Goal: Transaction & Acquisition: Purchase product/service

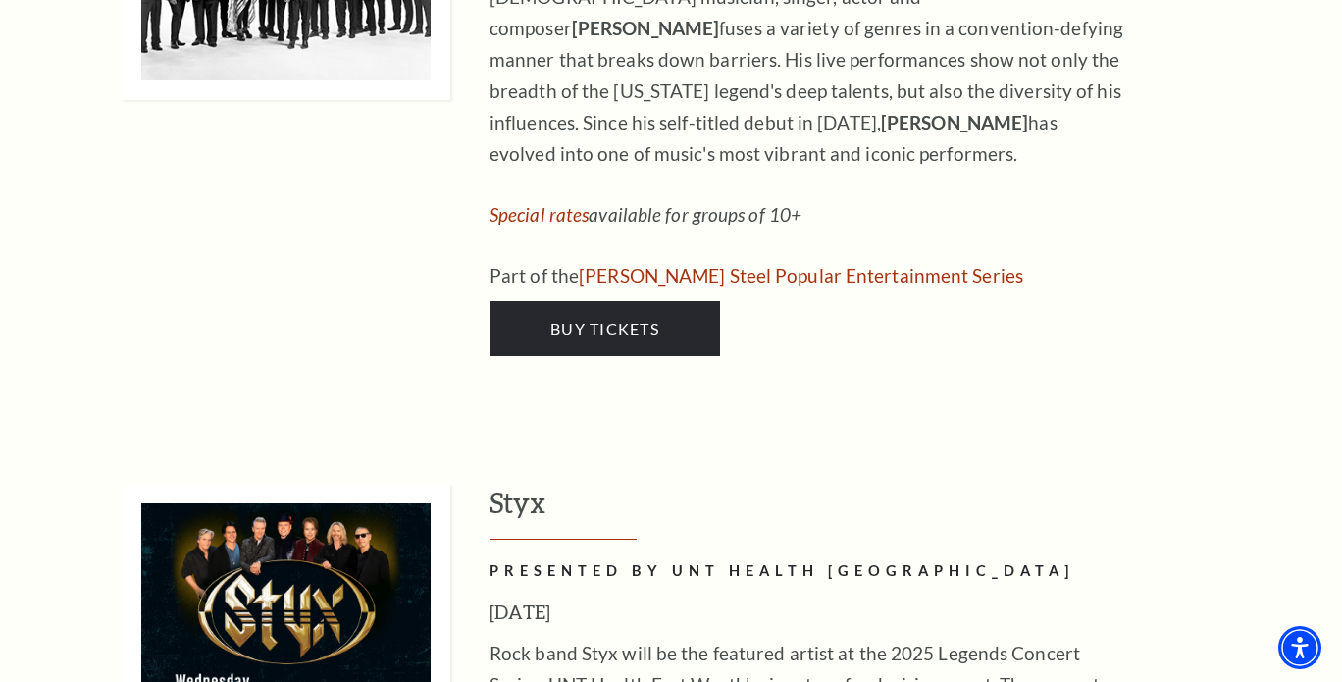
scroll to position [3729, 0]
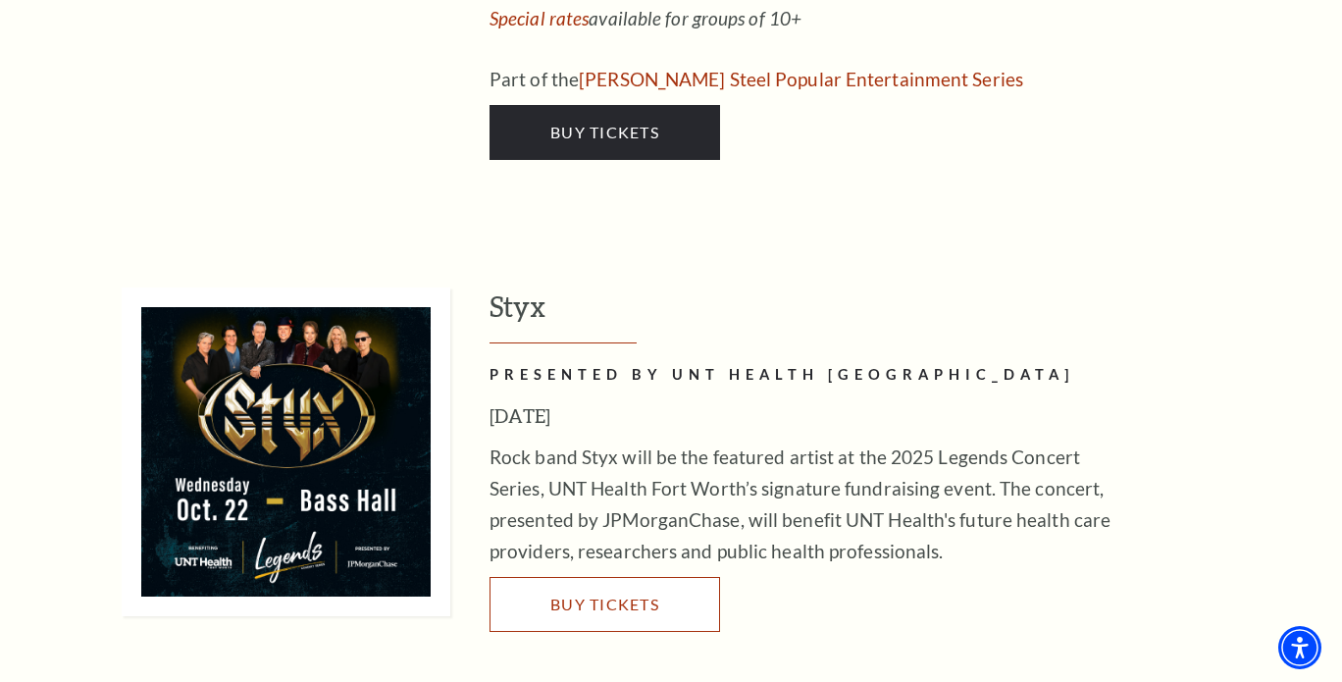
click at [603, 595] on span "Buy Tickets" at bounding box center [604, 604] width 109 height 19
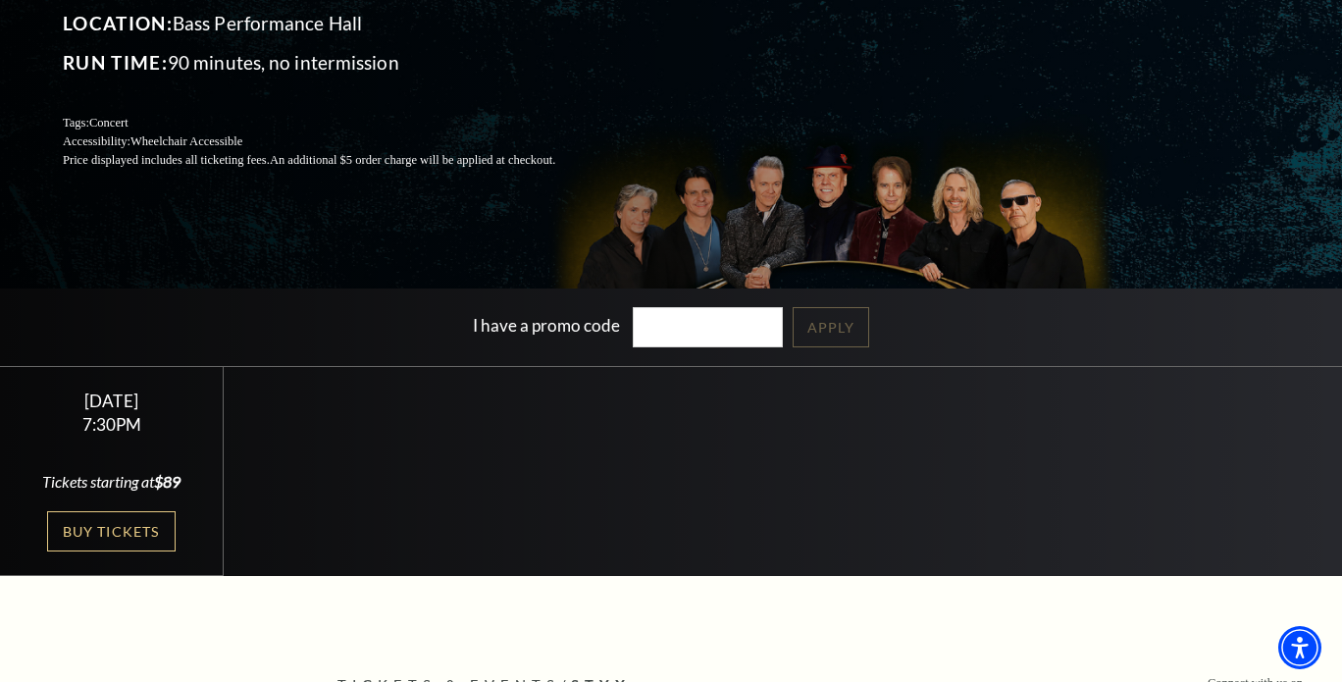
scroll to position [294, 0]
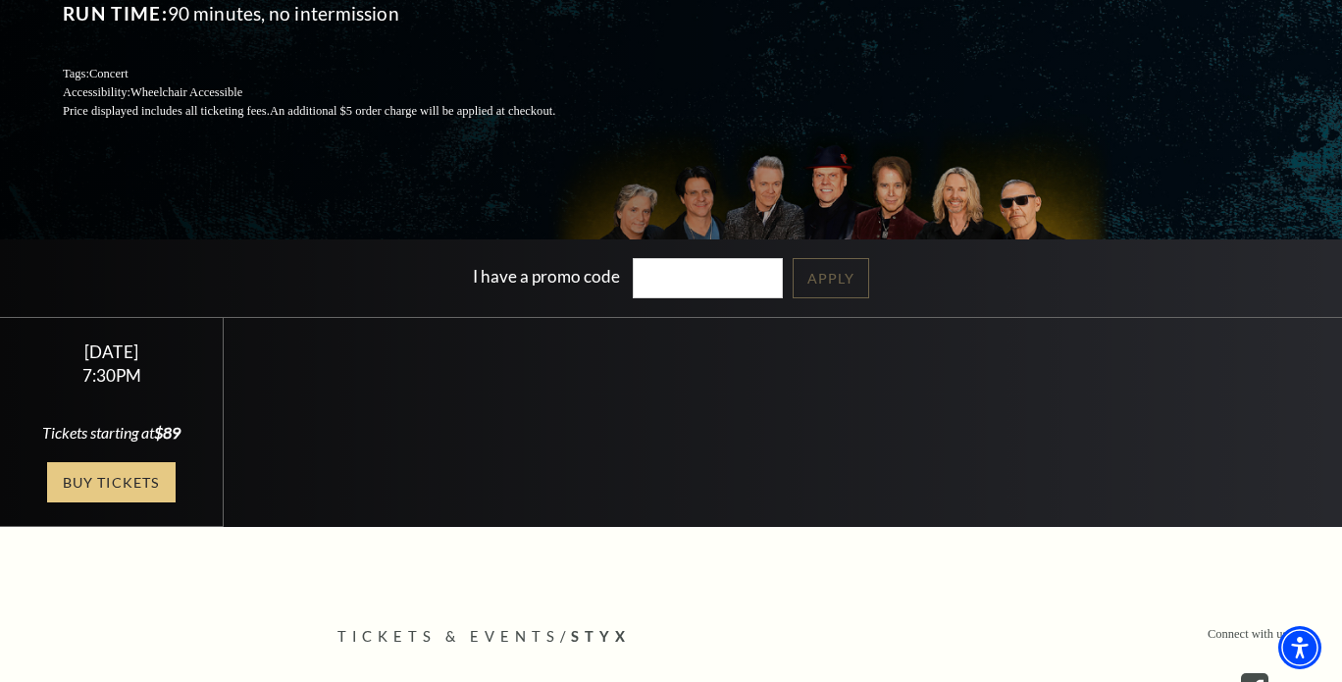
click at [91, 489] on link "Buy Tickets" at bounding box center [111, 482] width 128 height 40
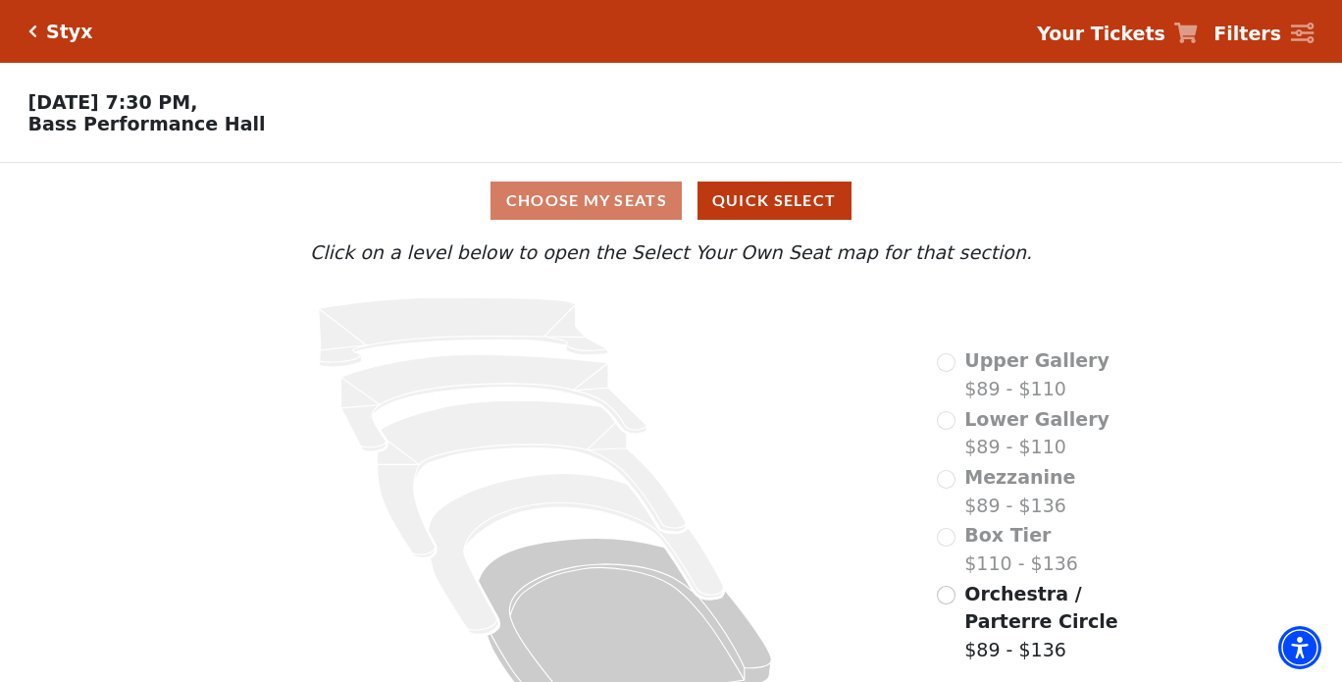
scroll to position [51, 0]
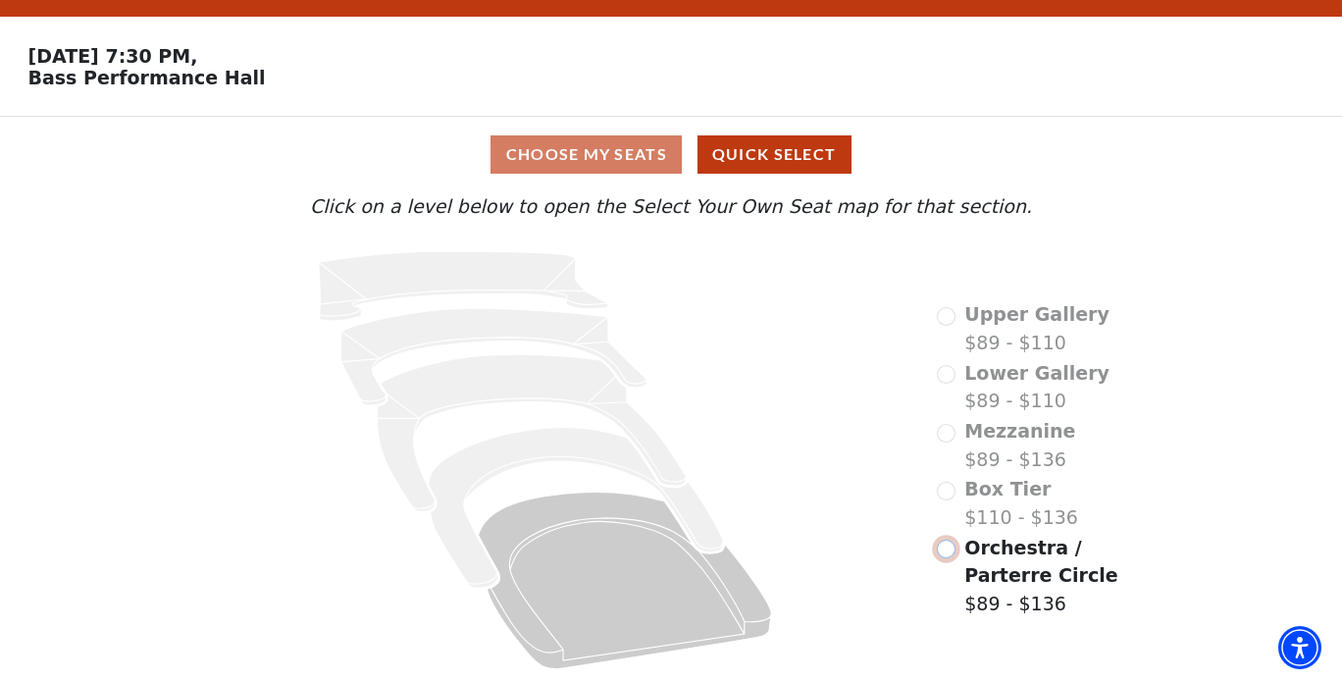
click at [950, 549] on input "Orchestra / Parterre Circle$89 - $136\a" at bounding box center [946, 549] width 19 height 19
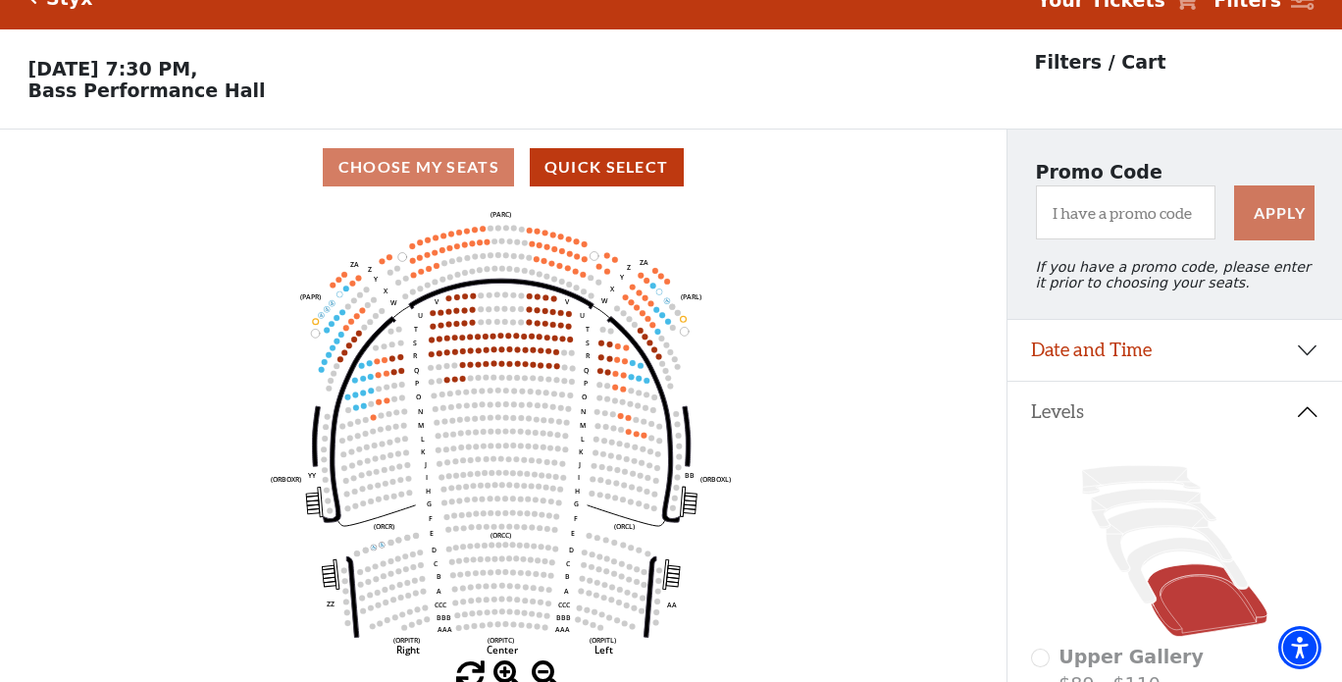
scroll to position [26, 0]
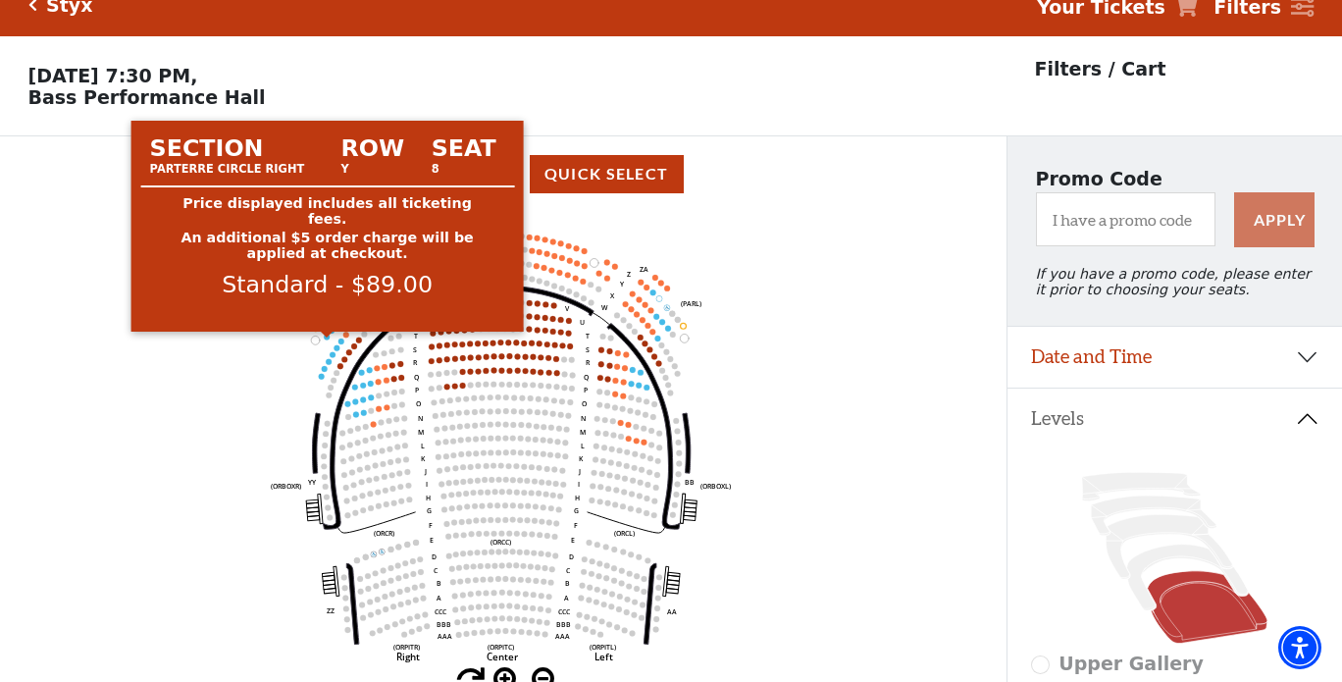
click at [328, 340] on circle at bounding box center [327, 337] width 6 height 6
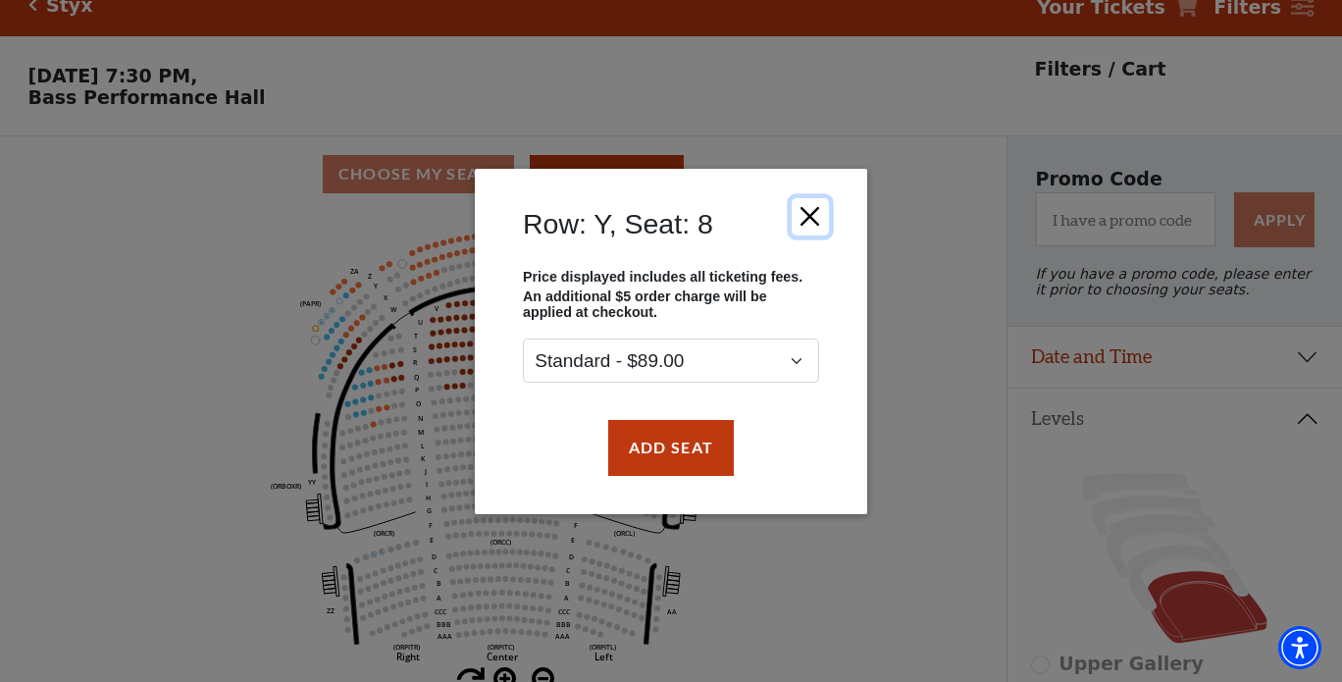
click at [814, 217] on button "Close" at bounding box center [810, 215] width 37 height 37
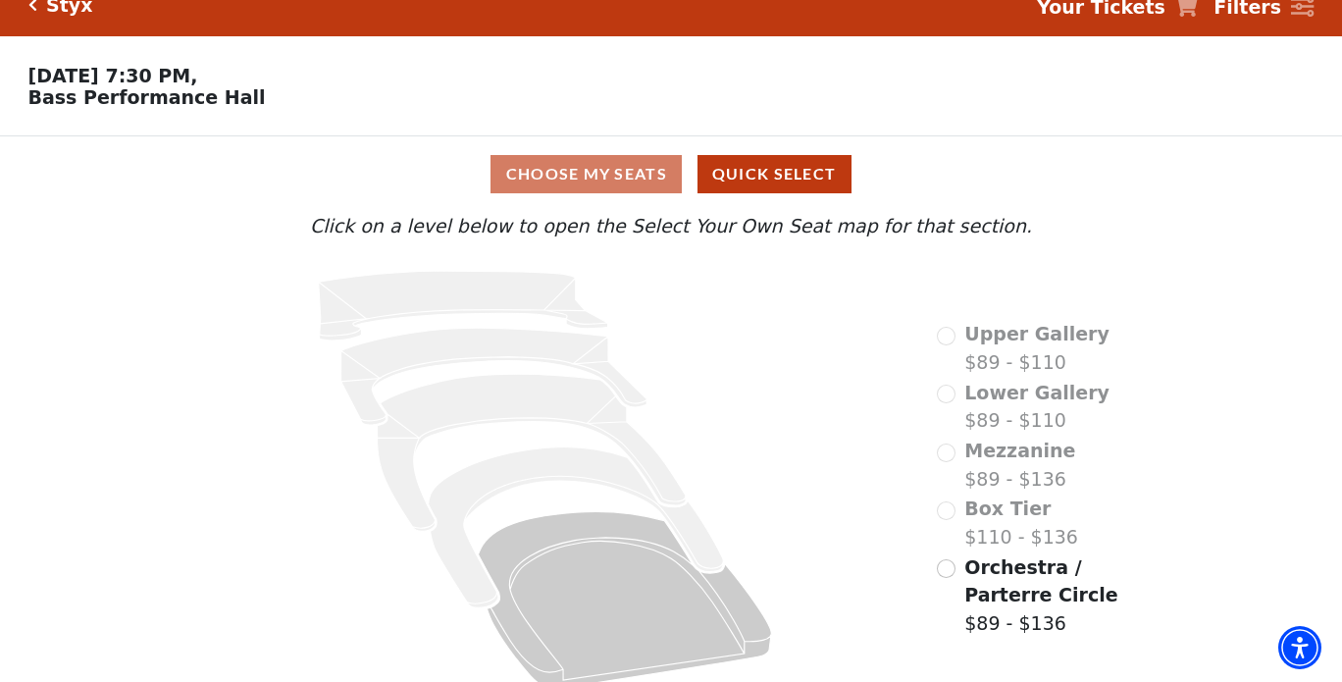
scroll to position [51, 0]
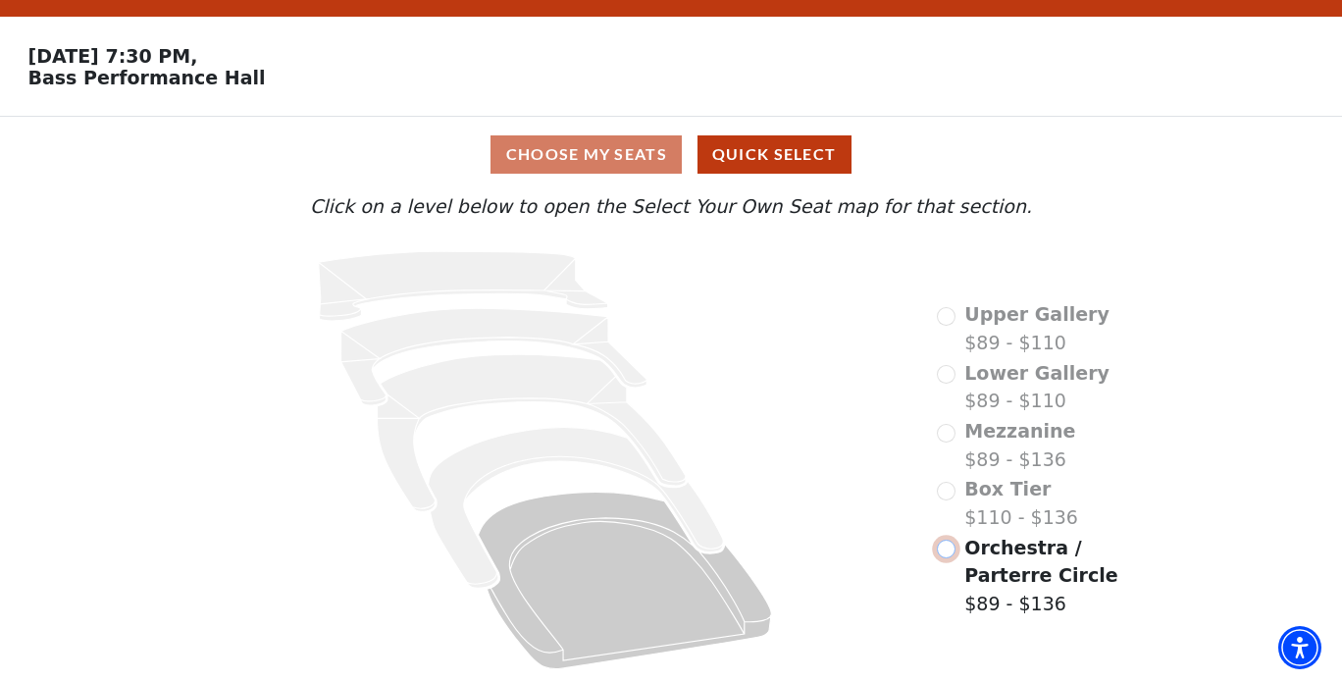
click at [948, 552] on input "Orchestra / Parterre Circle$89 - $136\a" at bounding box center [946, 549] width 19 height 19
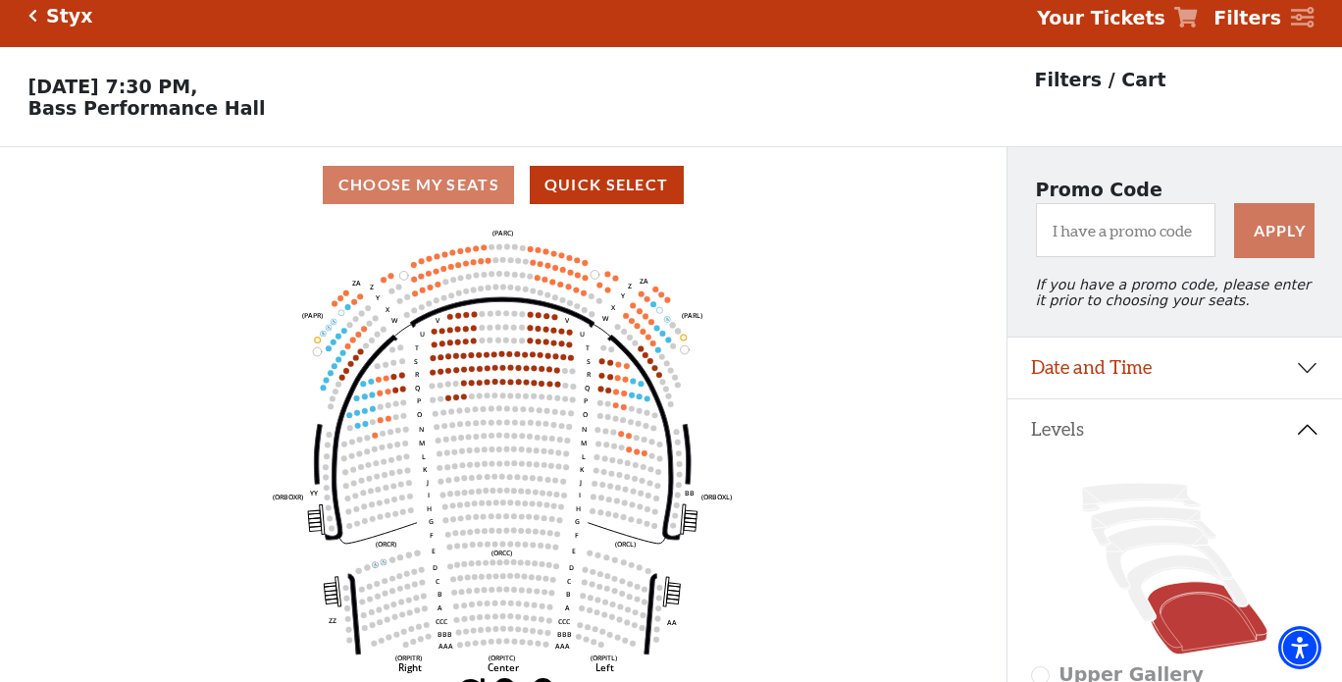
scroll to position [0, 0]
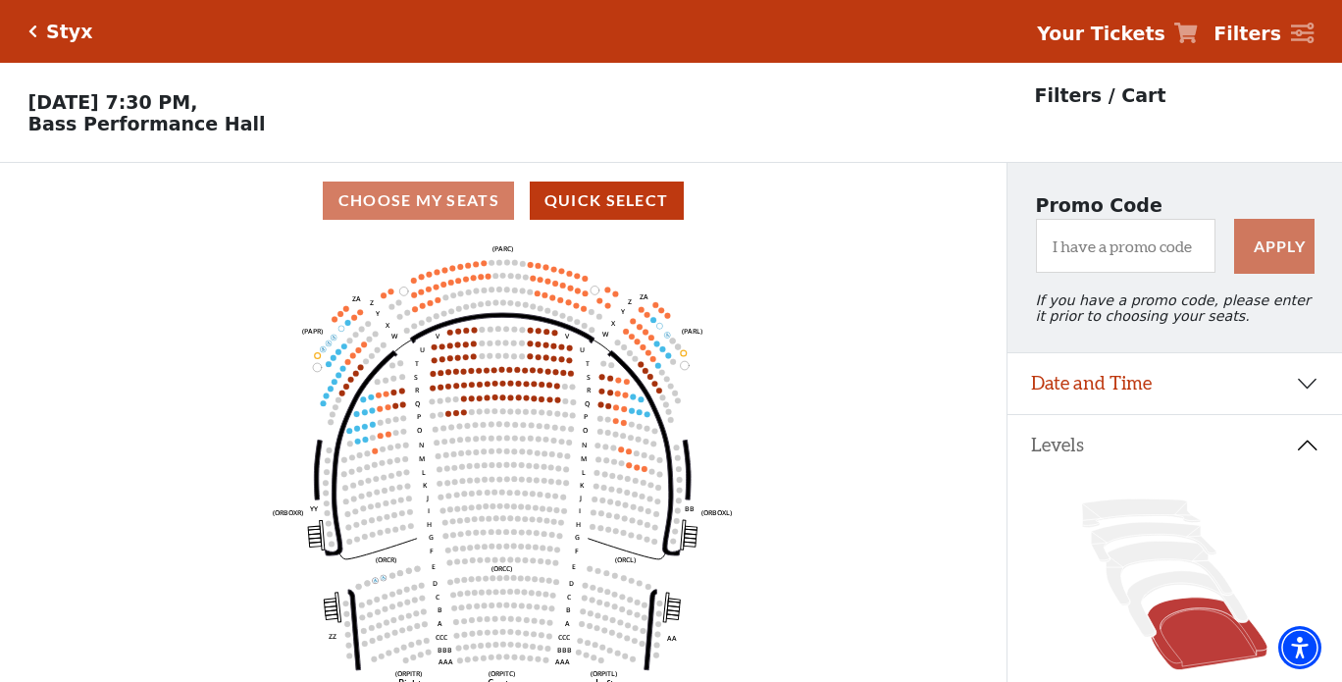
click at [32, 29] on icon "Click here to go back to filters" at bounding box center [32, 32] width 9 height 14
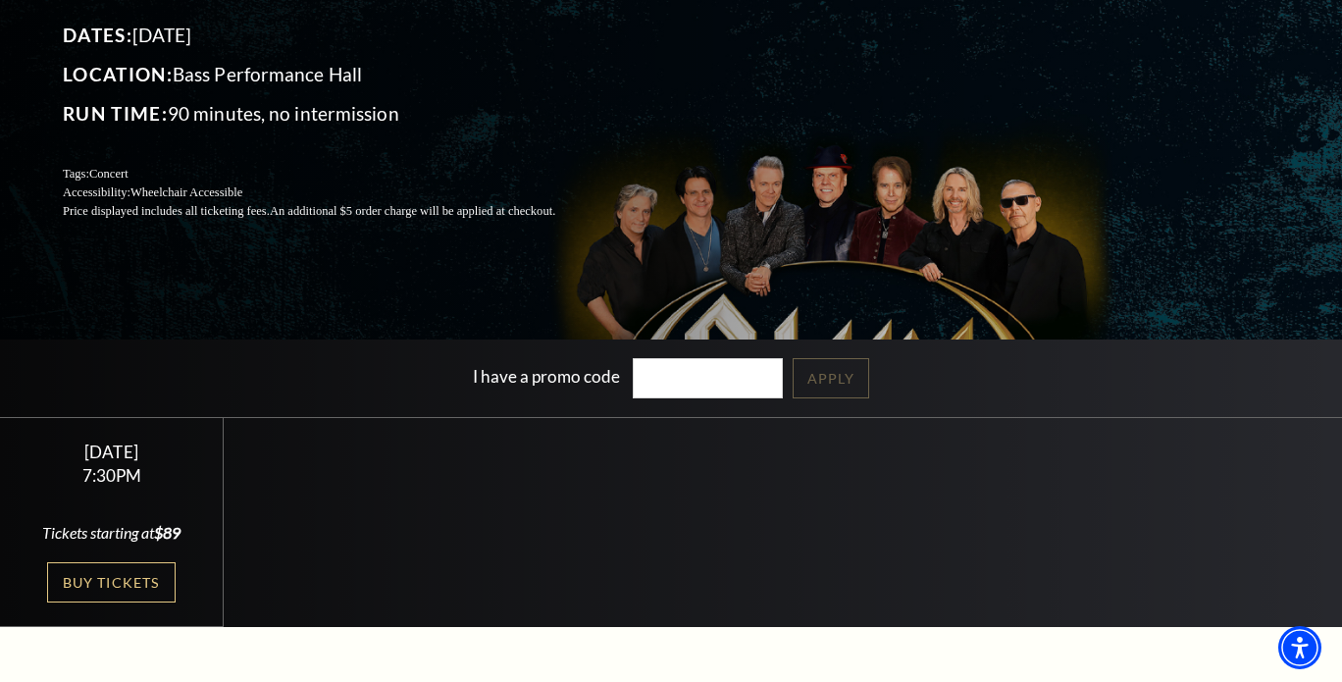
scroll to position [196, 0]
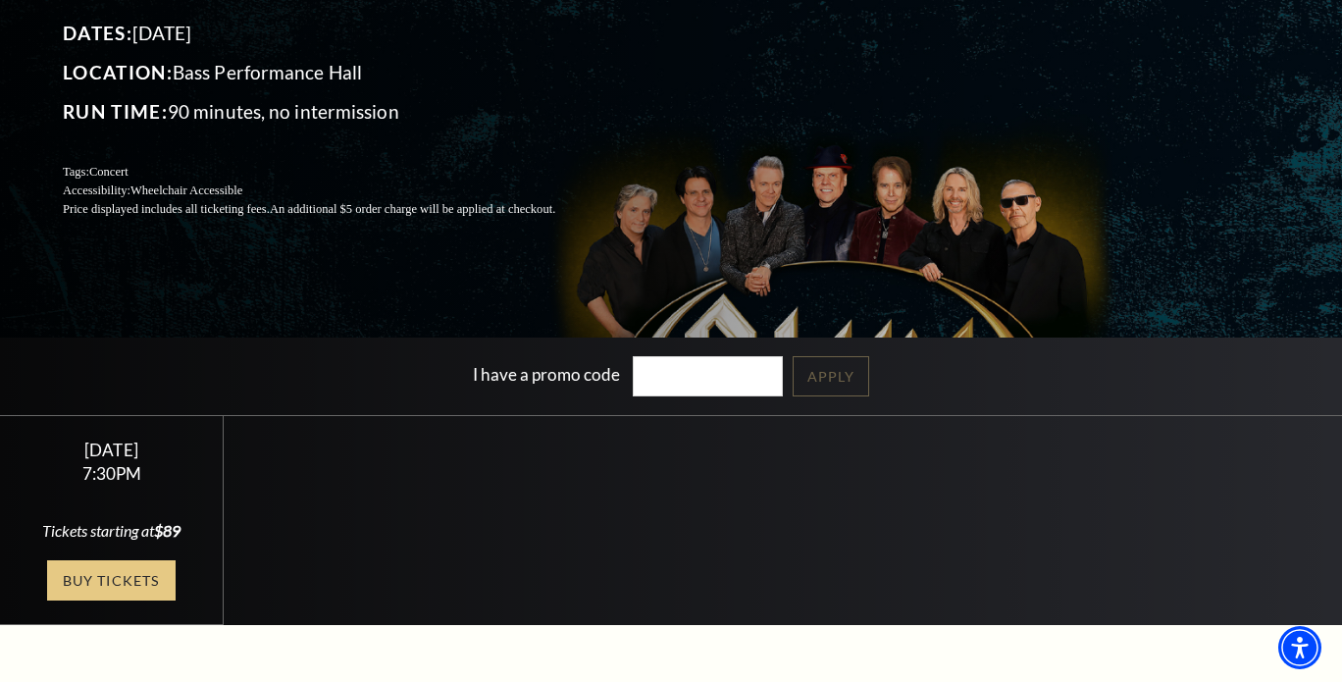
click at [123, 573] on link "Buy Tickets" at bounding box center [111, 580] width 128 height 40
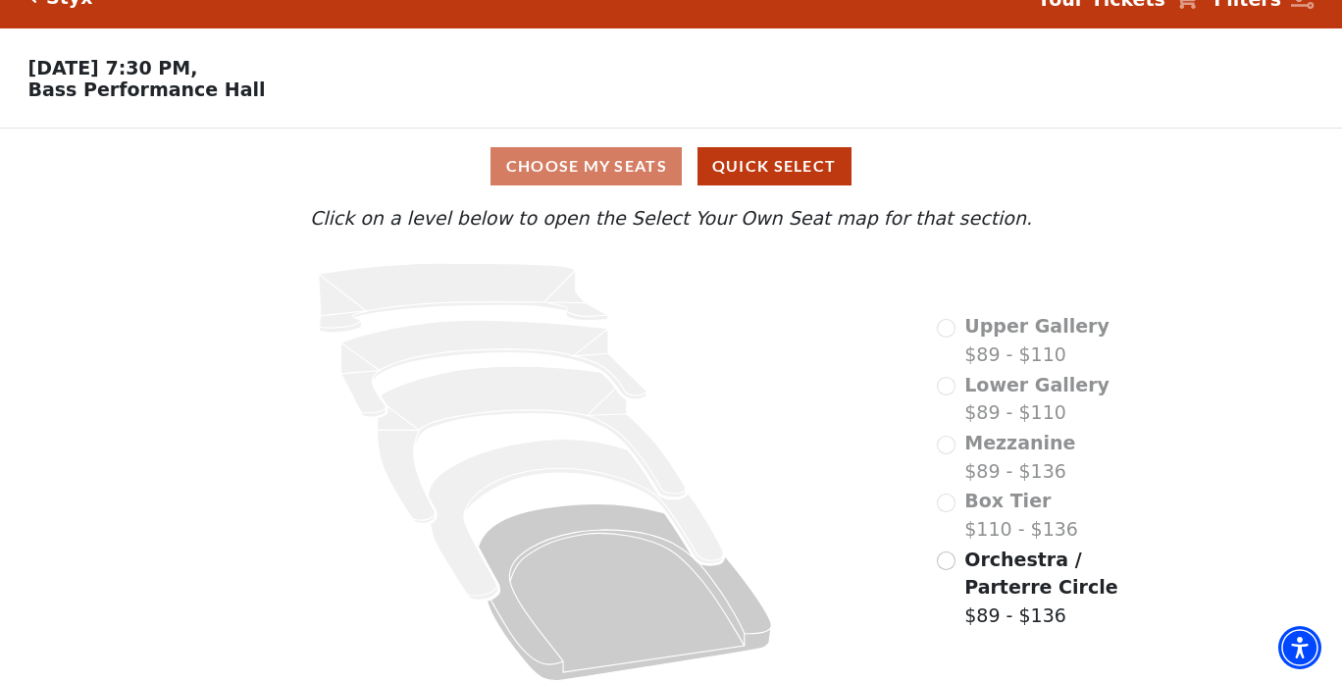
scroll to position [51, 0]
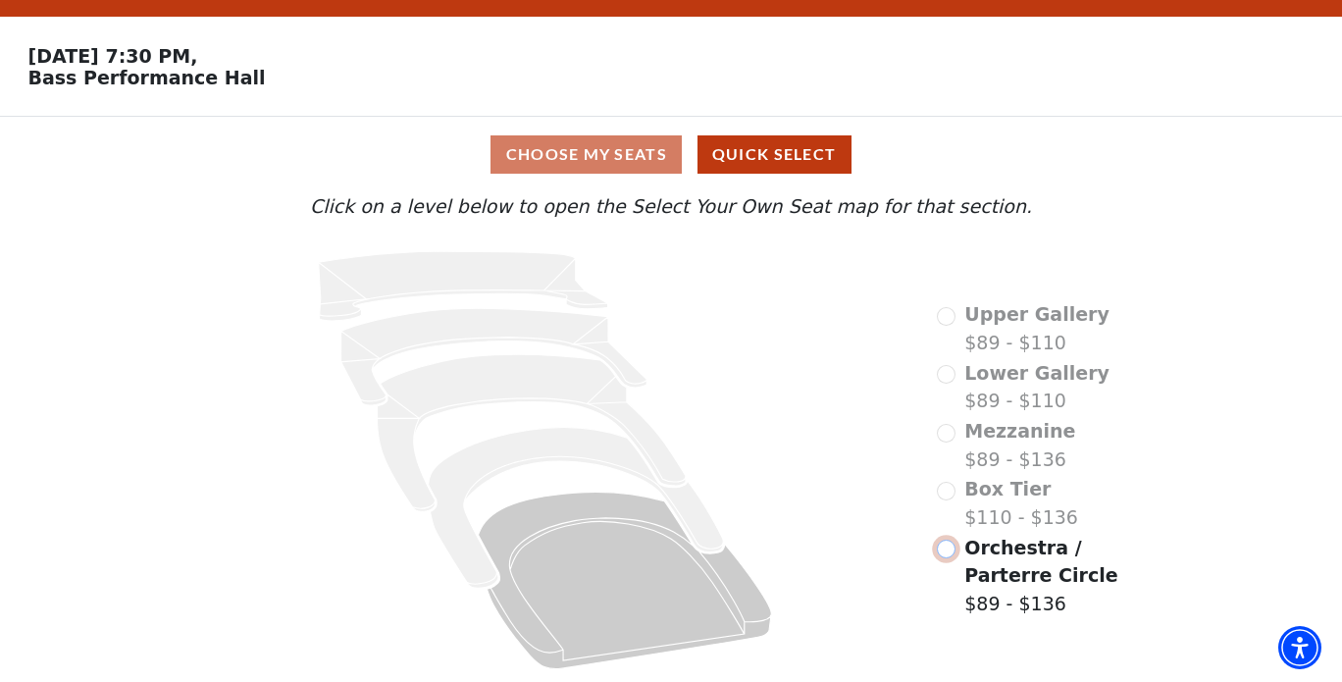
click at [946, 548] on input "Orchestra / Parterre Circle$89 - $136\a" at bounding box center [946, 549] width 19 height 19
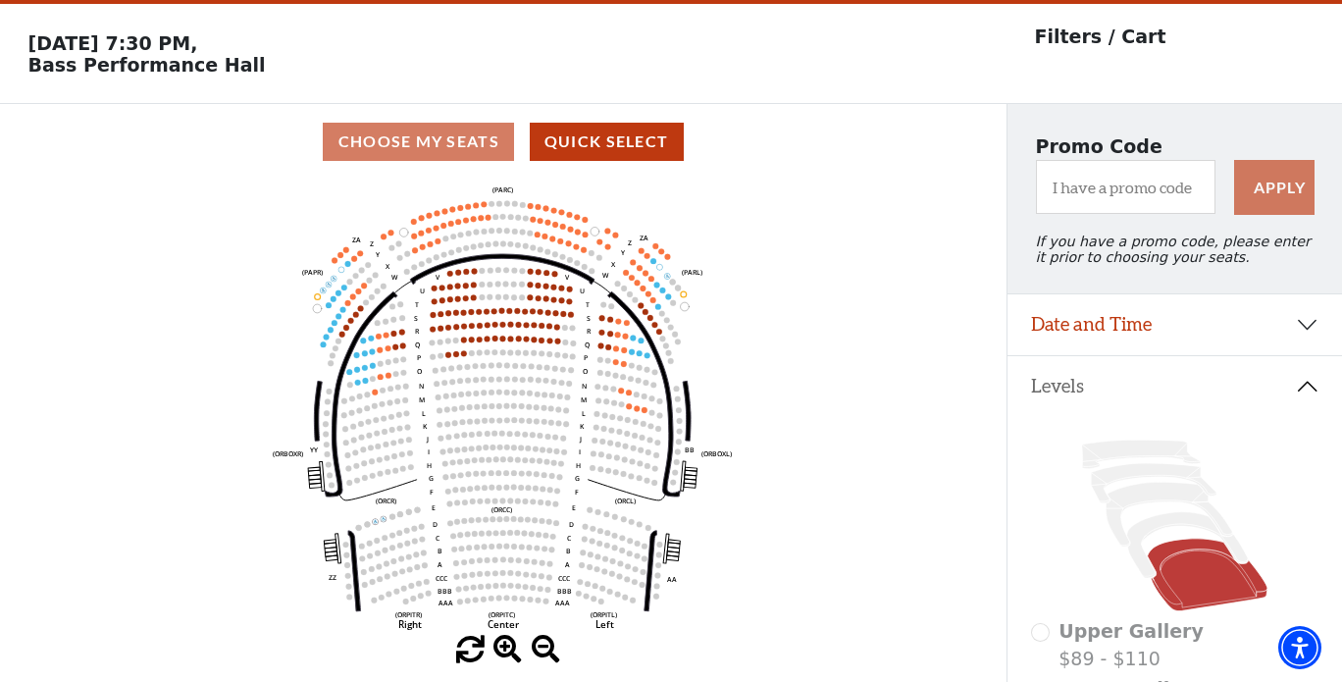
scroll to position [90, 0]
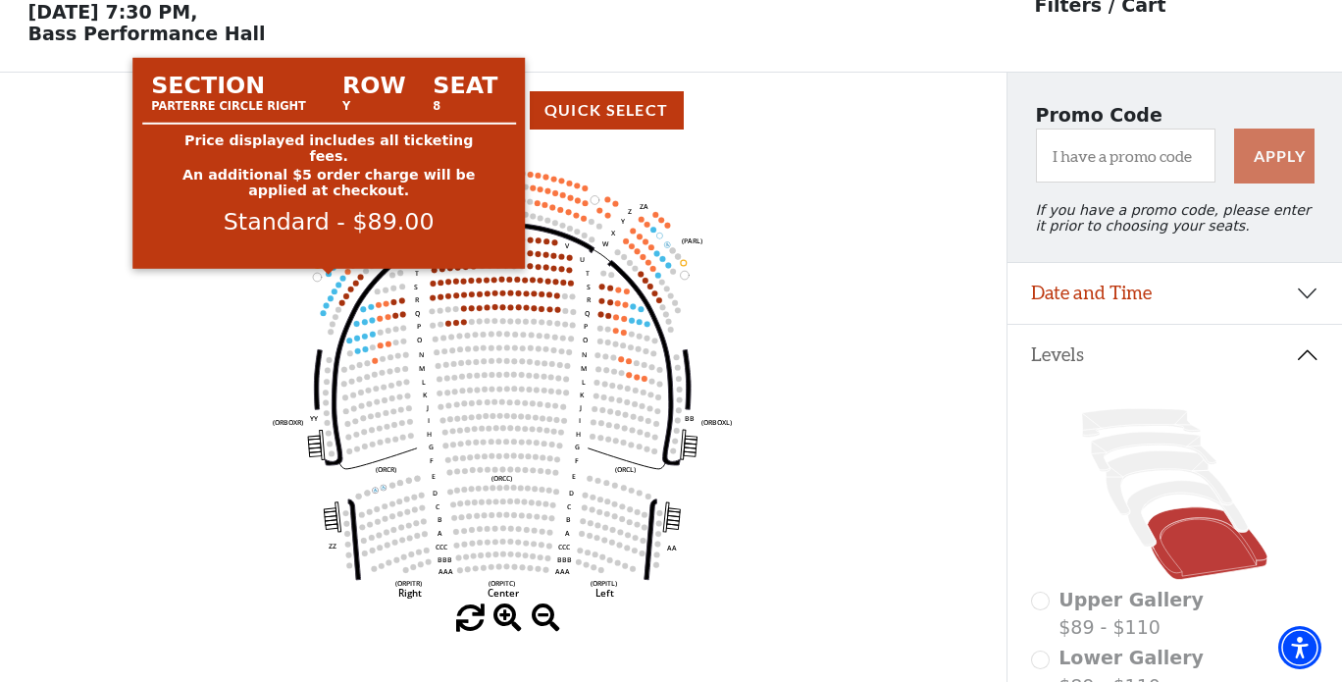
click at [330, 277] on circle at bounding box center [329, 274] width 6 height 6
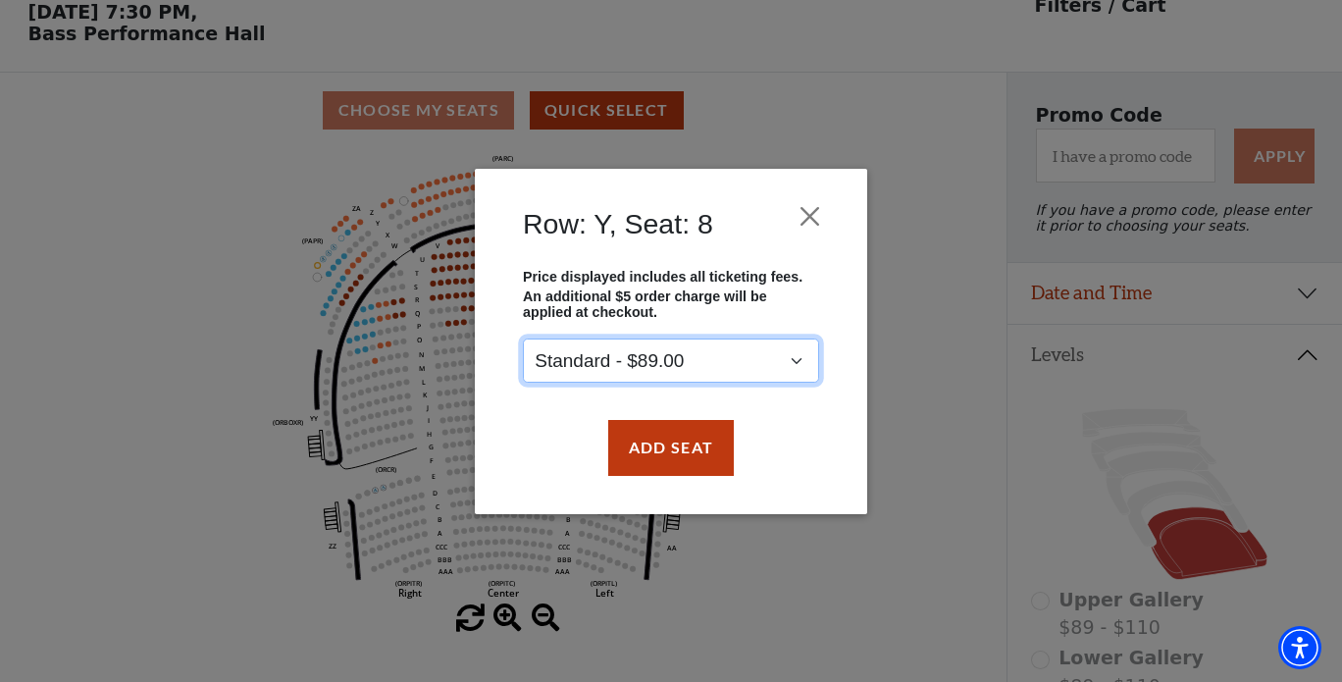
click at [802, 362] on select "Standard - $89.00" at bounding box center [671, 361] width 296 height 44
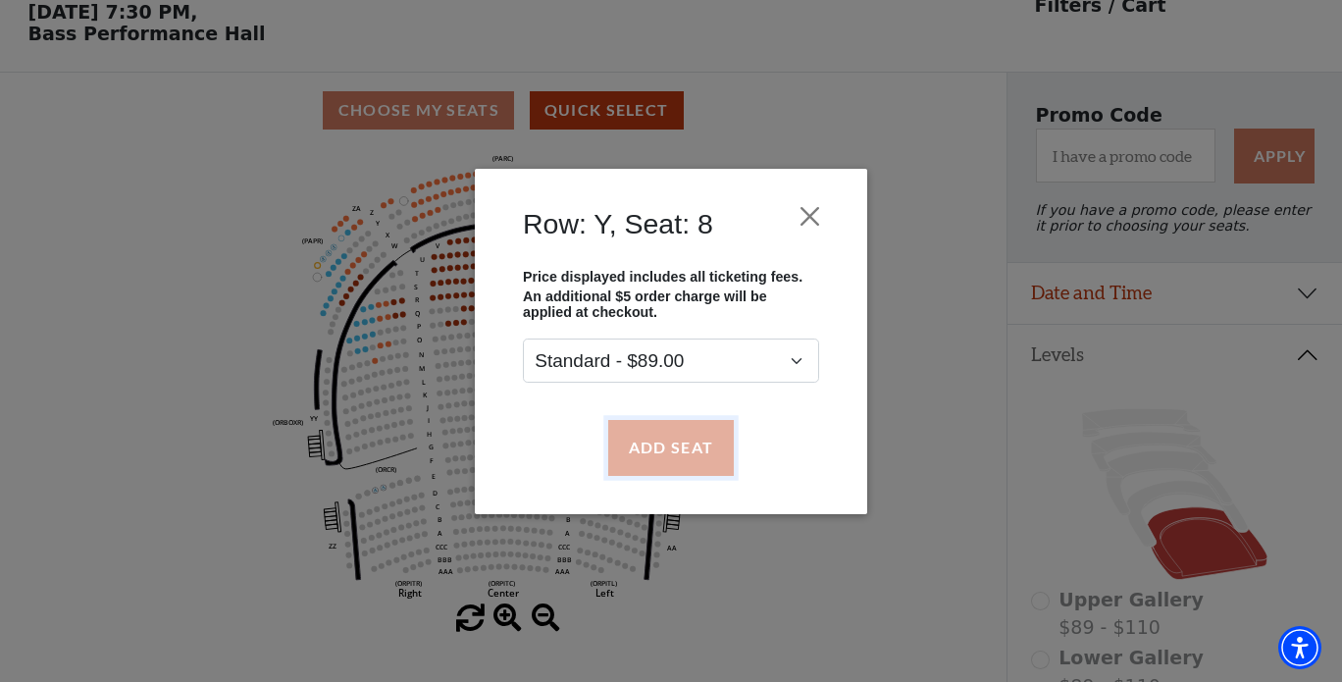
click at [688, 449] on button "Add Seat" at bounding box center [671, 447] width 126 height 55
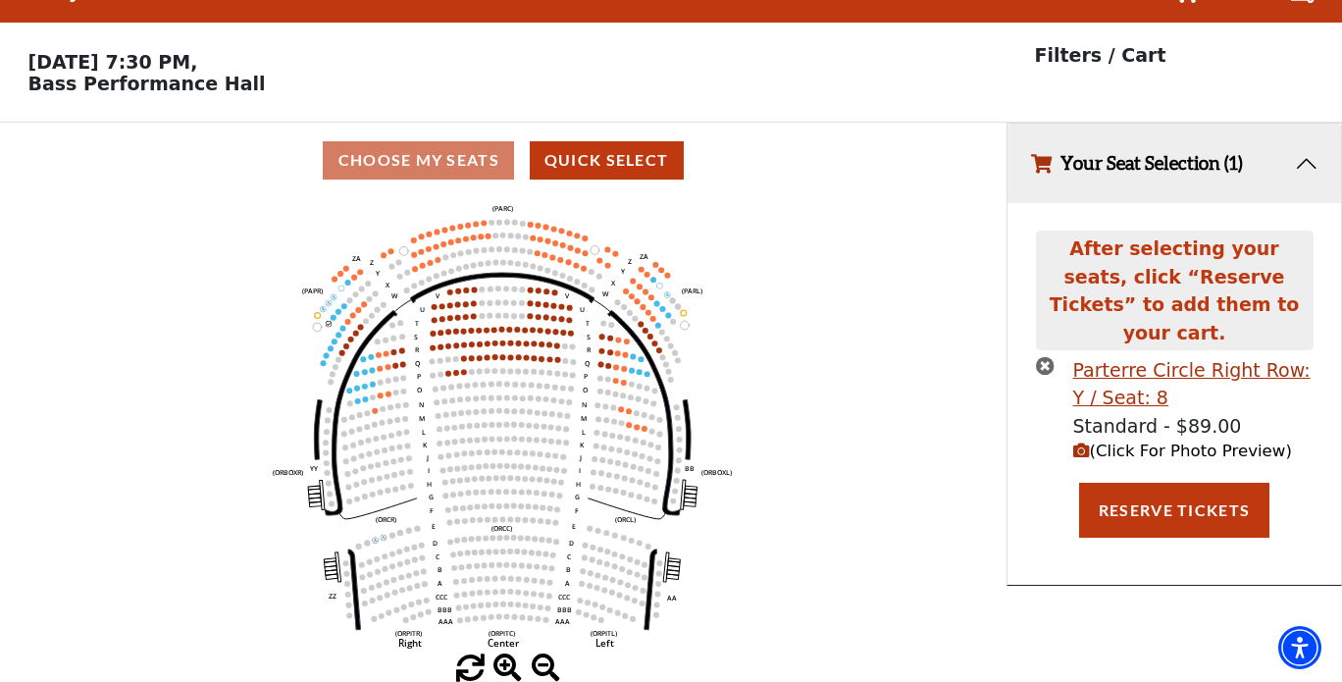
scroll to position [0, 0]
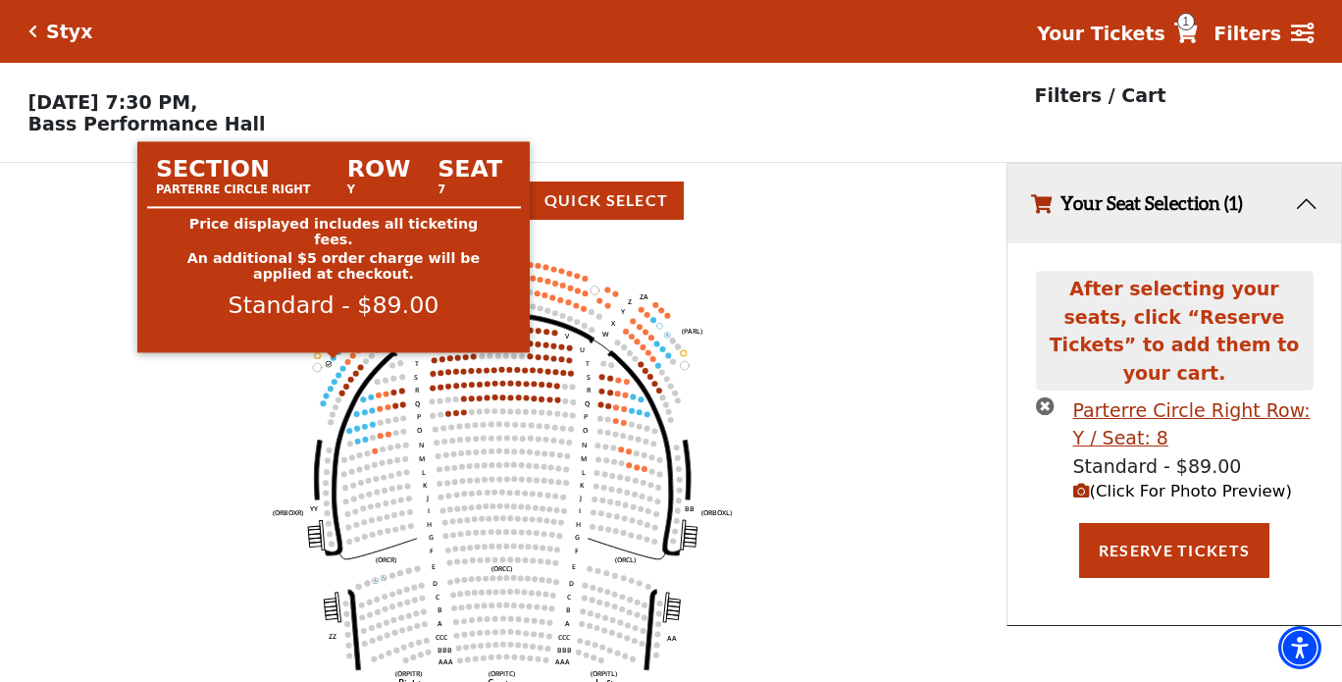
click at [335, 361] on circle at bounding box center [334, 358] width 6 height 6
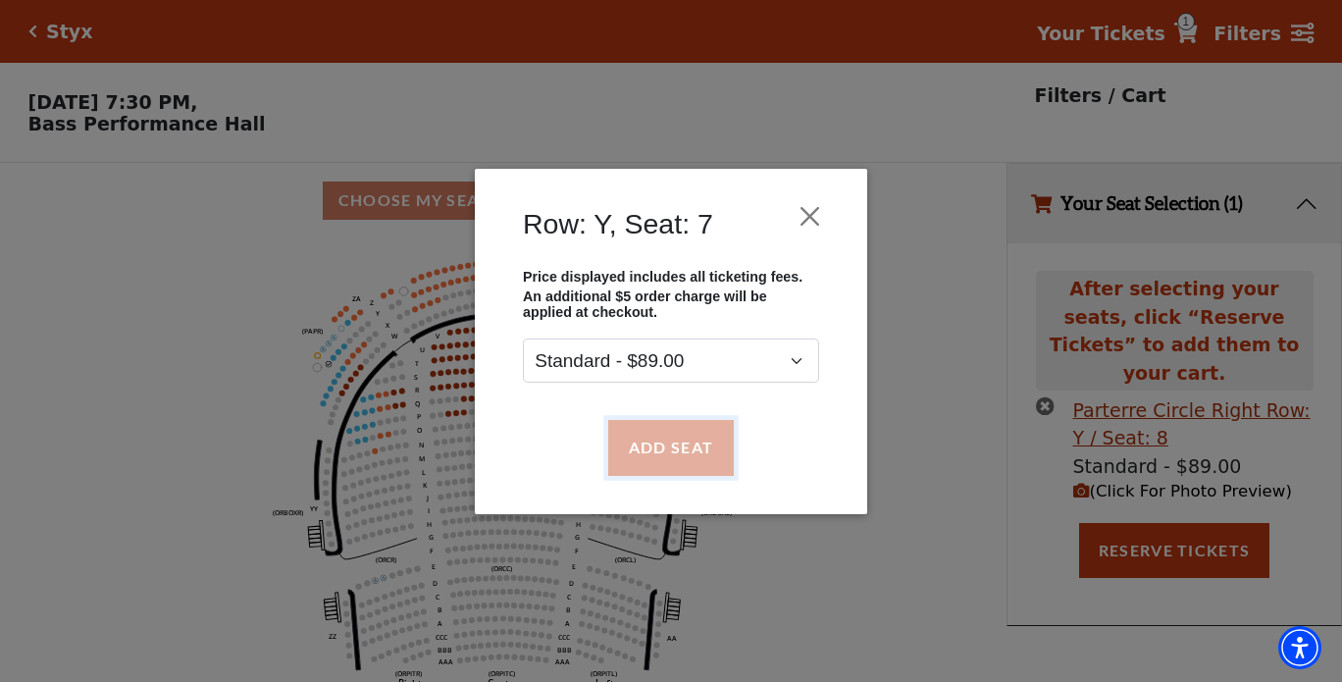
click at [674, 446] on button "Add Seat" at bounding box center [671, 447] width 126 height 55
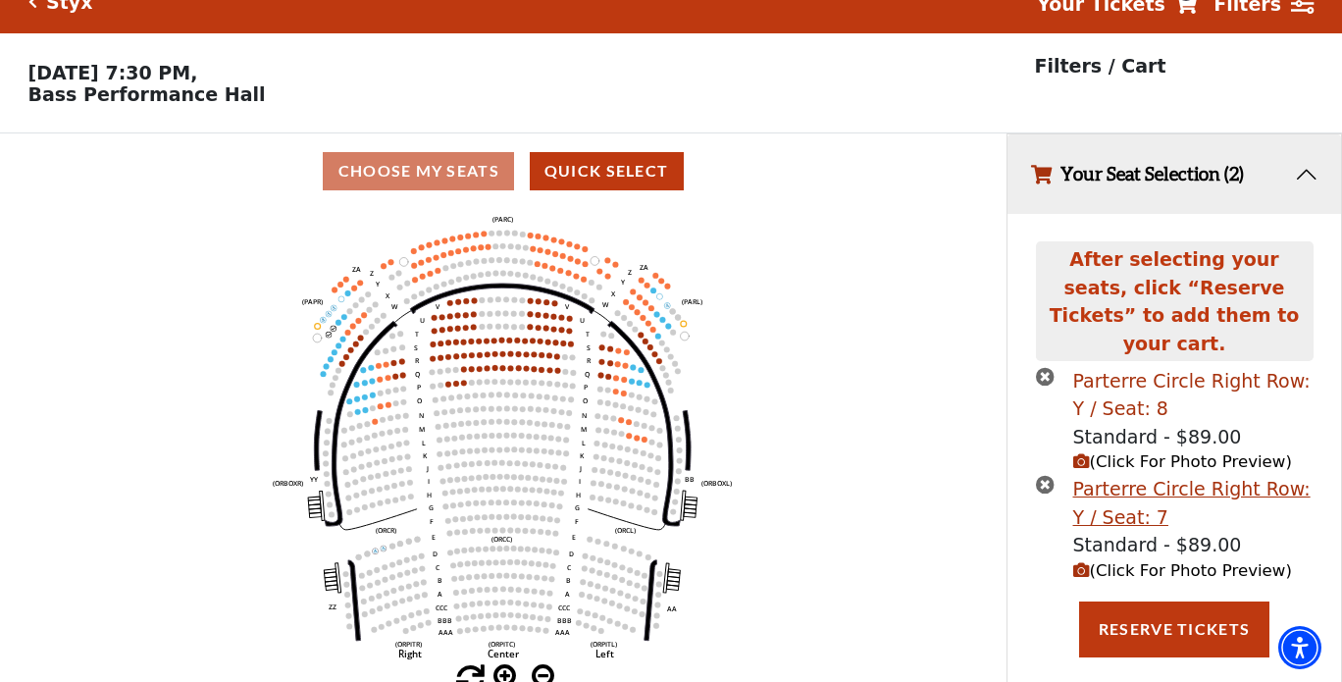
scroll to position [45, 0]
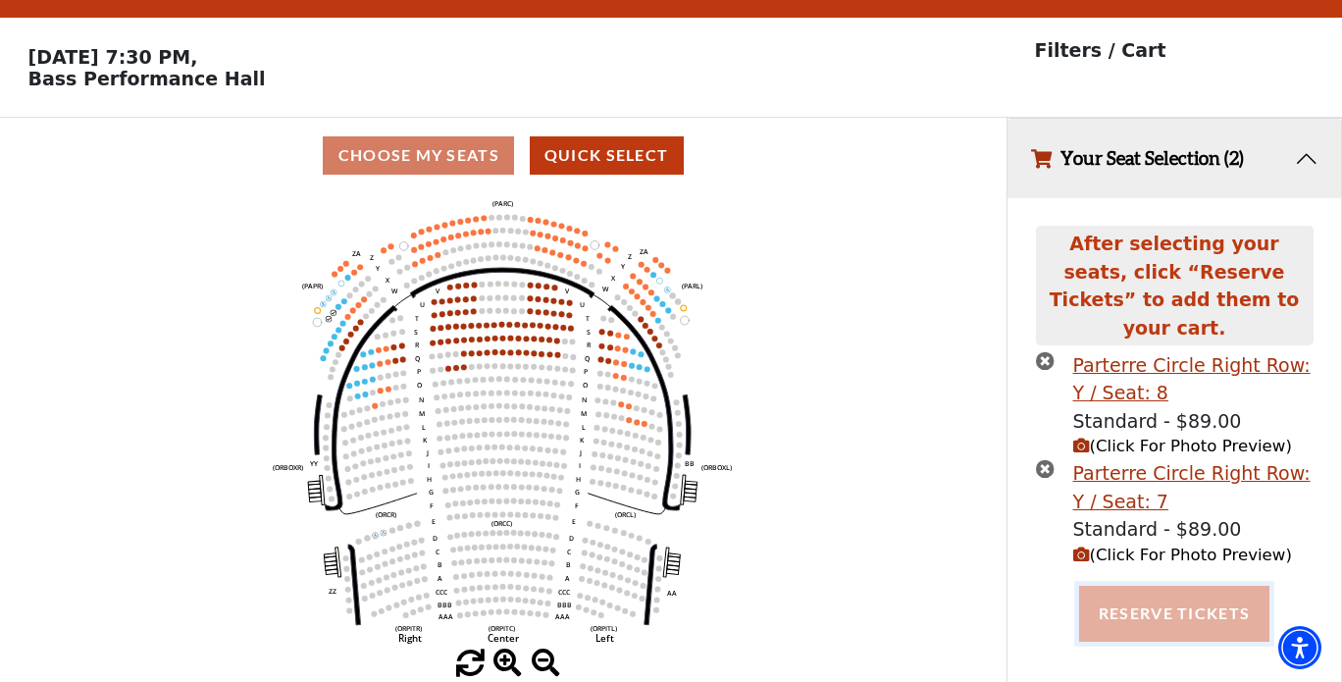
click at [1177, 590] on button "Reserve Tickets" at bounding box center [1174, 613] width 190 height 55
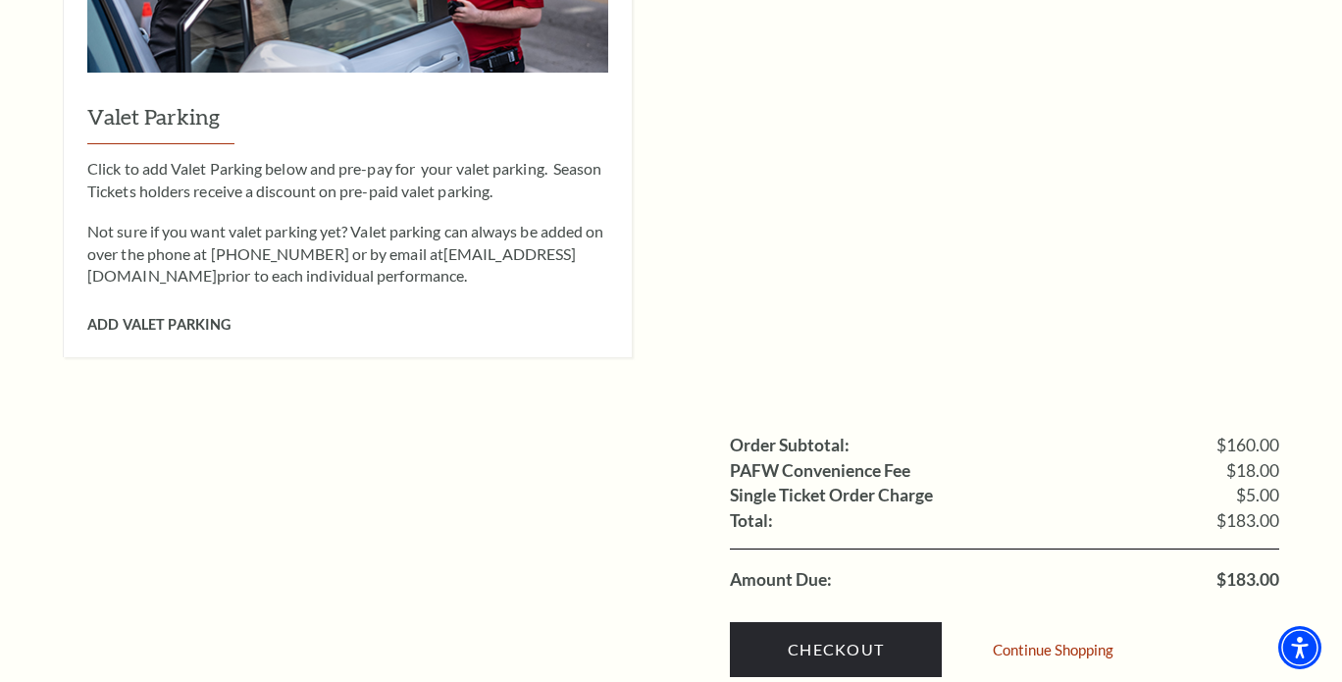
scroll to position [1668, 0]
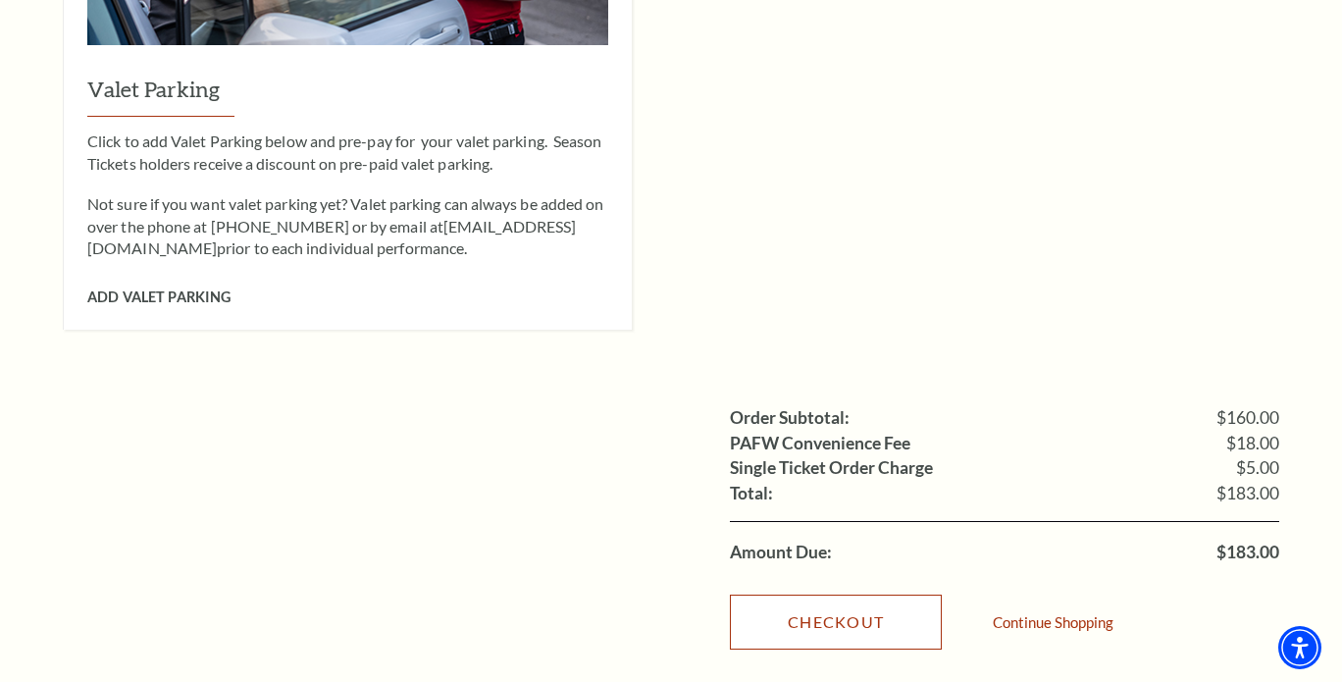
click at [845, 595] on link "Checkout" at bounding box center [836, 622] width 212 height 55
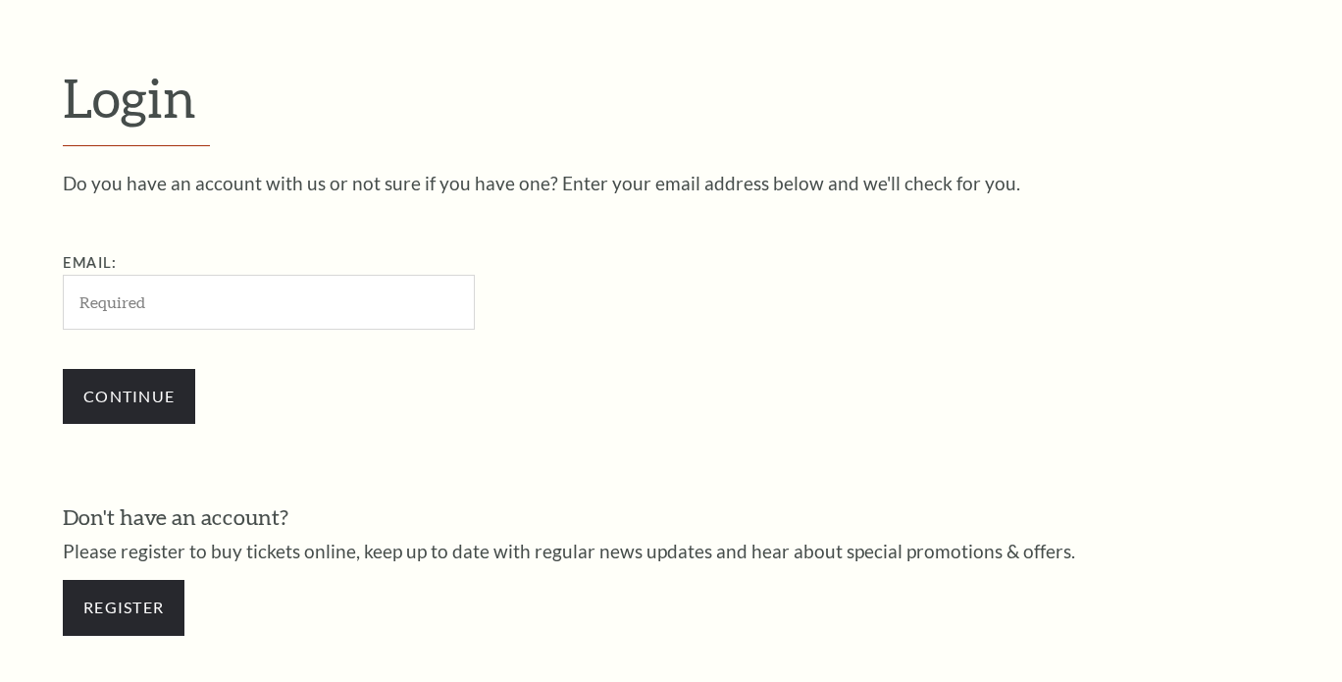
scroll to position [550, 0]
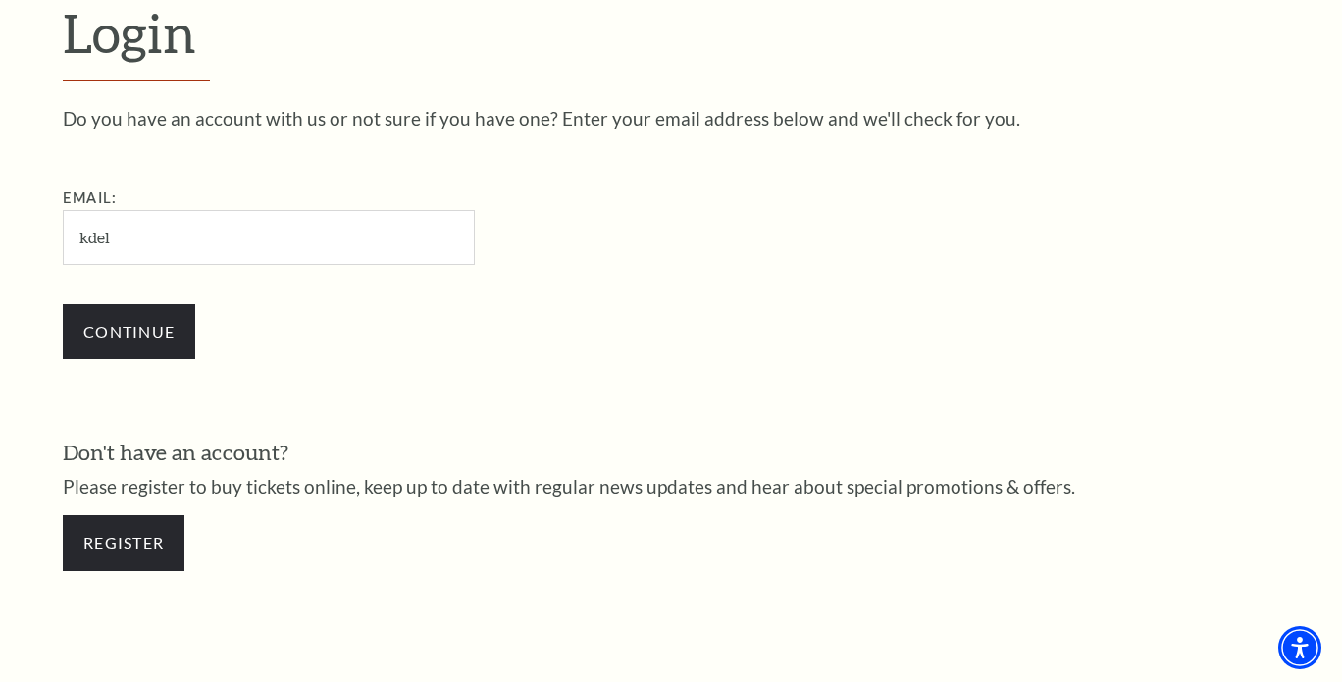
type input "kdelcar1@gmail.com"
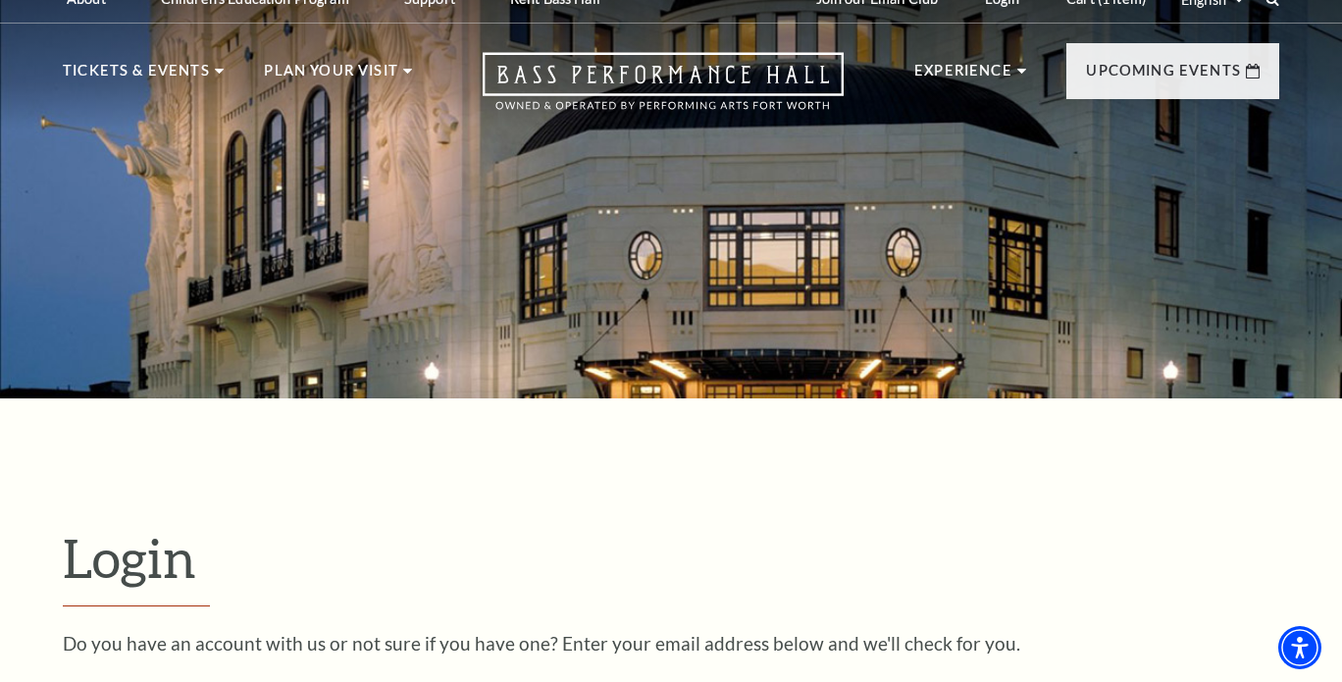
scroll to position [0, 0]
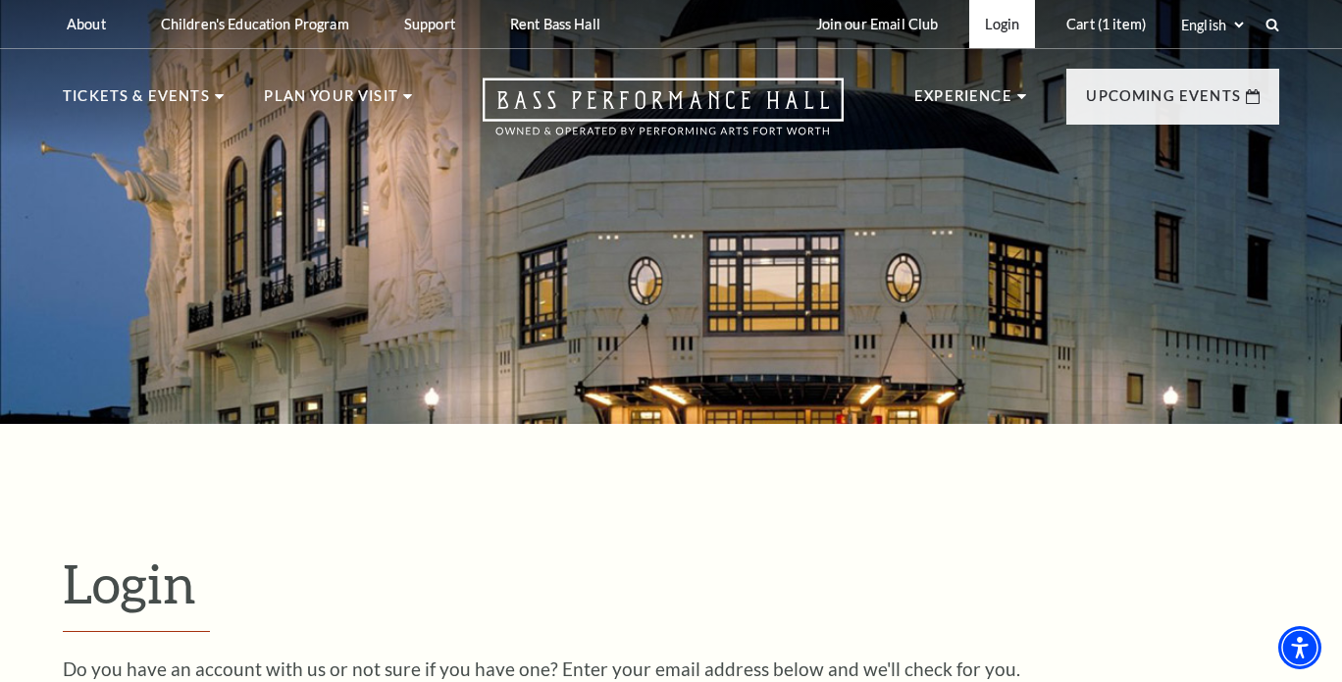
click at [1008, 30] on link "Login" at bounding box center [1002, 24] width 66 height 48
click at [1001, 27] on link "Login" at bounding box center [1002, 24] width 66 height 48
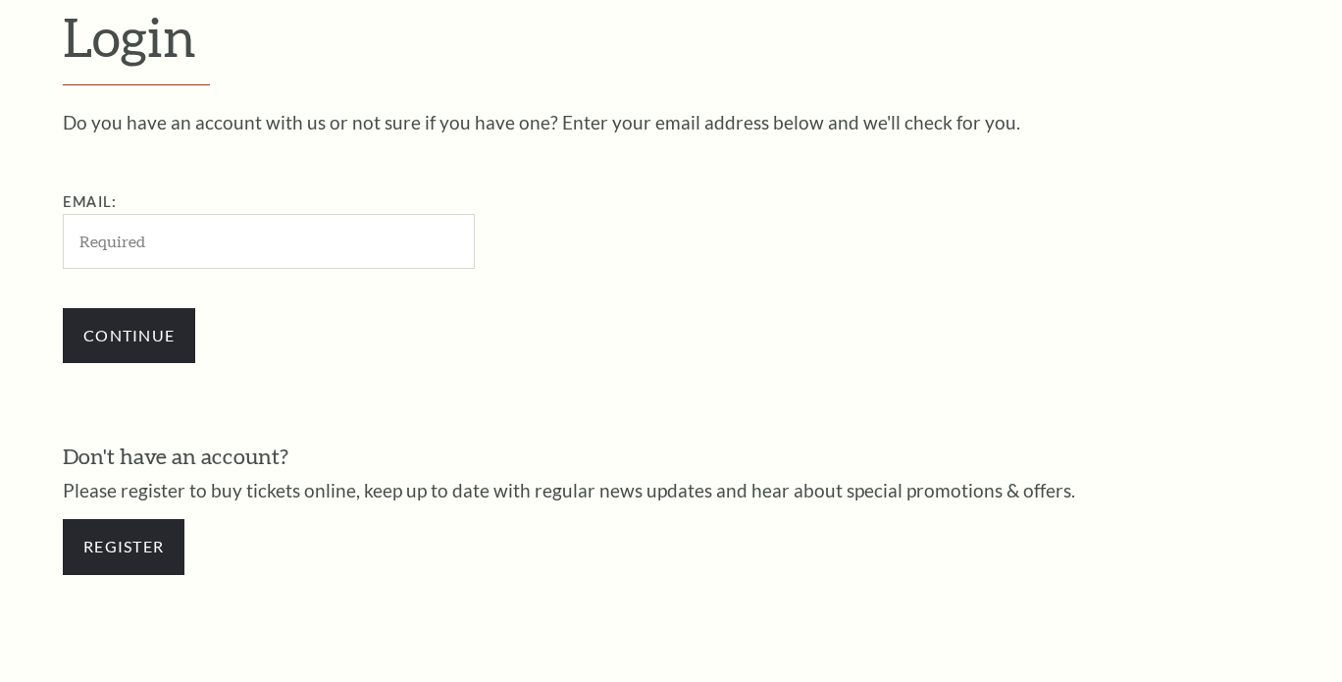
scroll to position [550, 0]
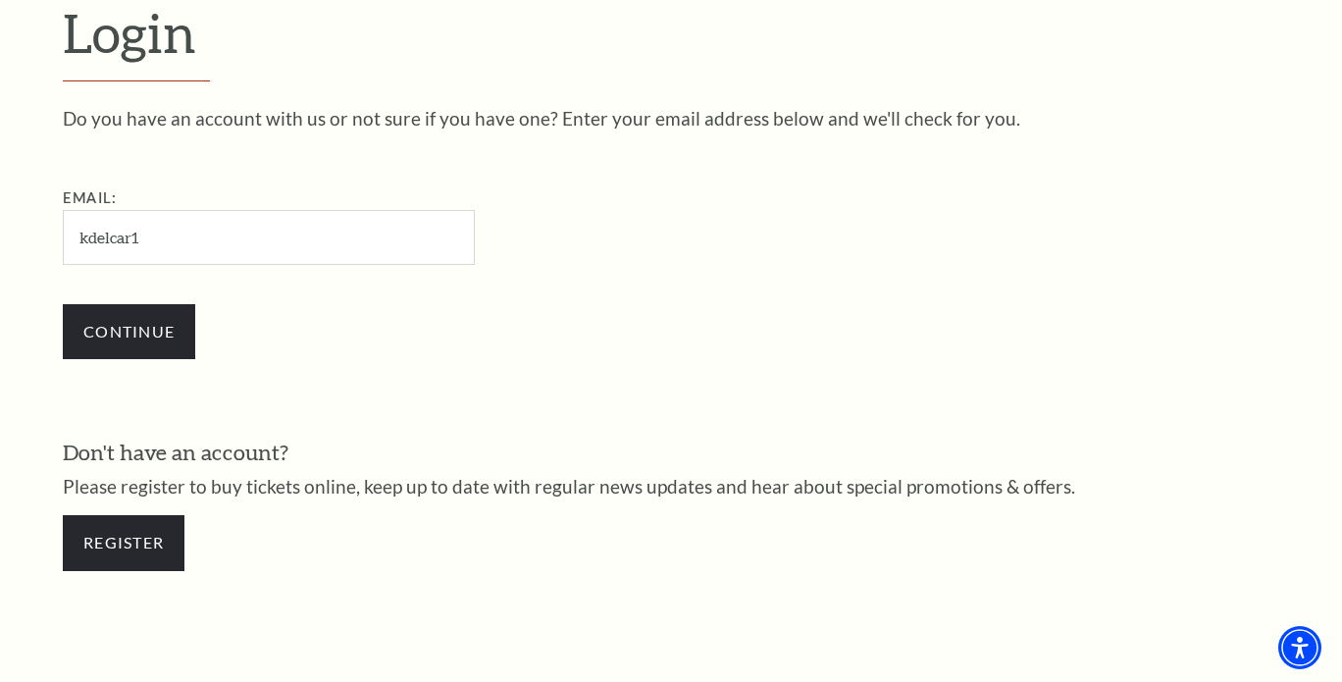
type input "kdelcar1@gmail.com"
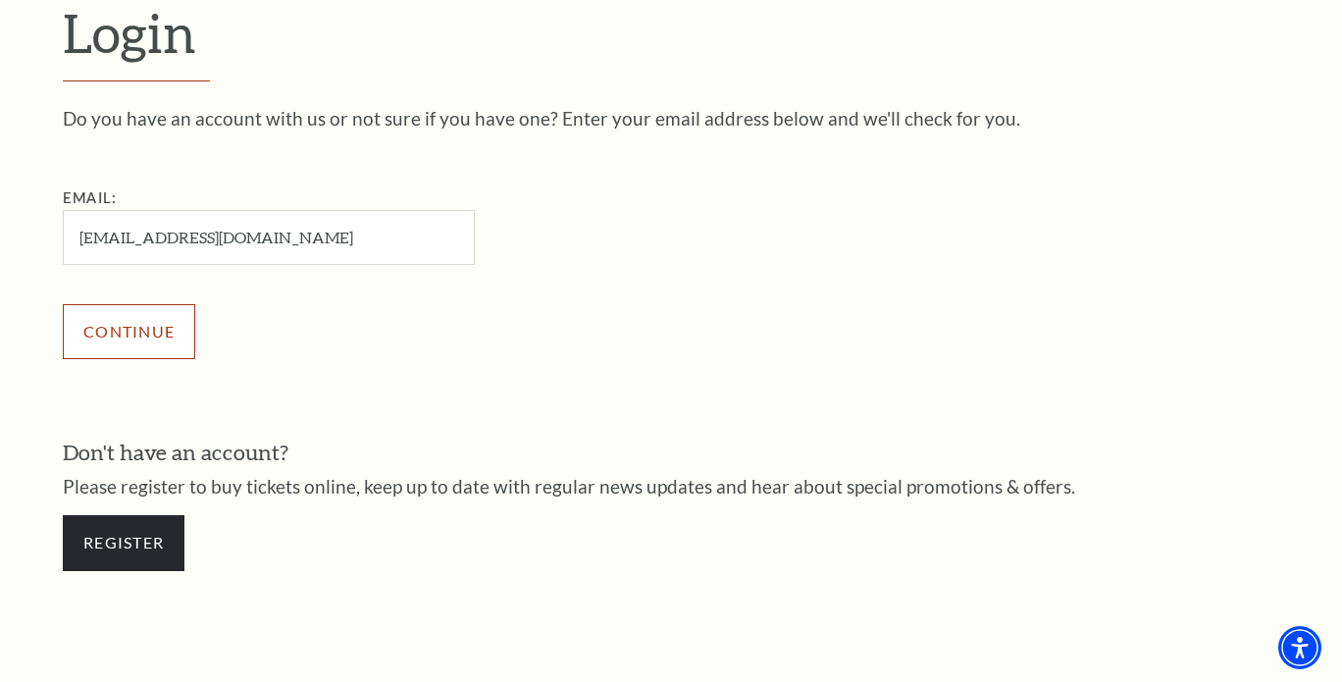
click at [133, 331] on input "Continue" at bounding box center [129, 331] width 132 height 55
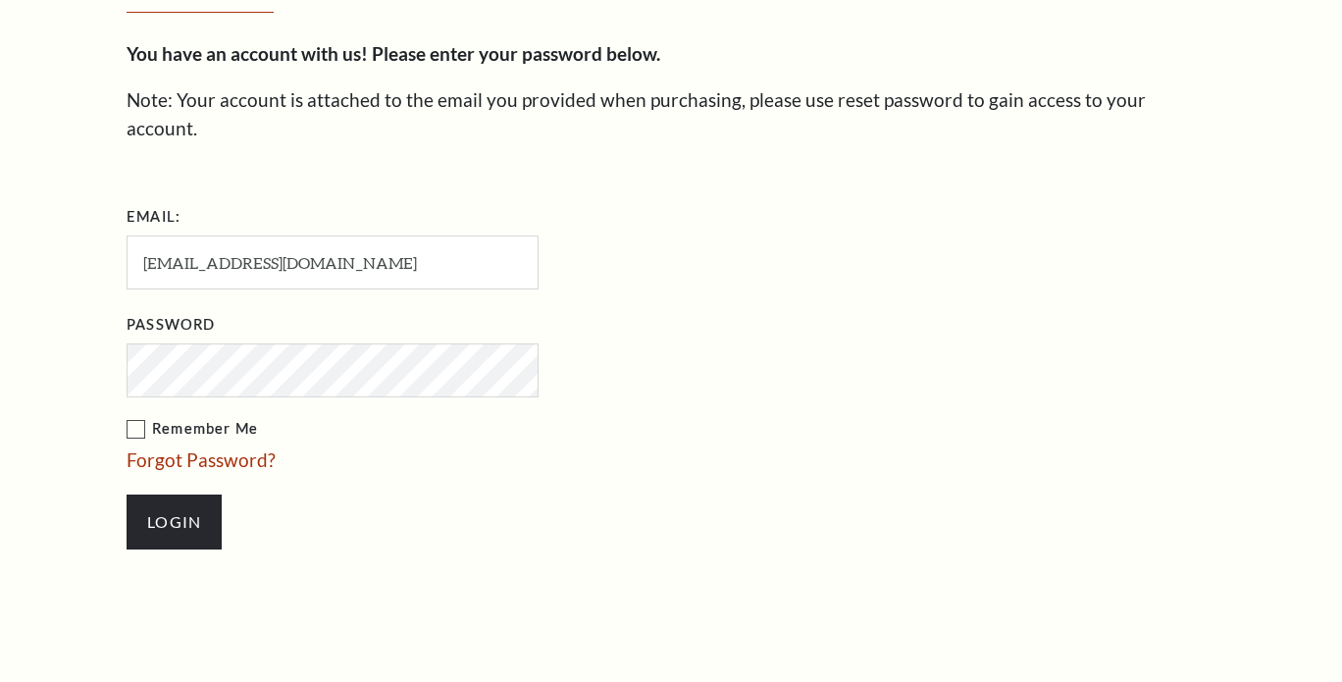
scroll to position [569, 0]
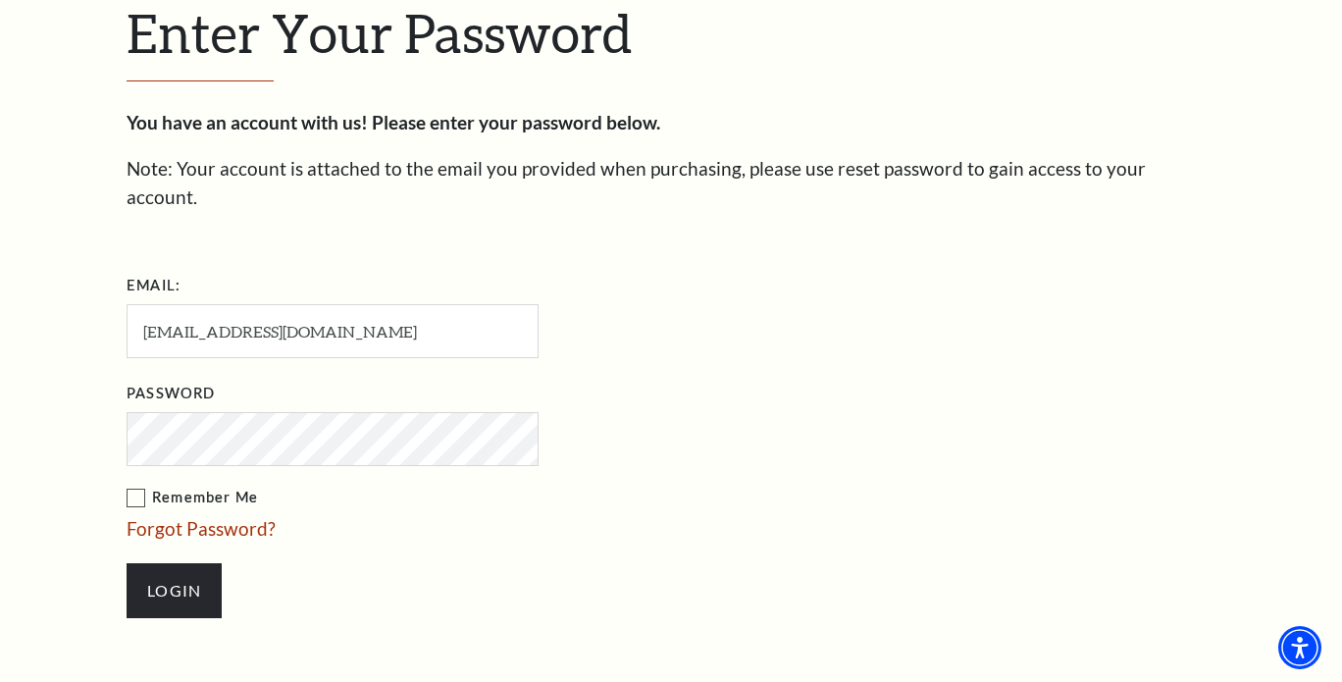
click at [133, 486] on label "Remember Me" at bounding box center [431, 498] width 608 height 25
click at [0, 0] on input "Remember Me" at bounding box center [0, 0] width 0 height 0
click at [183, 563] on input "Login" at bounding box center [174, 590] width 95 height 55
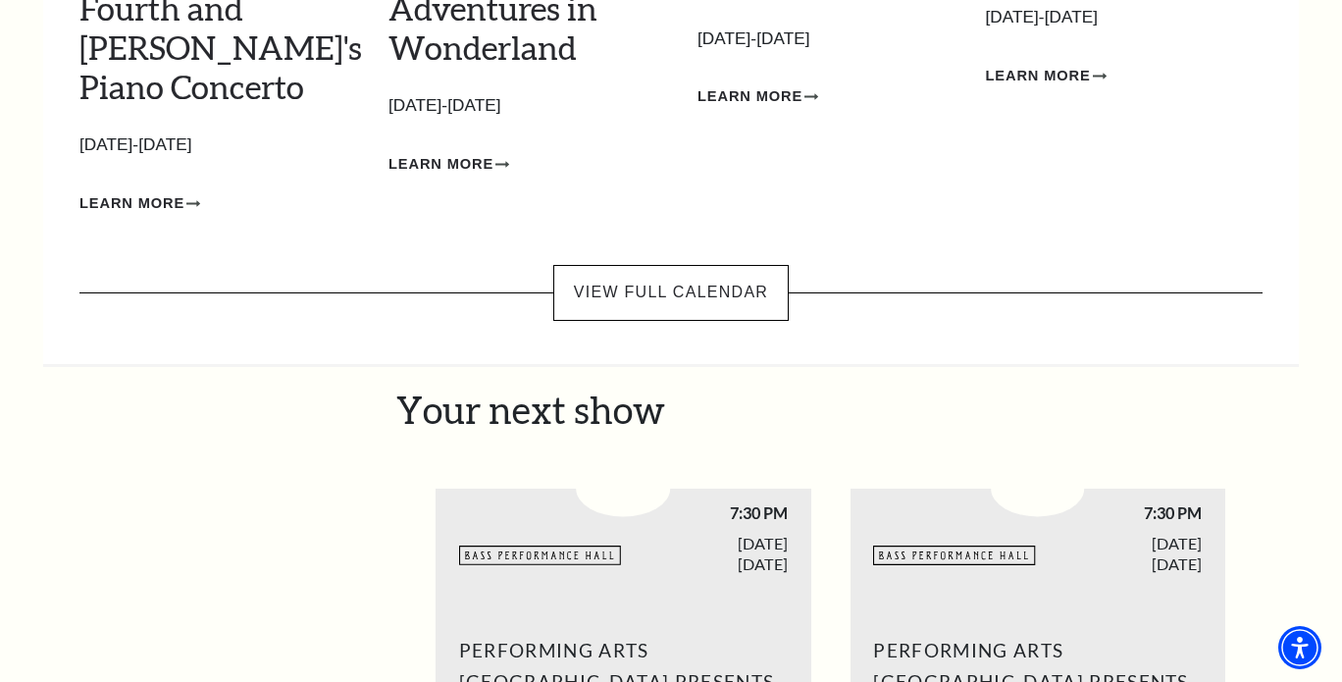
scroll to position [491, 0]
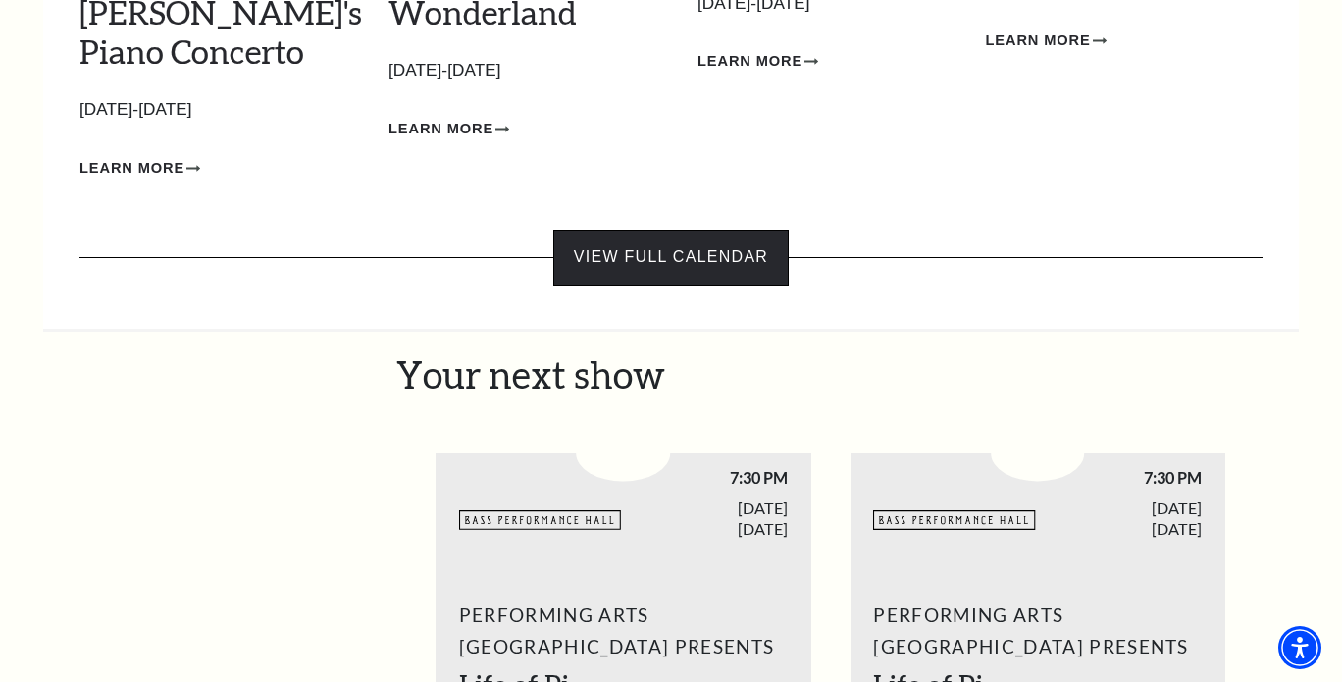
click at [663, 230] on link "View Full Calendar" at bounding box center [670, 257] width 235 height 55
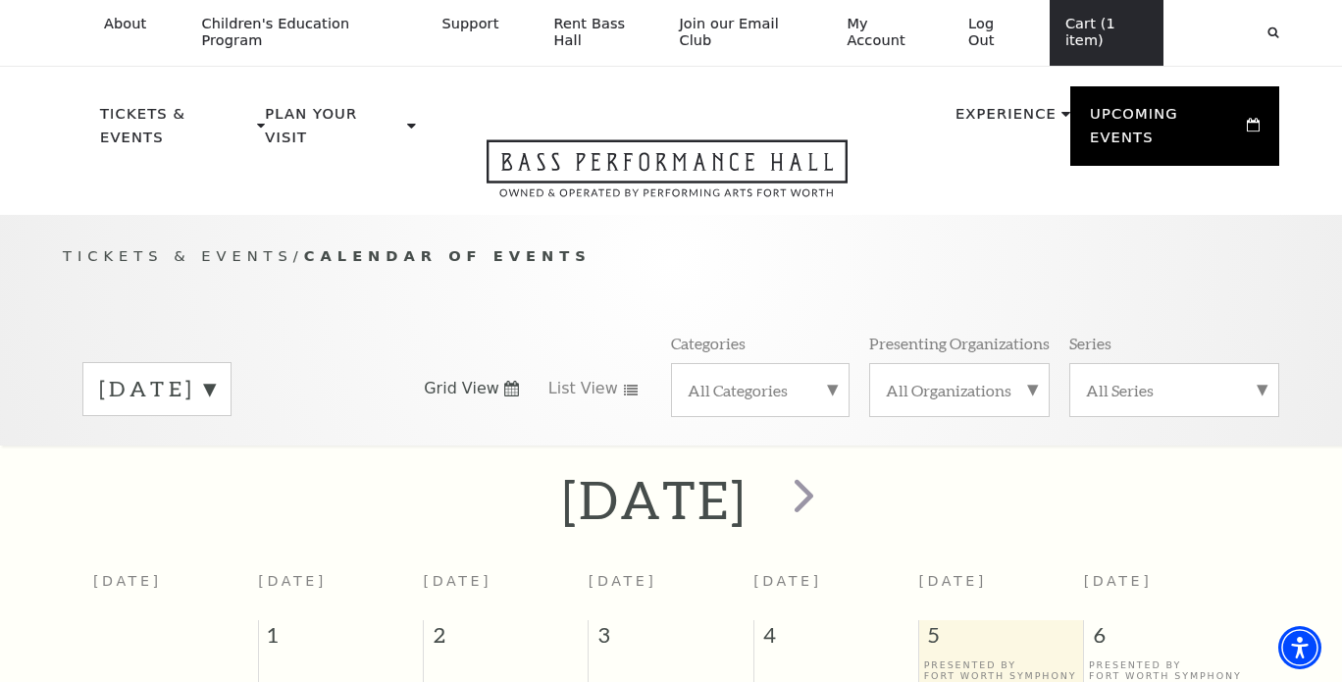
click at [1105, 30] on link "Cart (1 item)" at bounding box center [1107, 33] width 114 height 66
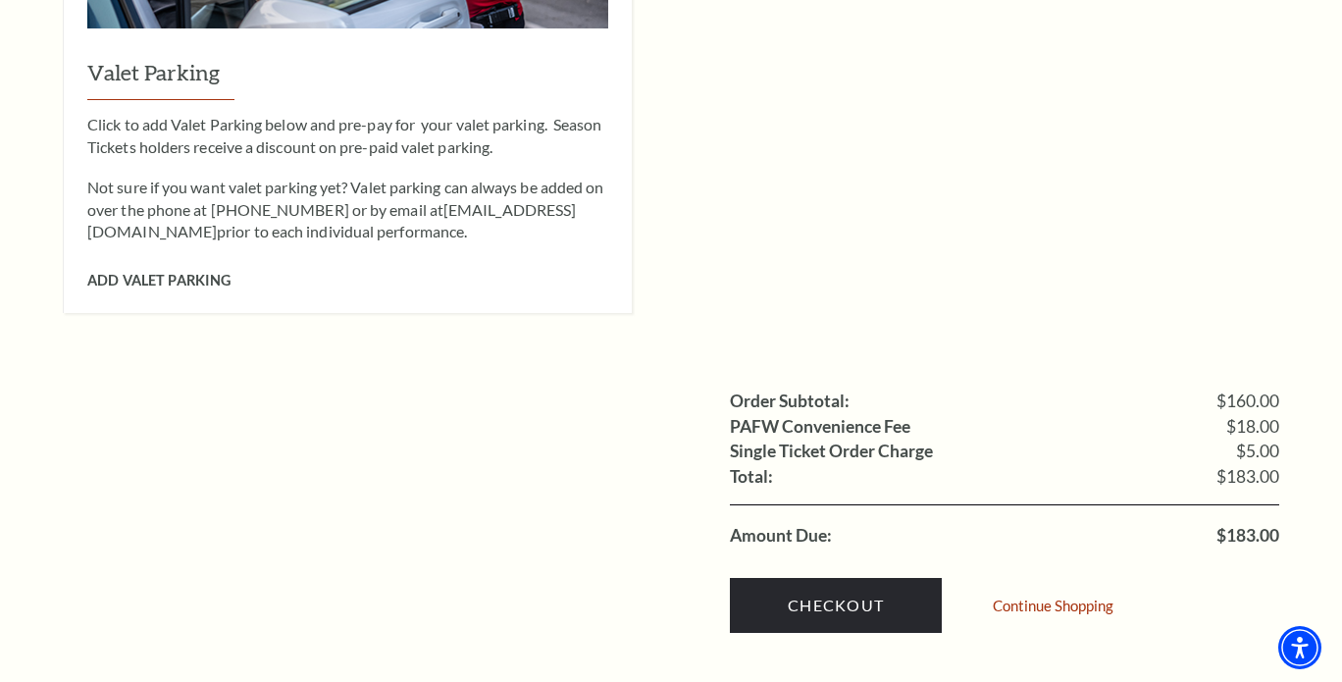
scroll to position [1700, 0]
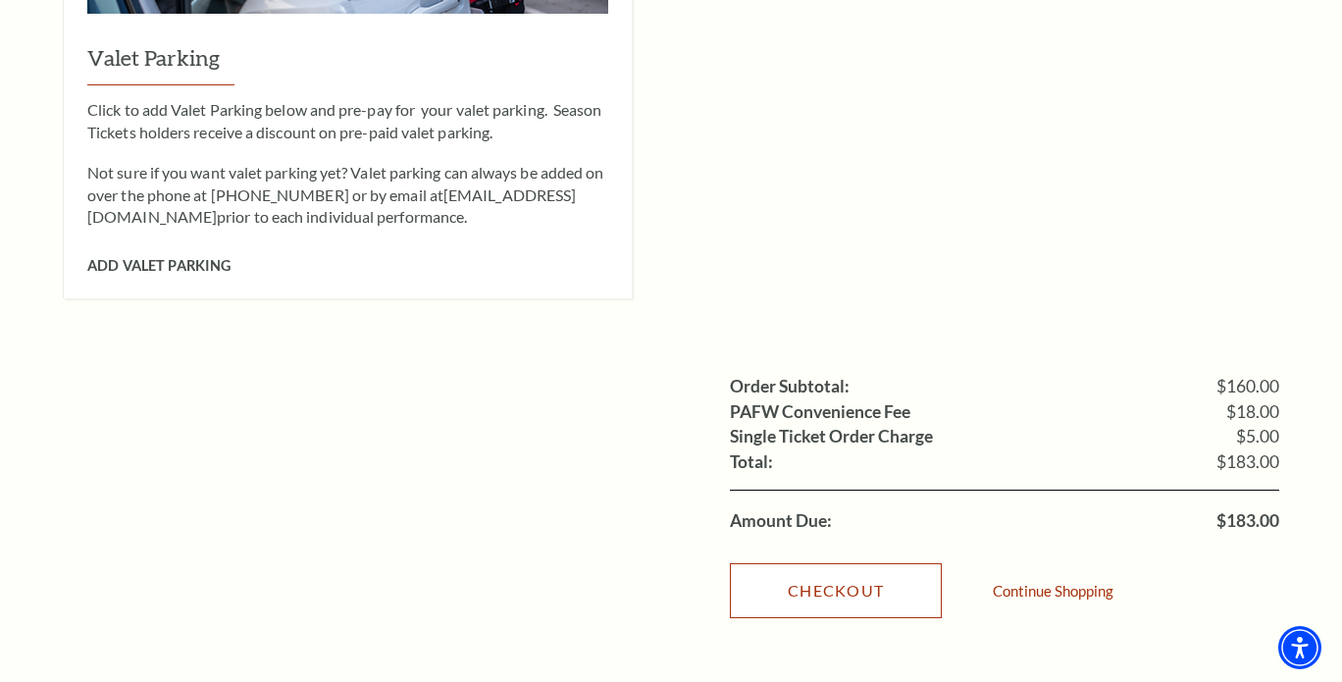
click at [841, 563] on link "Checkout" at bounding box center [836, 590] width 212 height 55
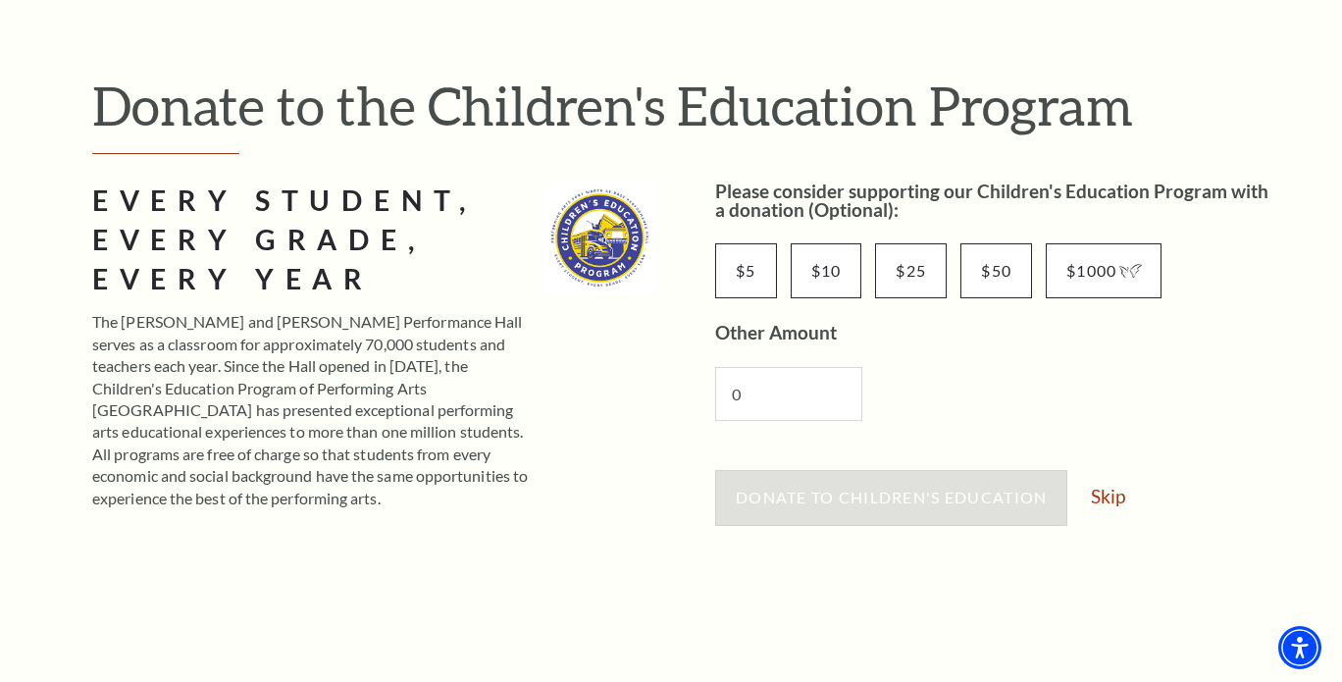
scroll to position [196, 0]
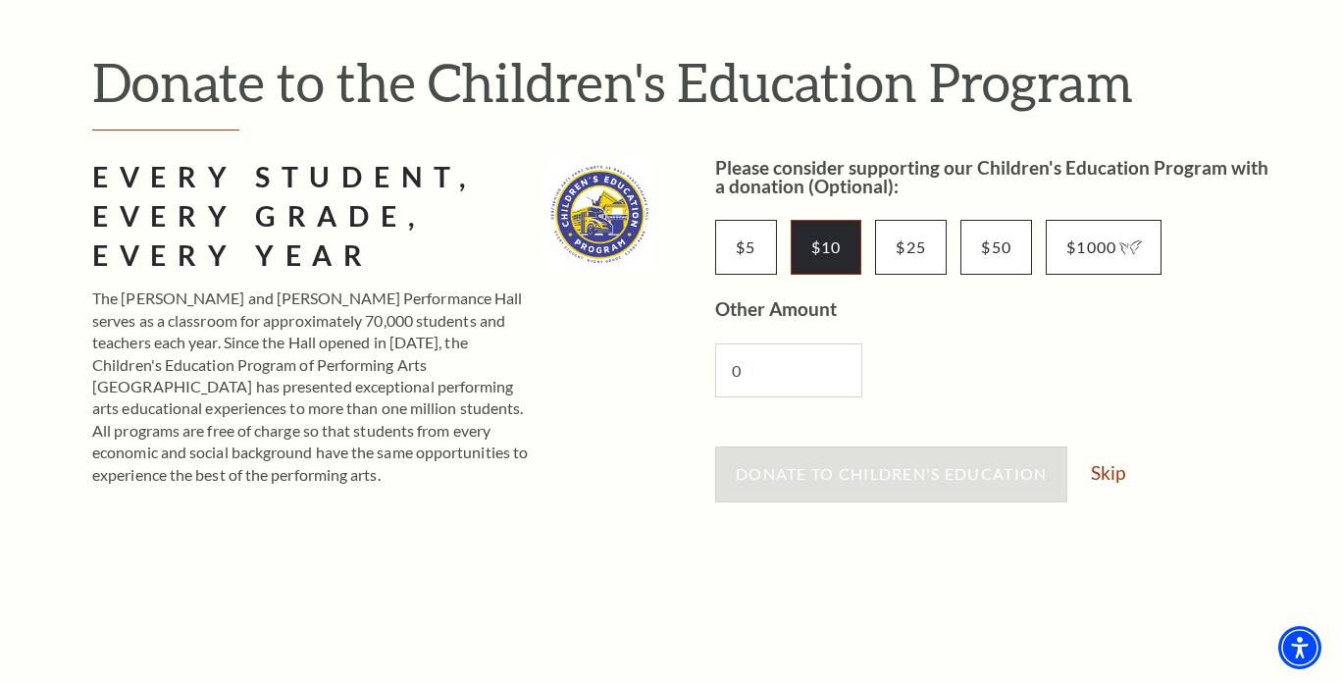
click at [824, 244] on input "$10" at bounding box center [827, 247] width 72 height 55
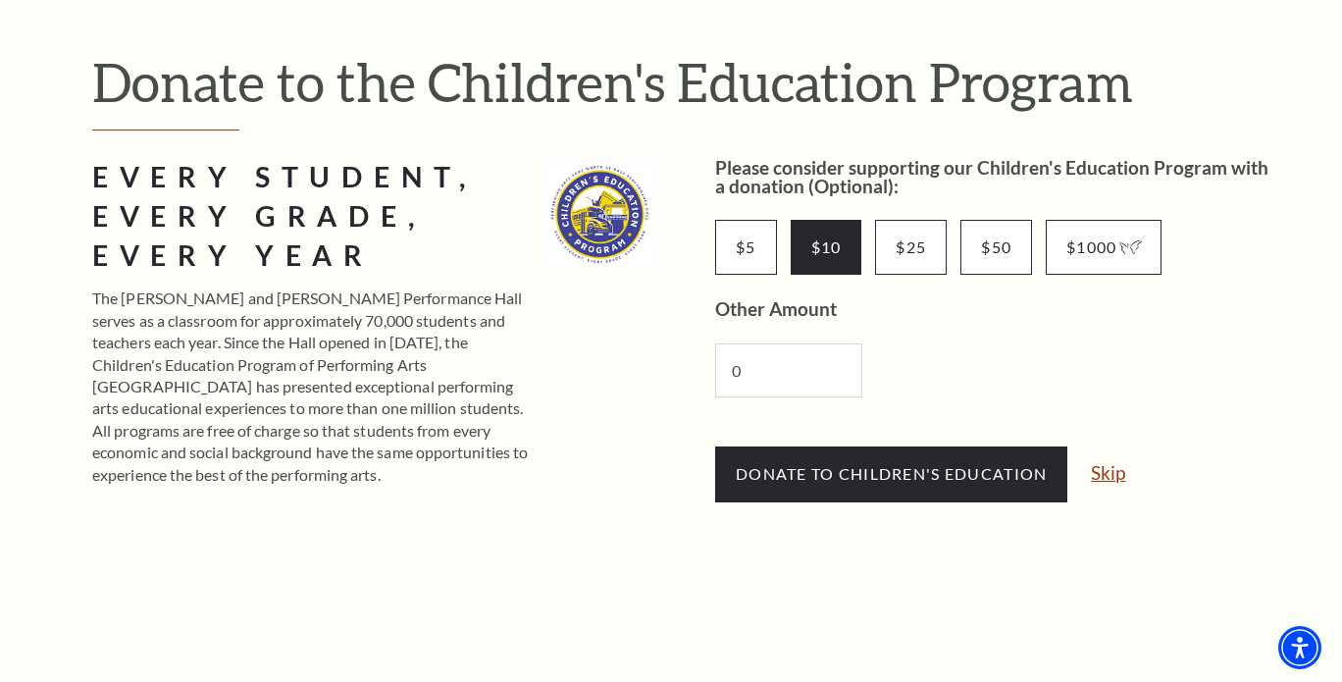
click at [1108, 476] on link "Skip" at bounding box center [1108, 472] width 34 height 19
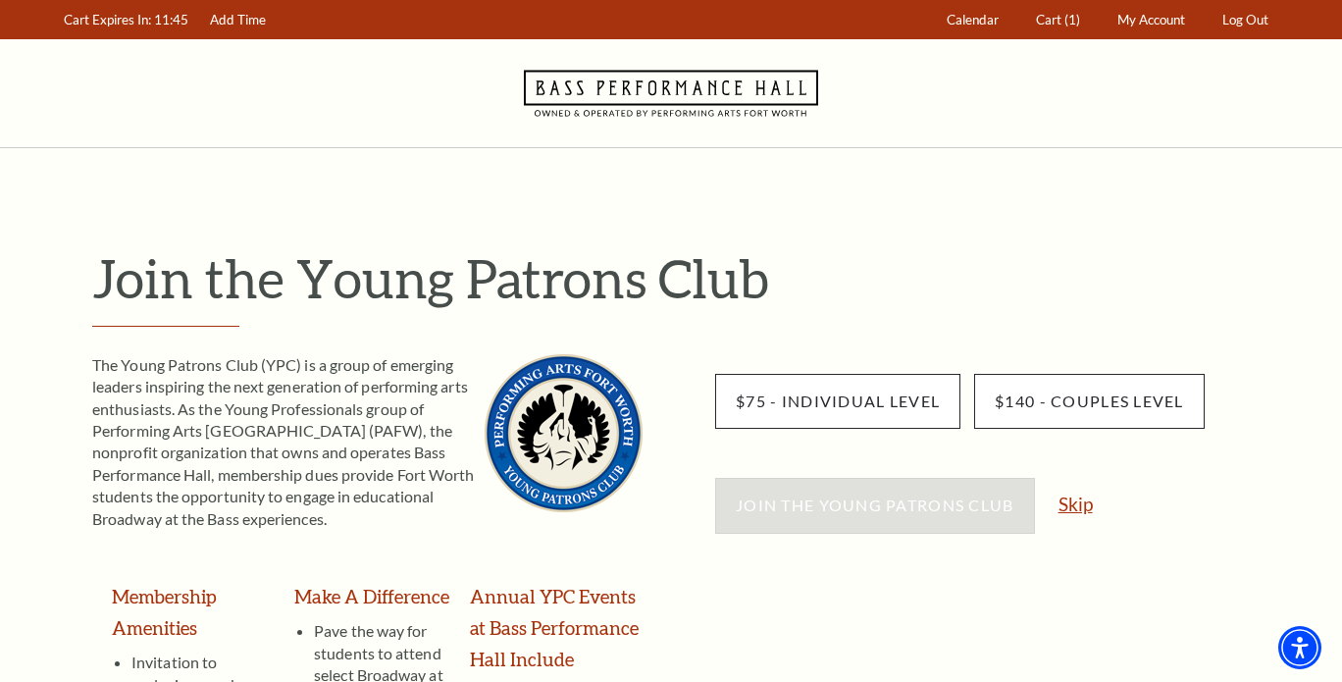
click at [1082, 510] on link "Skip" at bounding box center [1076, 504] width 34 height 19
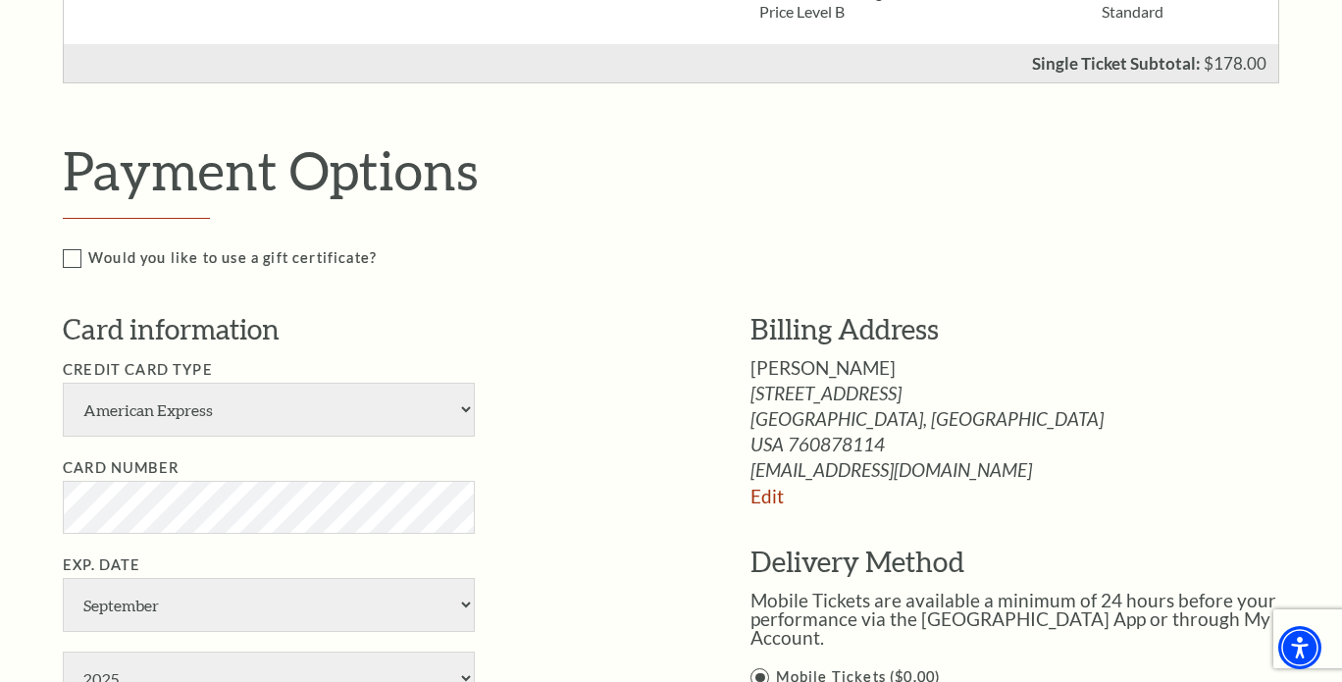
scroll to position [883, 0]
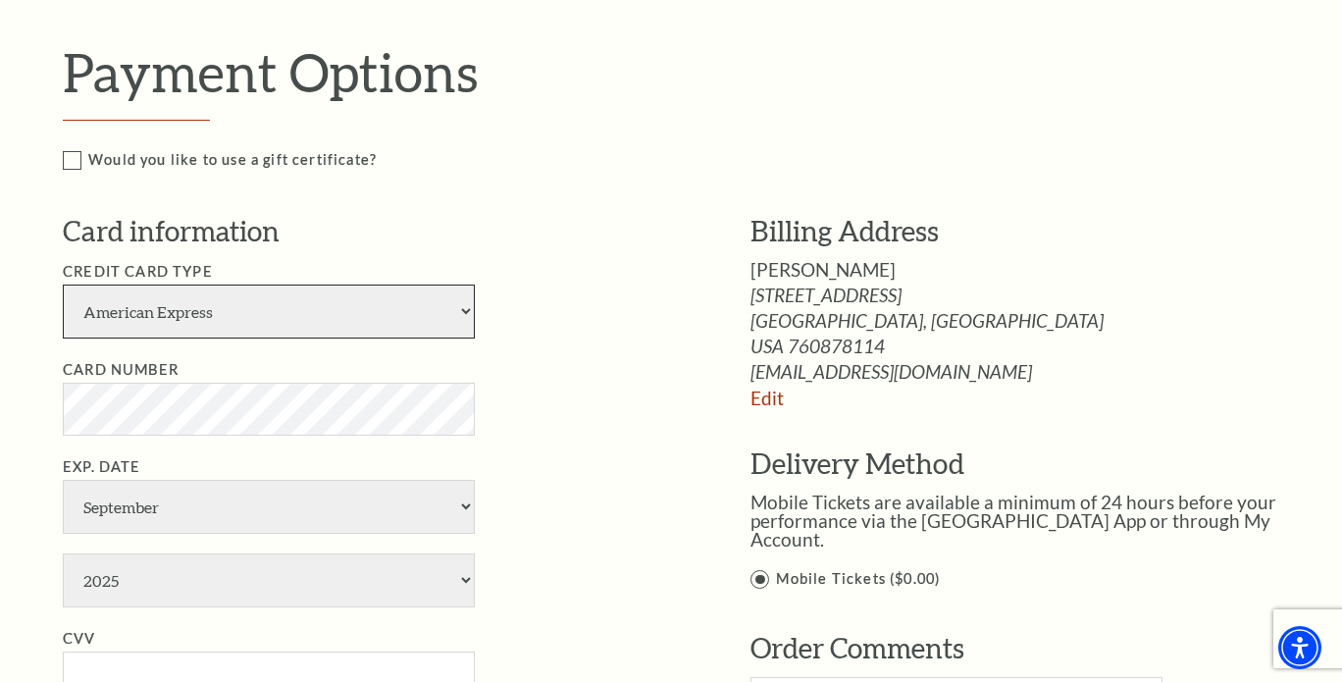
click at [466, 310] on select "American Express Visa Master Card Discover" at bounding box center [269, 312] width 412 height 54
select select "25"
click at [63, 285] on select "American Express Visa Master Card Discover" at bounding box center [269, 312] width 412 height 54
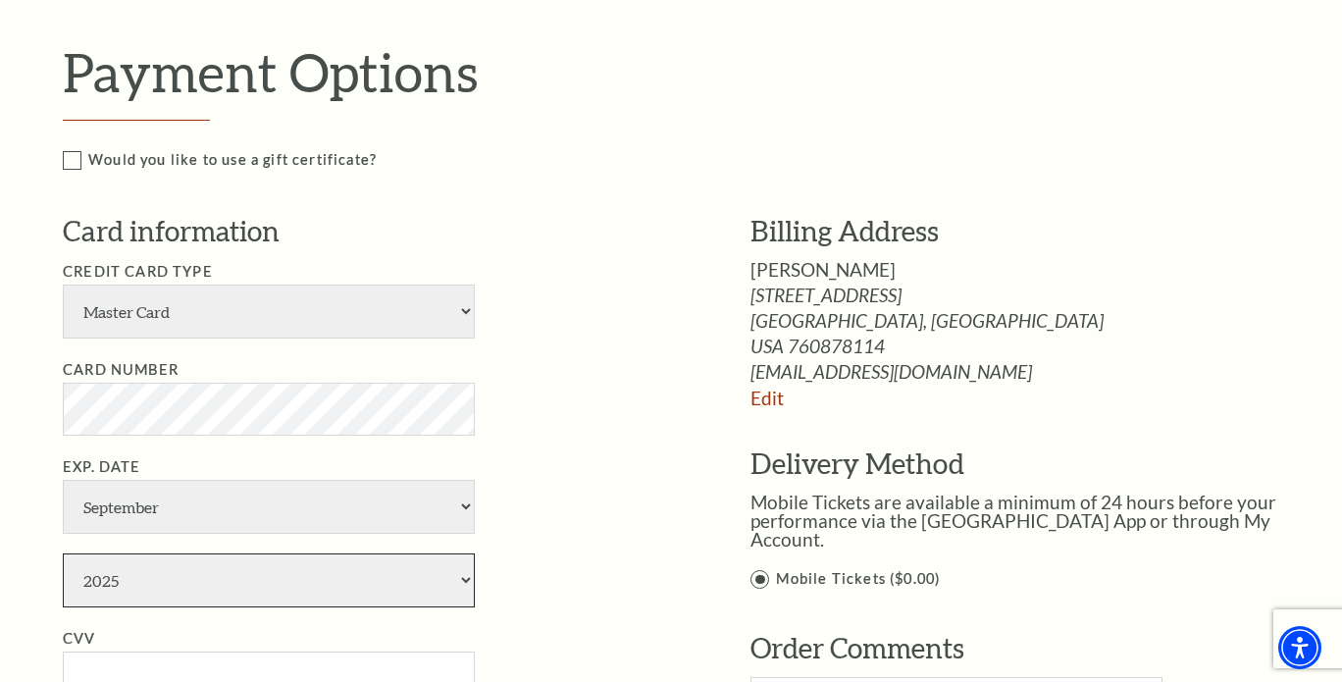
select select "2028"
type input "772"
type input "Kevin Delcarson"
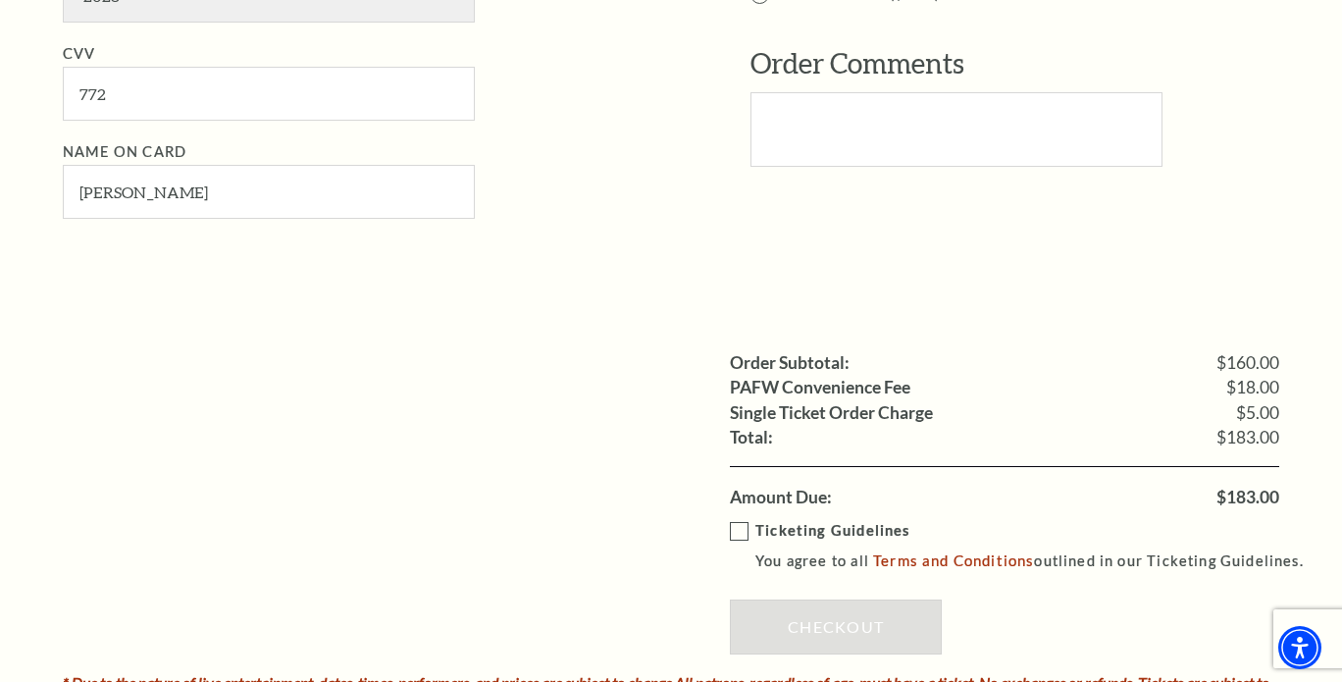
scroll to position [1472, 0]
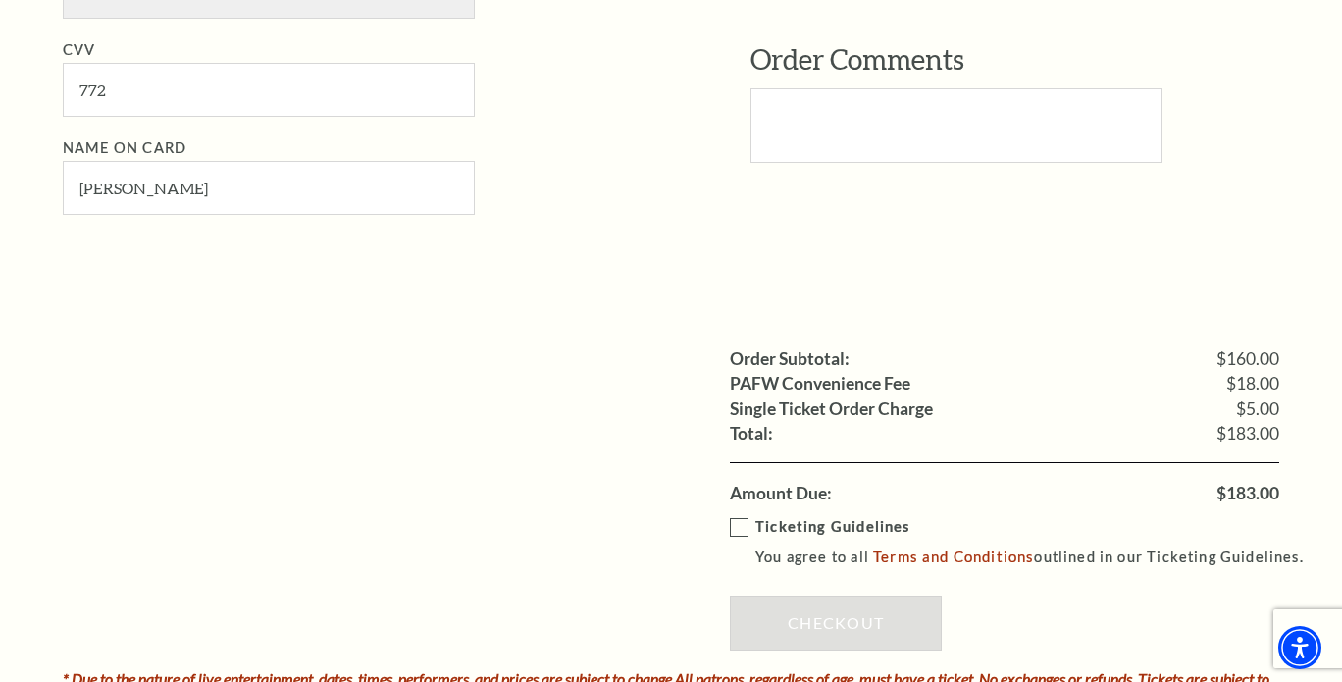
click at [742, 524] on label "Ticketing Guidelines You agree to all Terms and Conditions outlined in our Tick…" at bounding box center [1026, 542] width 592 height 54
click at [0, 0] on input "Ticketing Guidelines You agree to all Terms and Conditions outlined in our Tick…" at bounding box center [0, 0] width 0 height 0
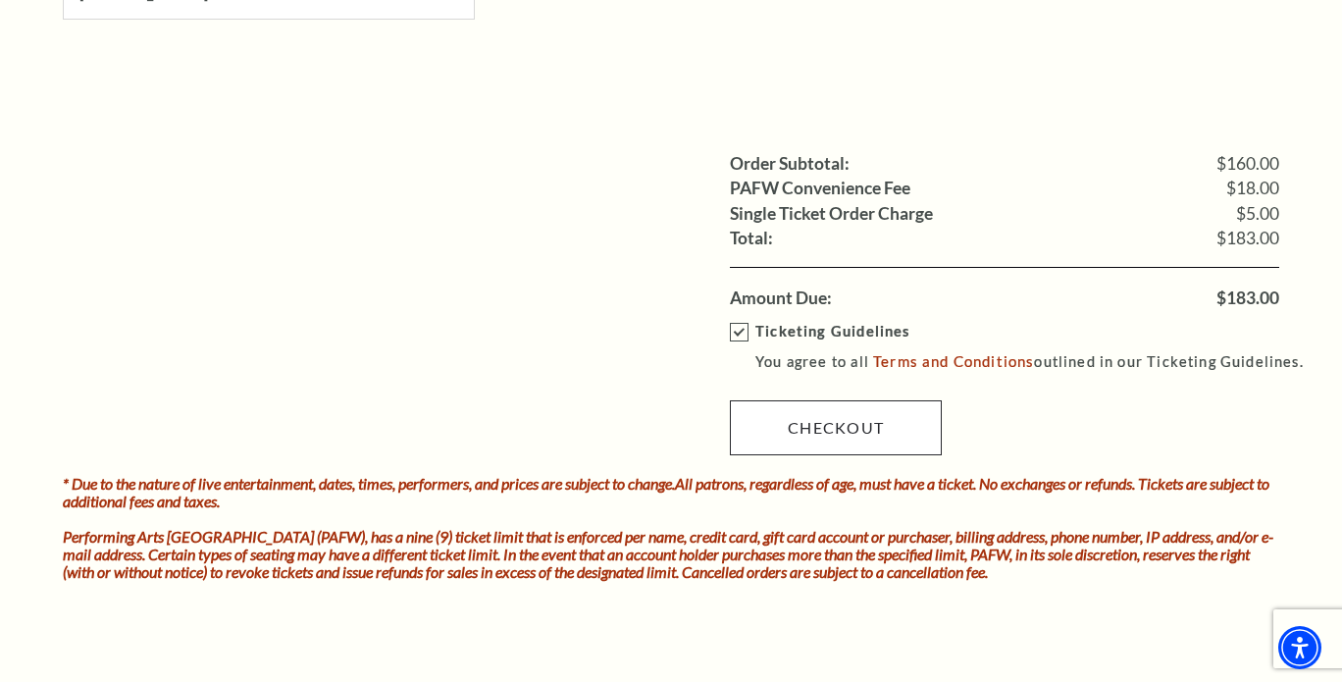
scroll to position [1668, 0]
click at [819, 420] on link "Checkout" at bounding box center [836, 426] width 212 height 55
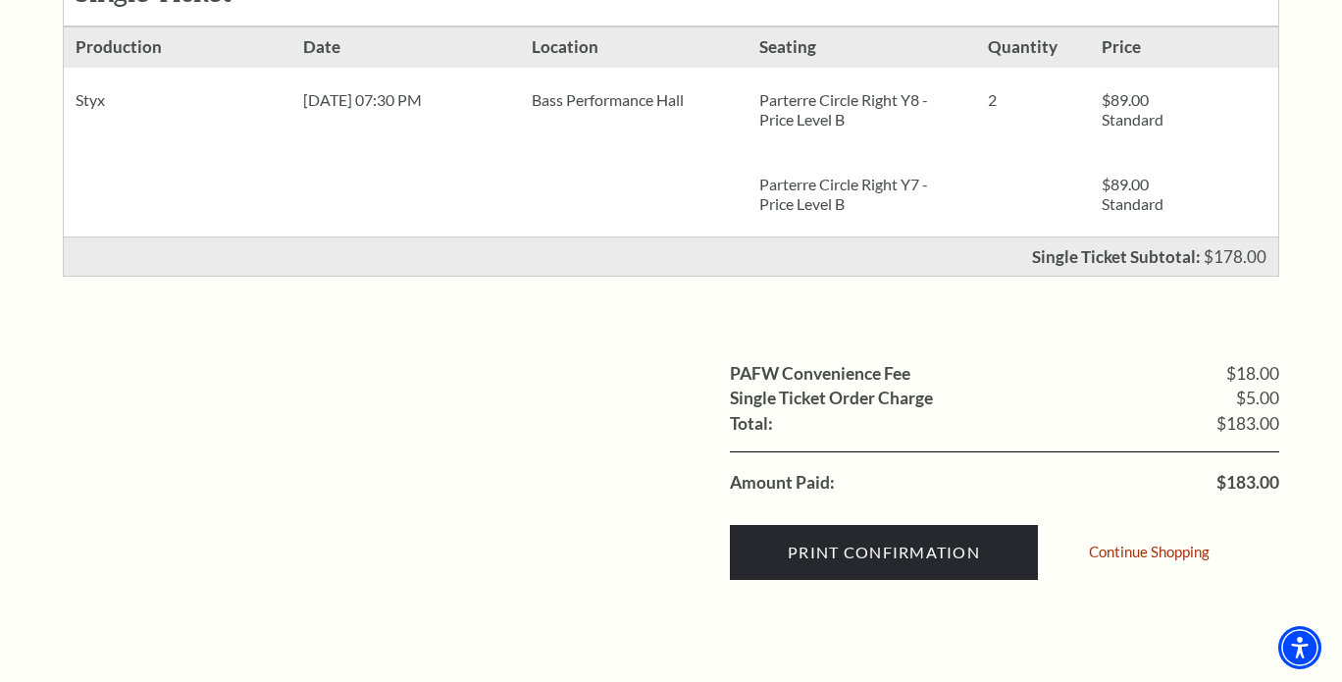
scroll to position [491, 0]
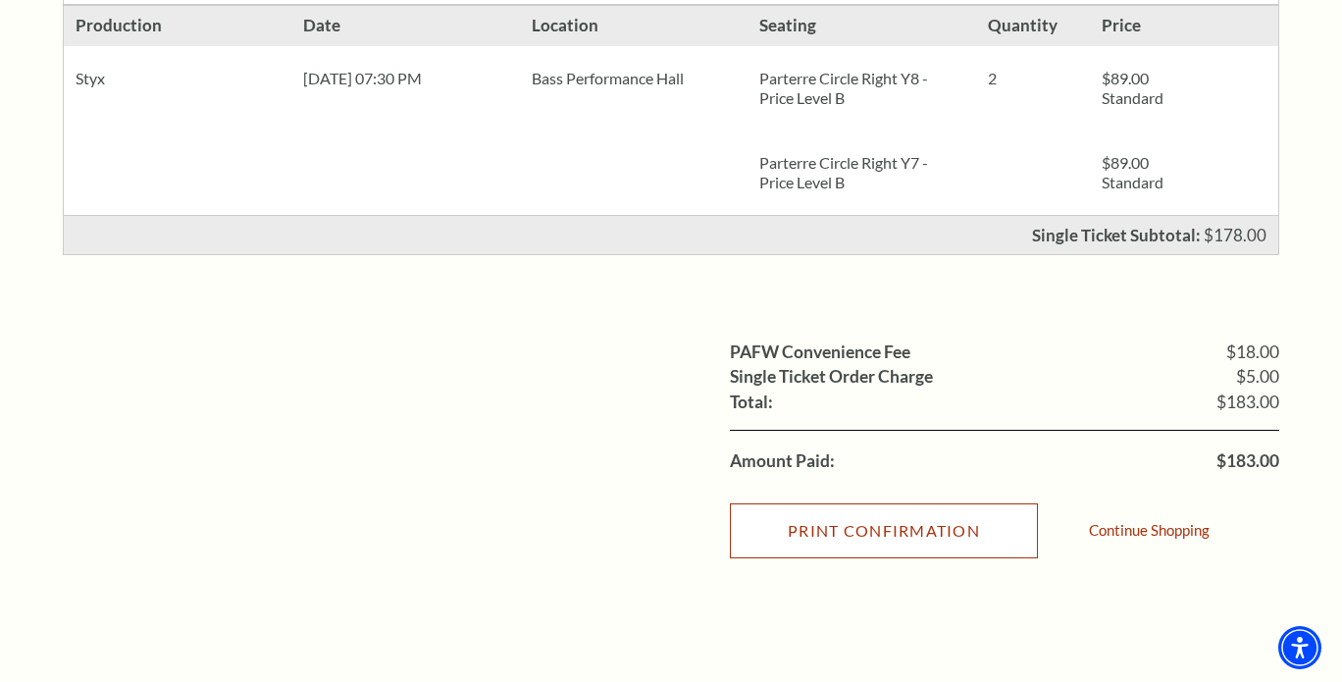
click at [888, 529] on input "Print Confirmation" at bounding box center [884, 530] width 308 height 55
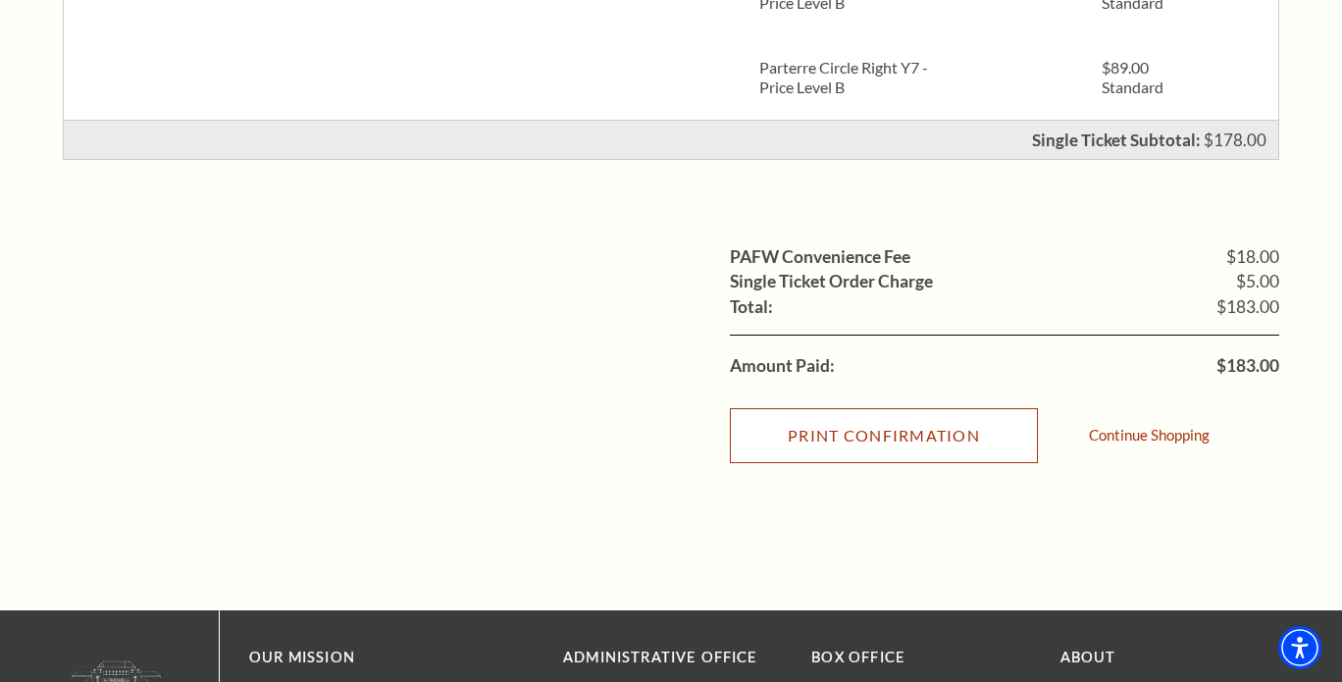
scroll to position [750, 0]
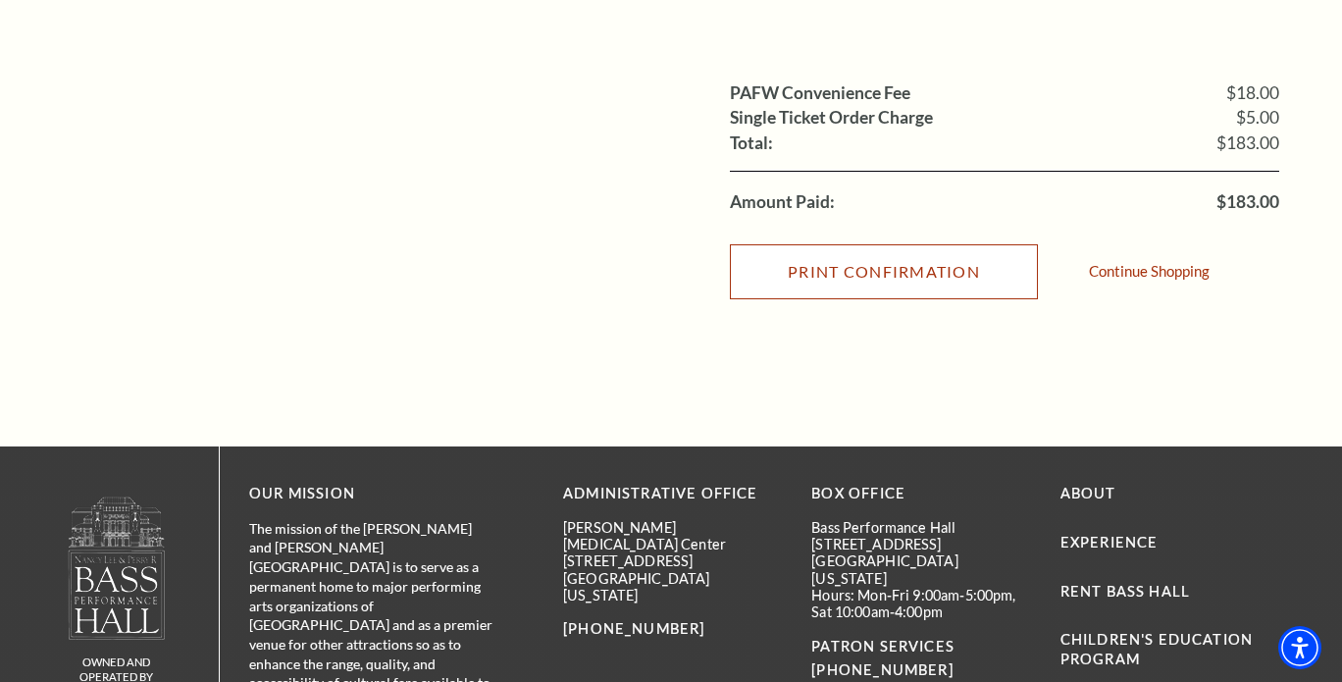
click at [897, 278] on input "Print Confirmation" at bounding box center [884, 271] width 308 height 55
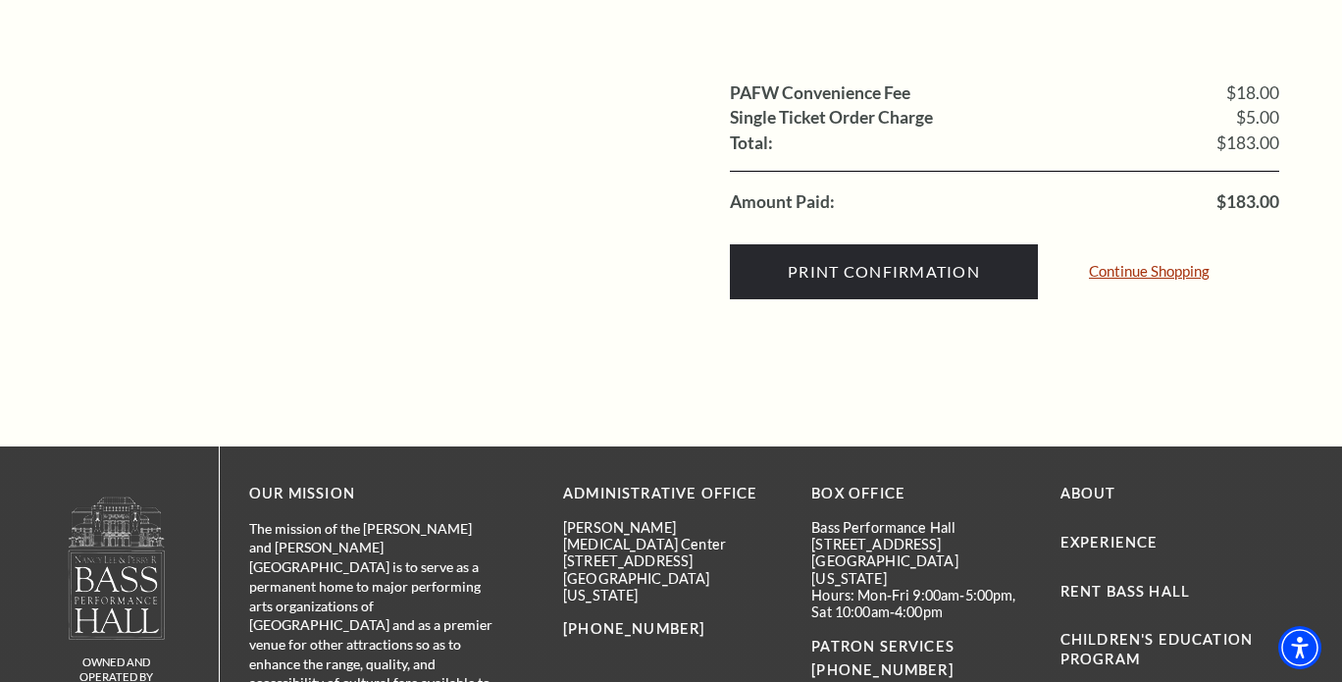
click at [1161, 275] on link "Continue Shopping" at bounding box center [1149, 271] width 121 height 15
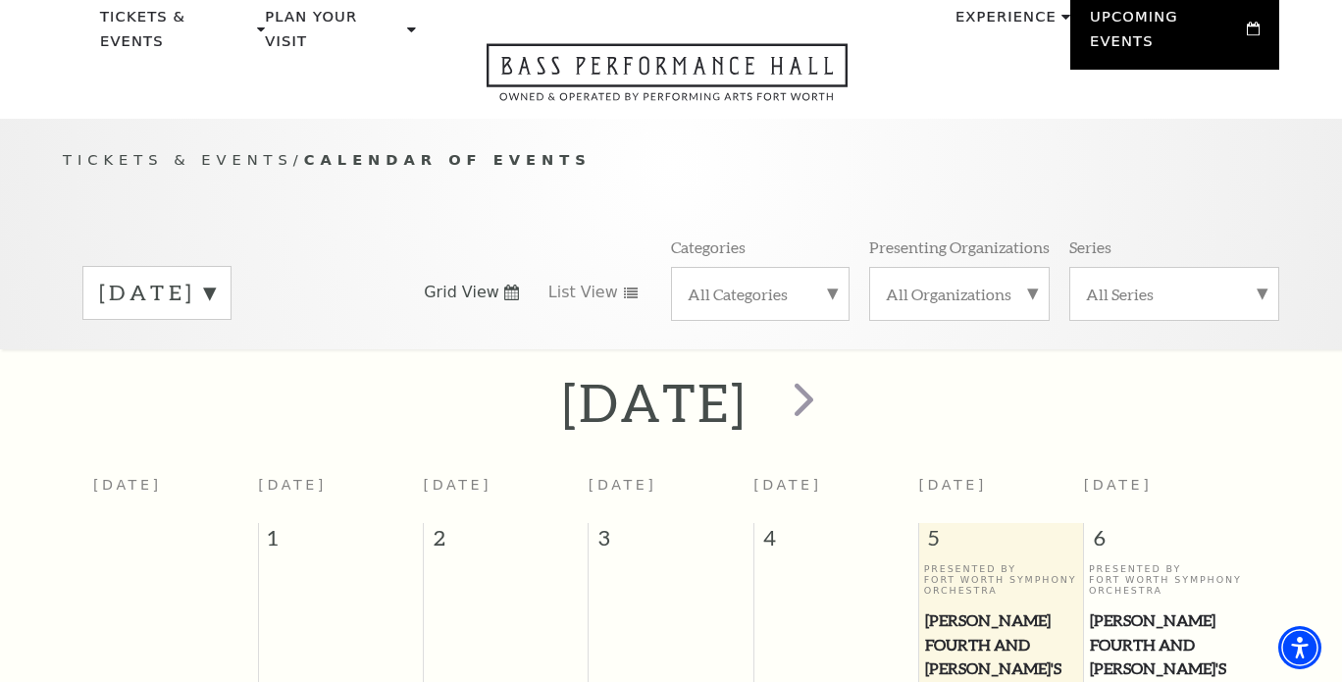
scroll to position [68, 0]
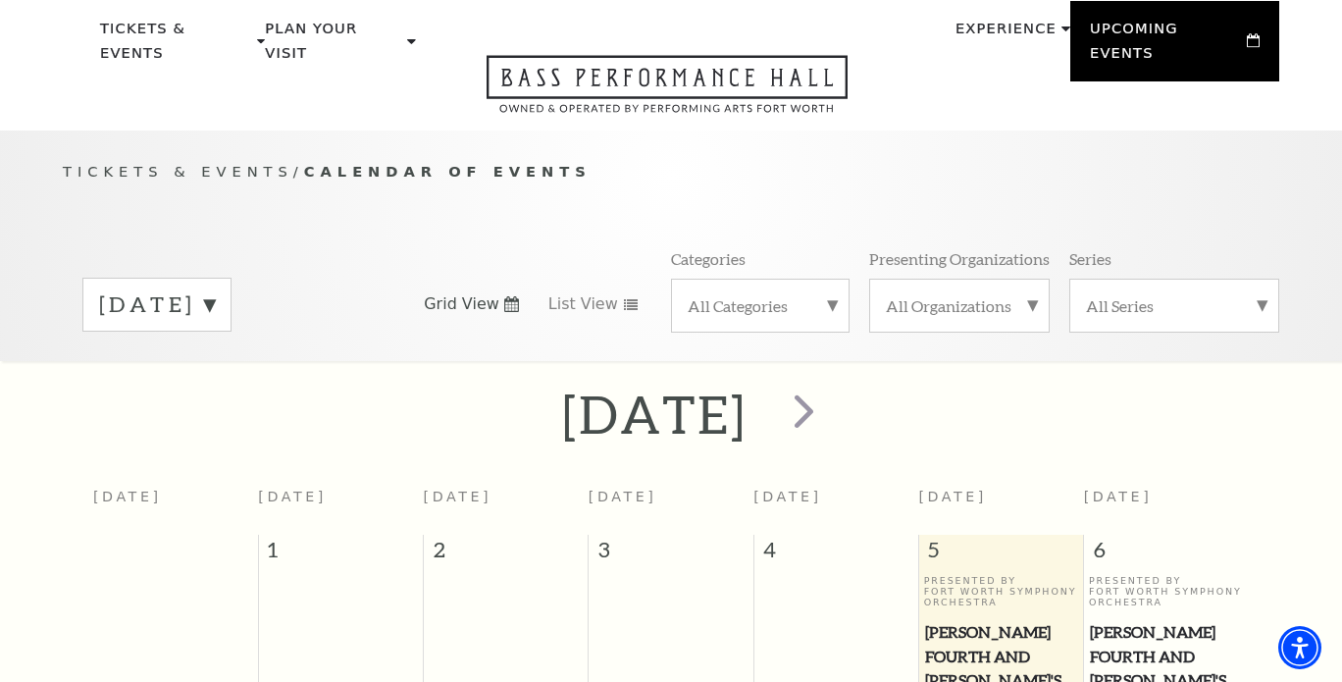
click at [215, 289] on label "[DATE]" at bounding box center [157, 304] width 116 height 30
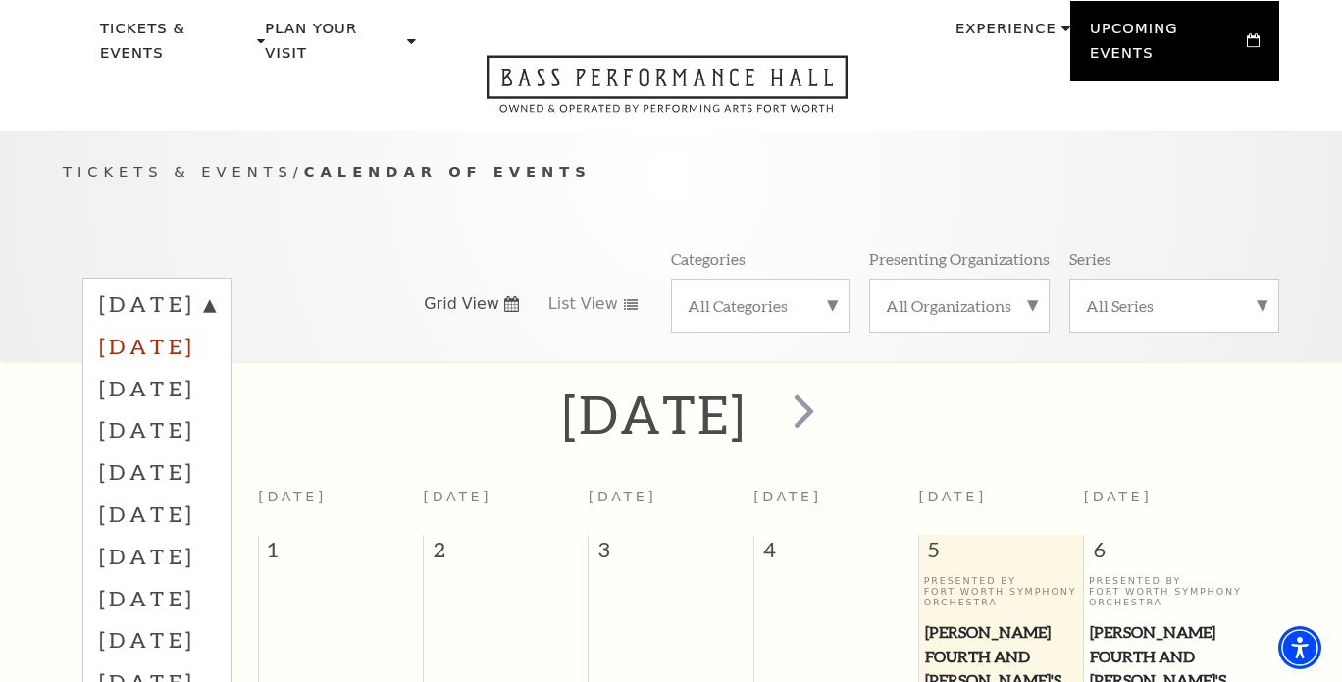
click at [215, 325] on label "October 2025" at bounding box center [157, 346] width 116 height 42
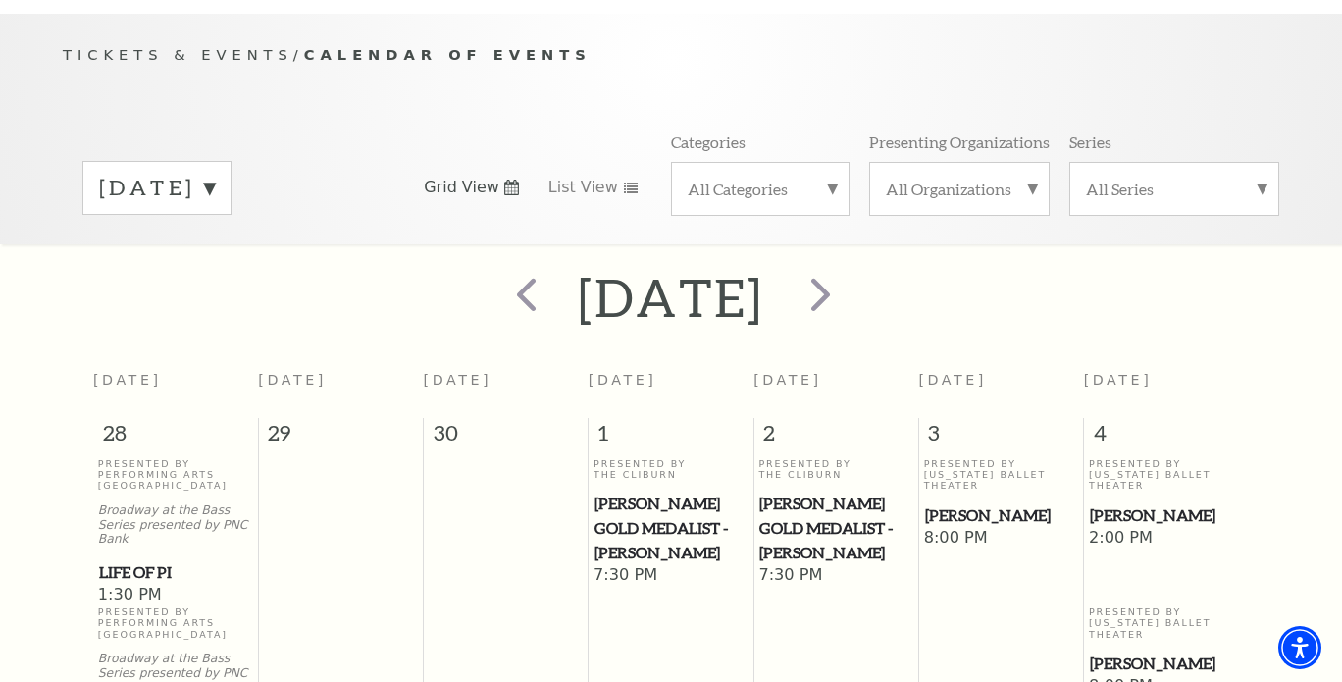
scroll to position [0, 0]
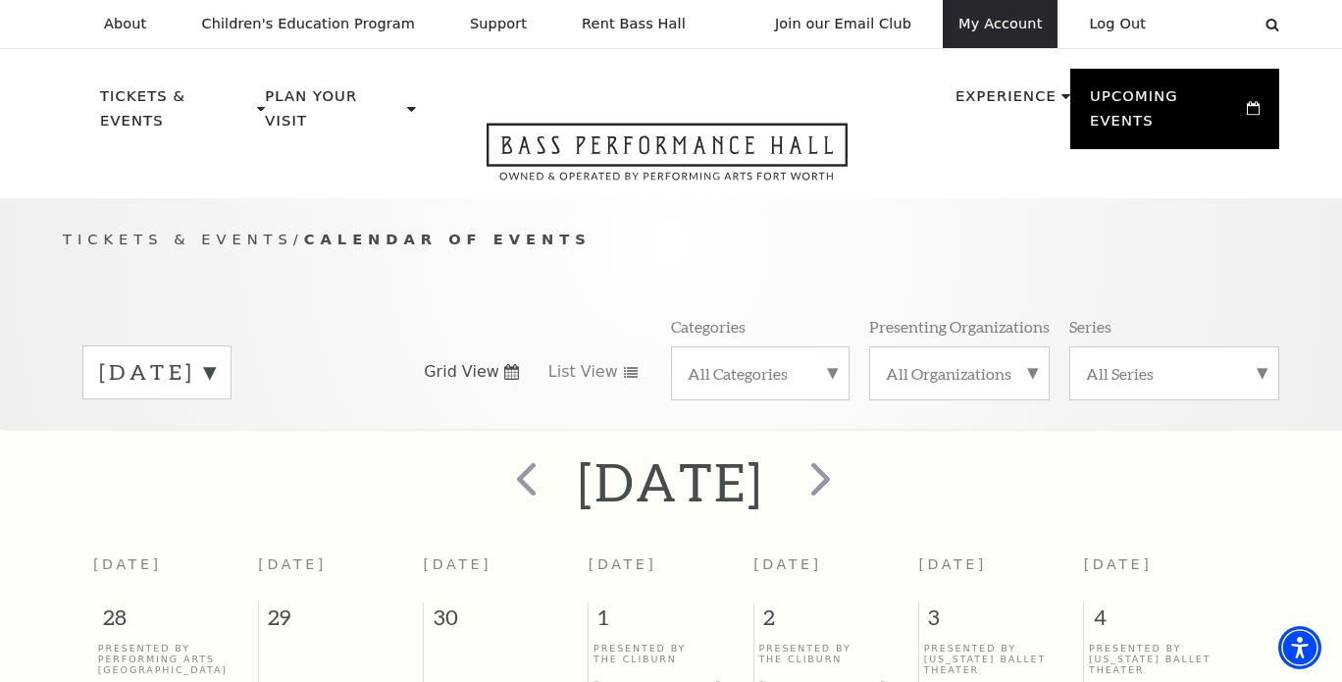
click at [1014, 24] on link "My Account" at bounding box center [1000, 24] width 115 height 48
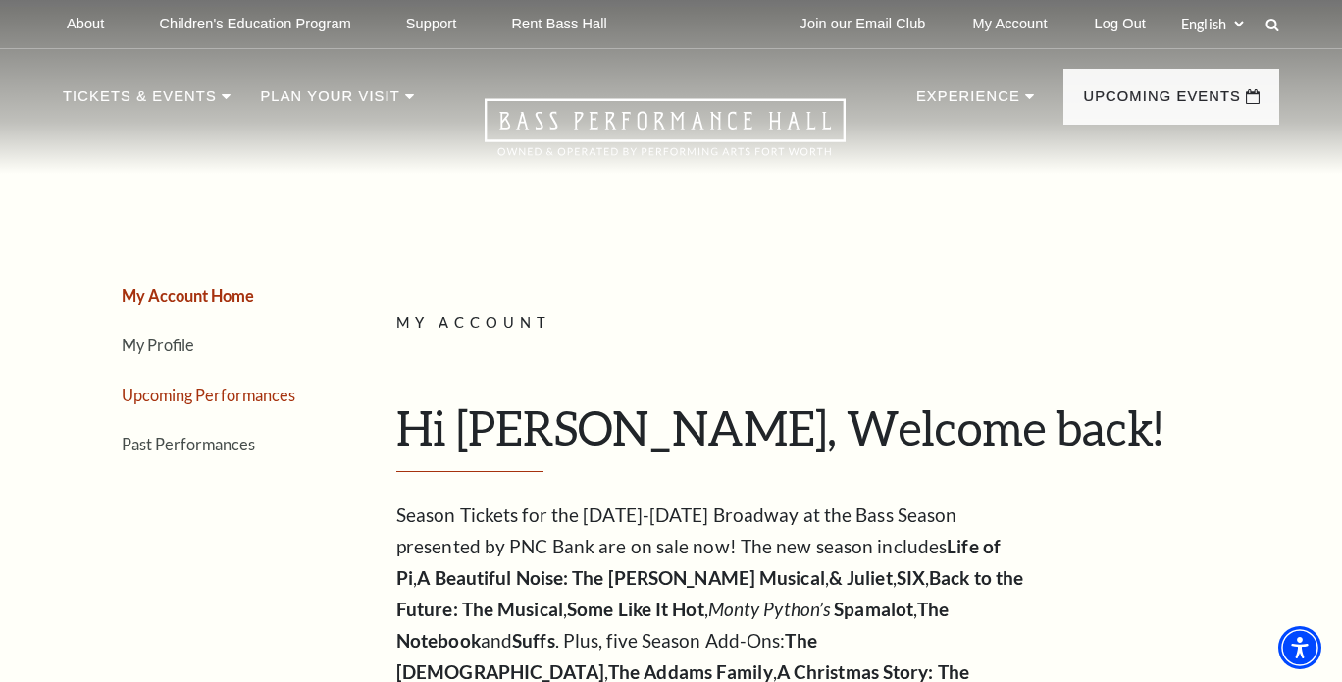
click at [224, 393] on link "Upcoming Performances" at bounding box center [209, 395] width 174 height 19
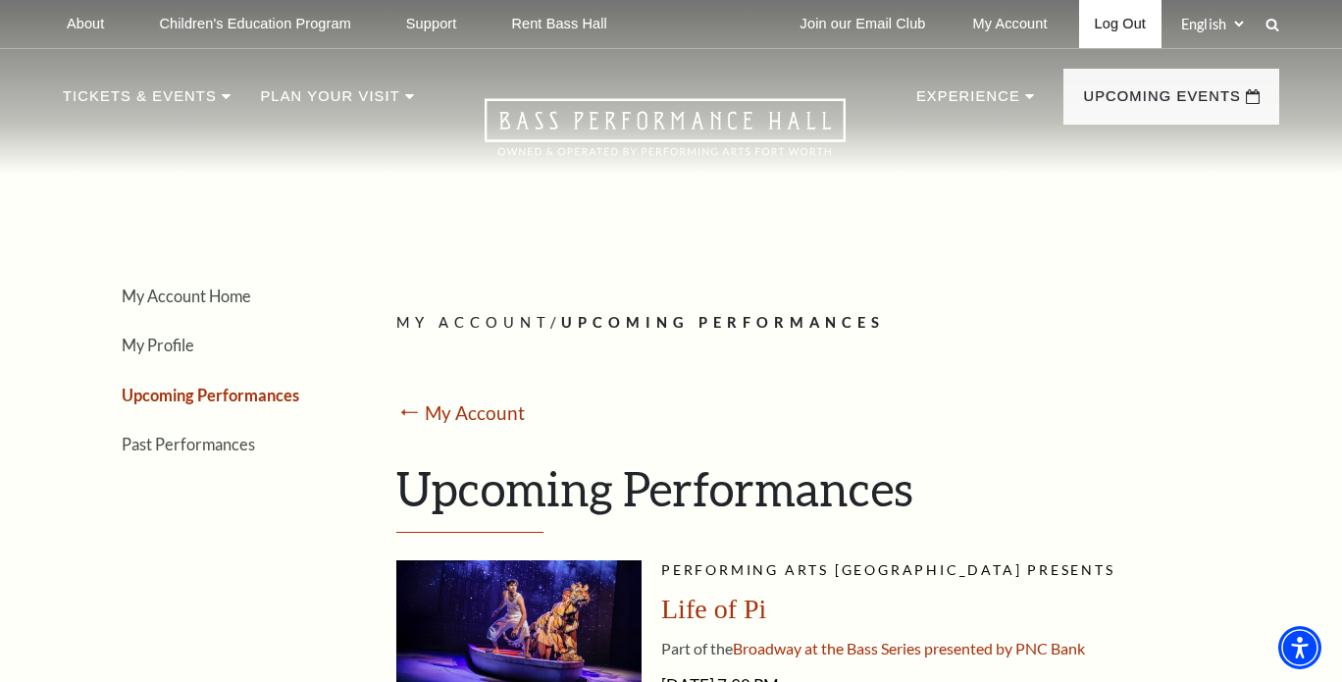
click at [1124, 23] on link "Log Out" at bounding box center [1120, 24] width 82 height 48
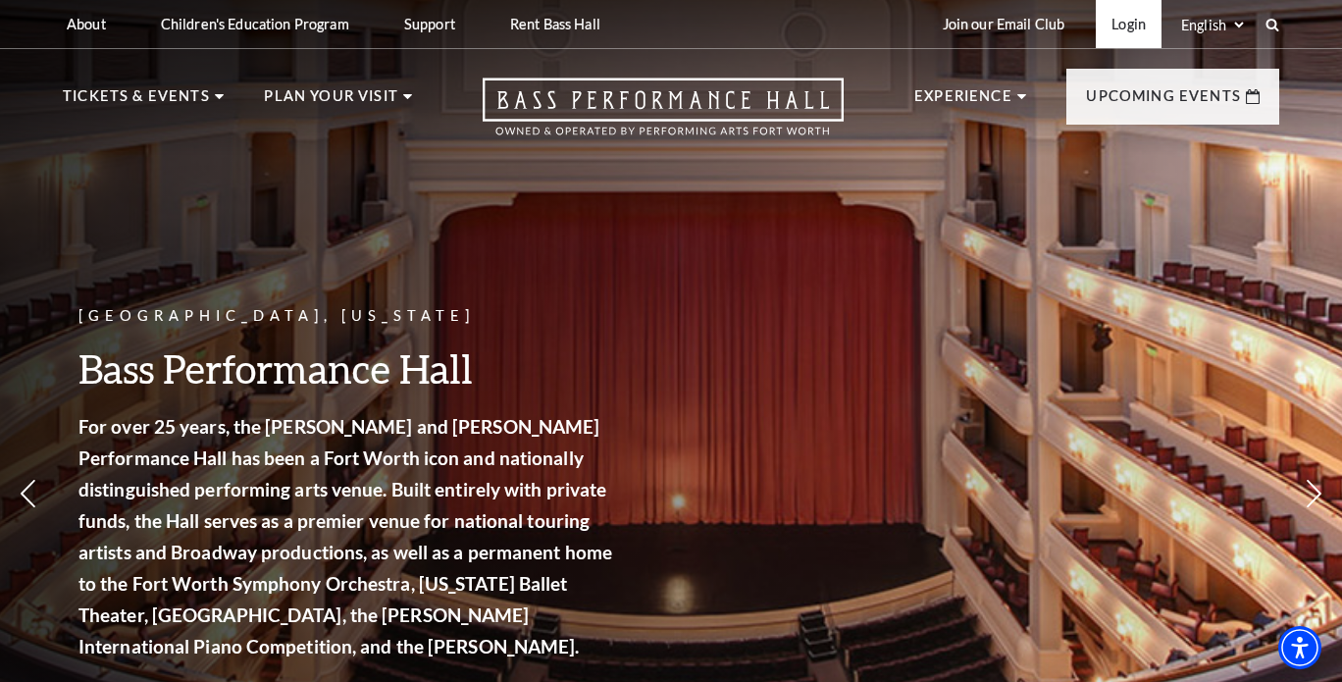
click at [1132, 27] on link "Login" at bounding box center [1129, 24] width 66 height 48
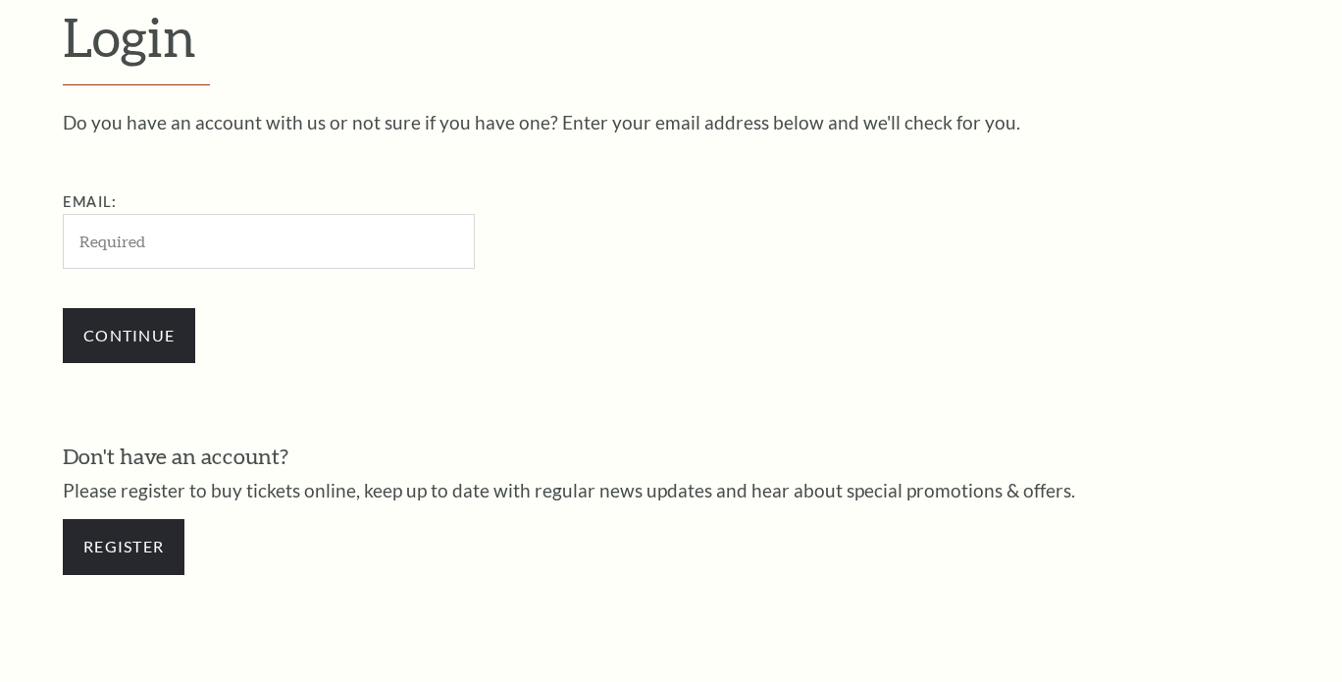
scroll to position [550, 0]
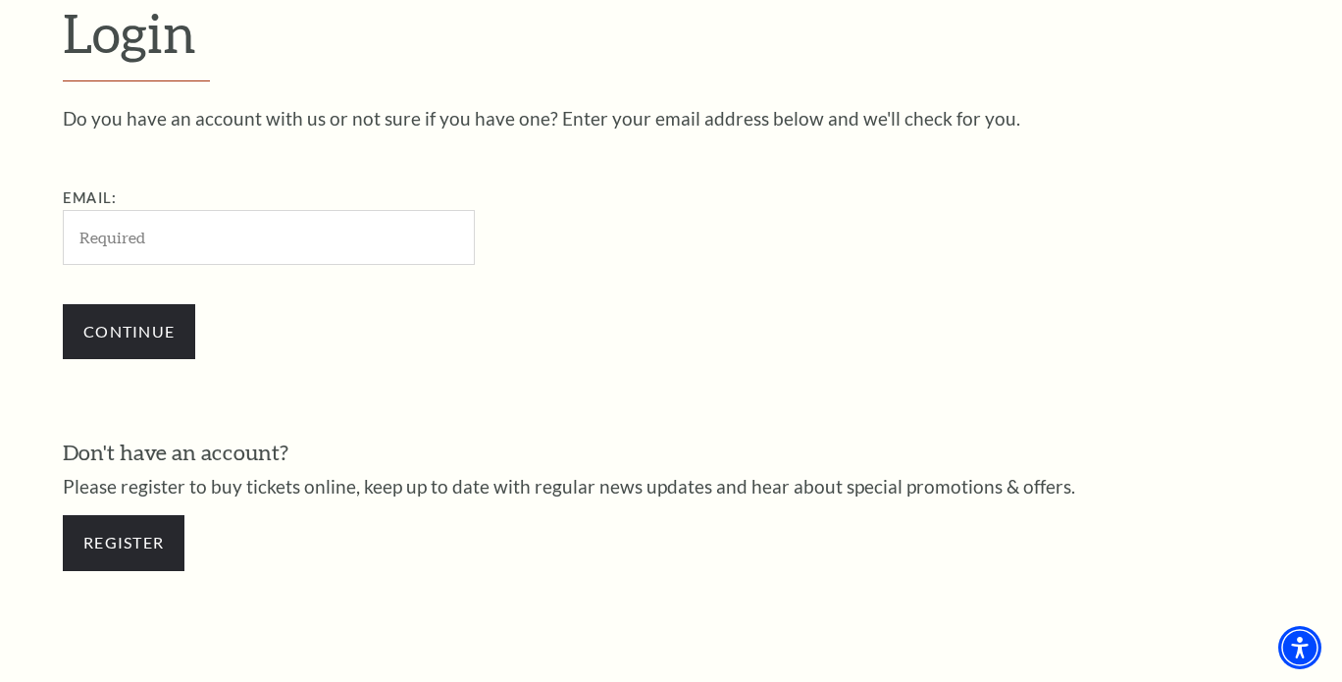
click at [214, 233] on input "Email:" at bounding box center [269, 237] width 412 height 54
type input "[EMAIL_ADDRESS][DOMAIN_NAME]"
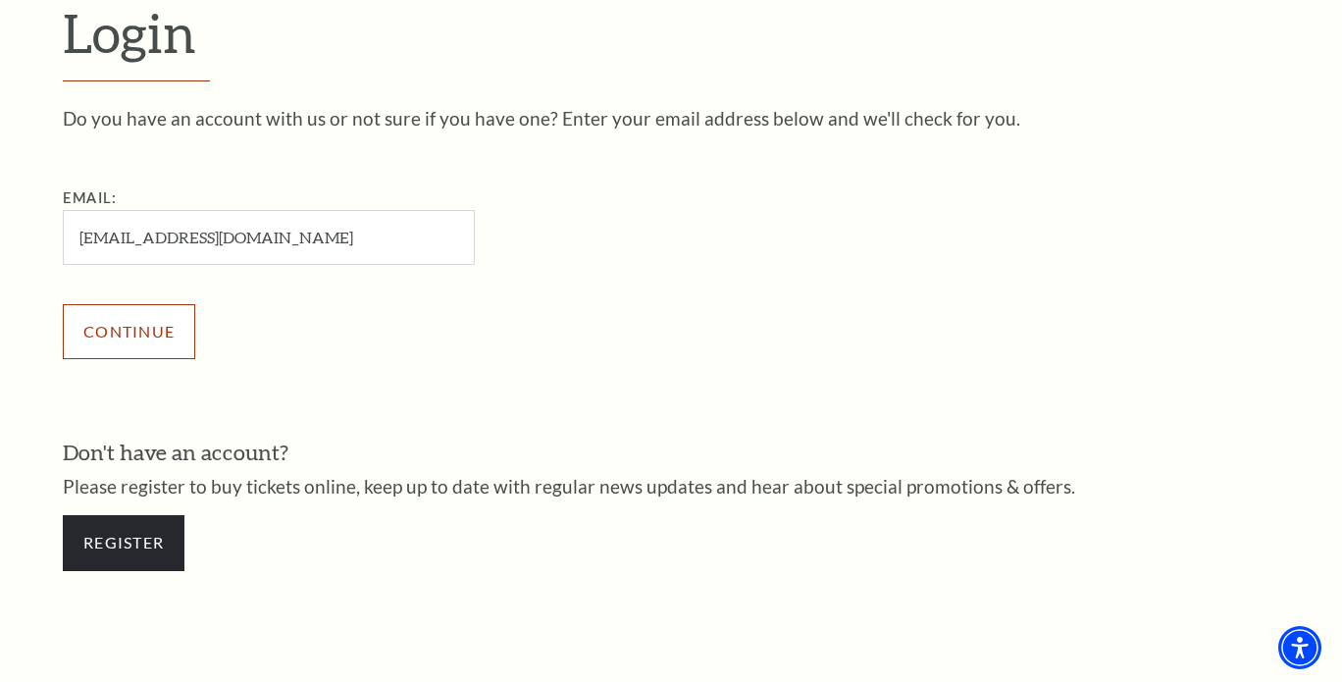
click at [131, 332] on input "Continue" at bounding box center [129, 331] width 132 height 55
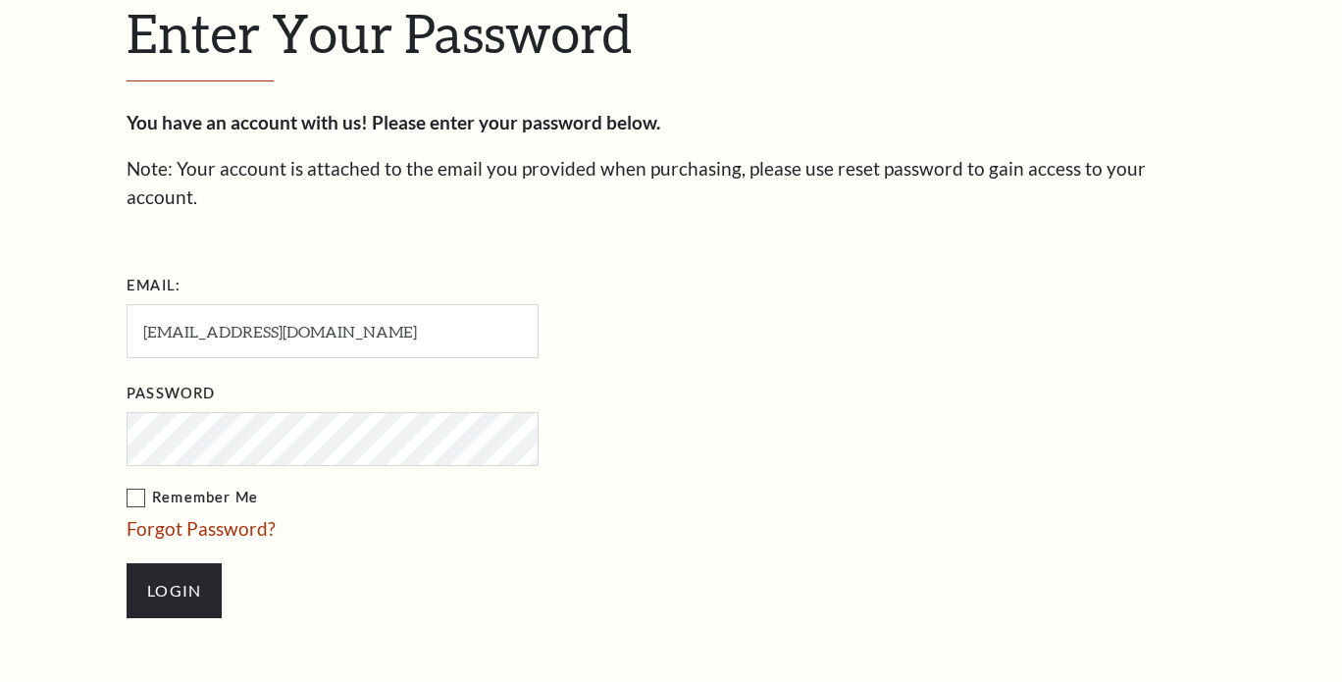
scroll to position [569, 0]
drag, startPoint x: 137, startPoint y: 464, endPoint x: 148, endPoint y: 478, distance: 17.5
click at [137, 486] on label "Remember Me" at bounding box center [431, 498] width 608 height 25
click at [0, 0] on input "Remember Me" at bounding box center [0, 0] width 0 height 0
click at [173, 563] on input "Login" at bounding box center [174, 590] width 95 height 55
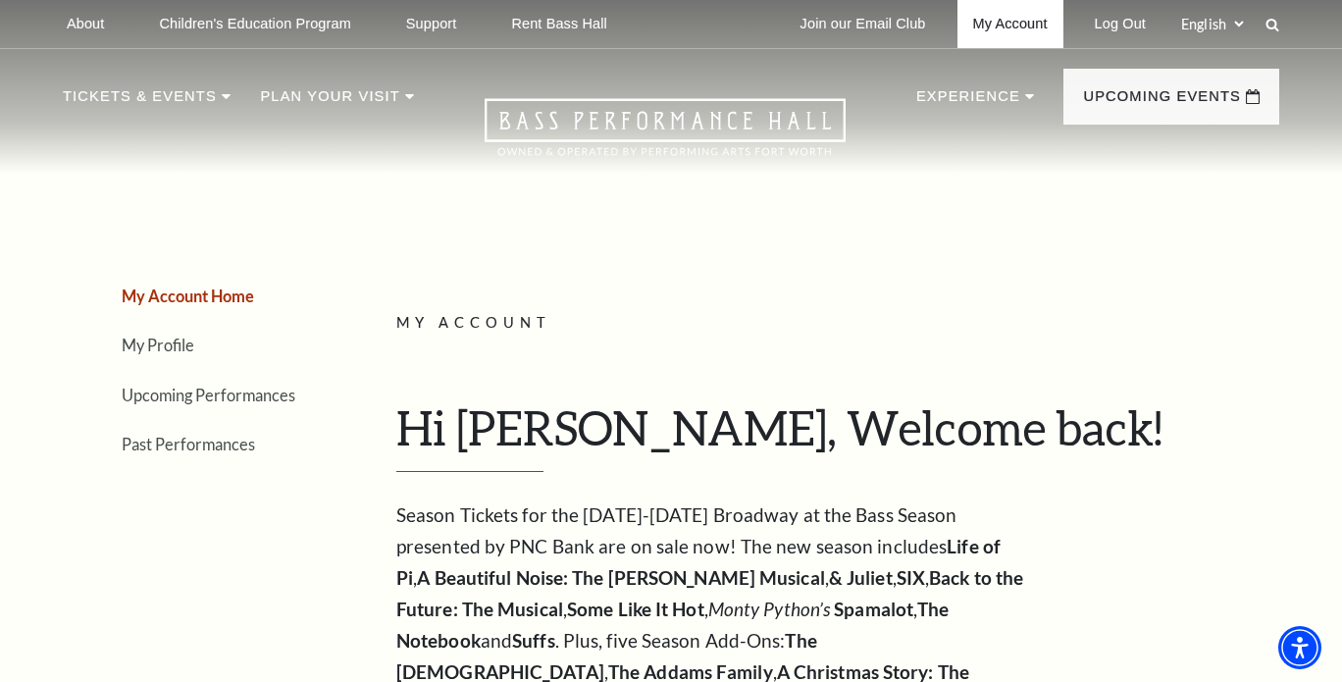
click at [1009, 25] on link "My Account" at bounding box center [1011, 24] width 106 height 48
click at [214, 393] on link "Upcoming Performances" at bounding box center [209, 395] width 174 height 19
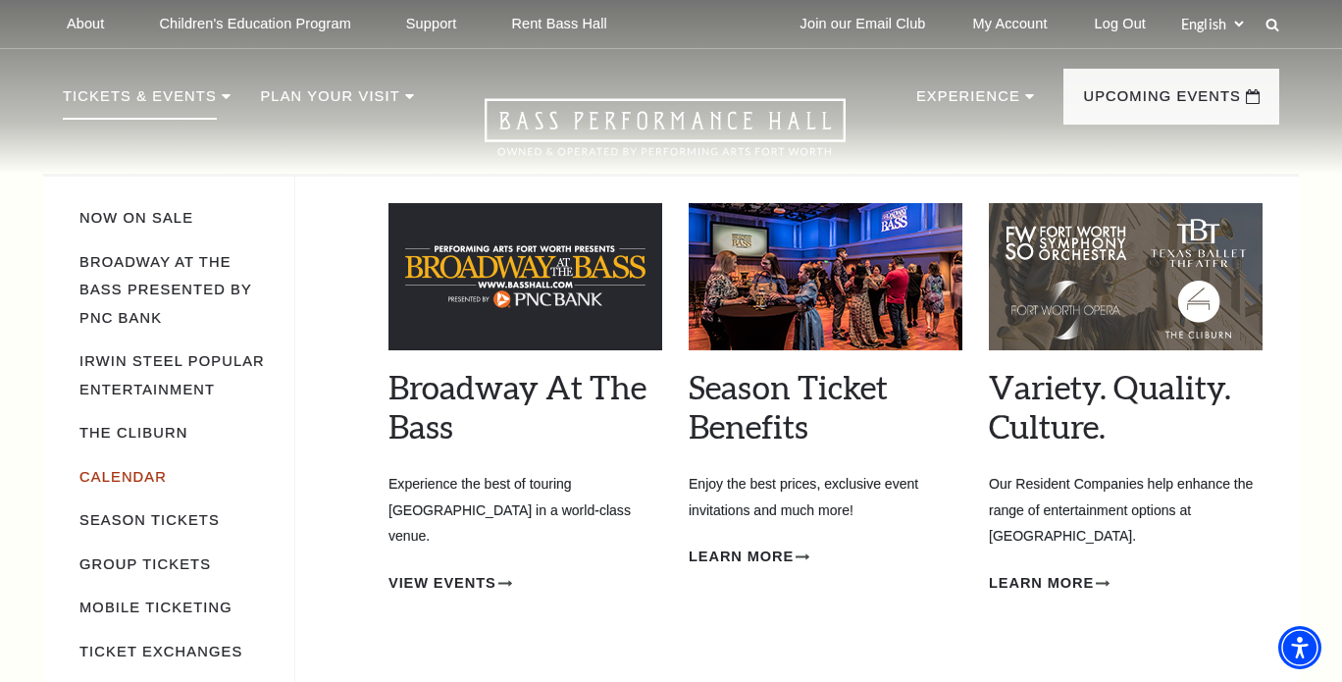
click at [139, 469] on link "Calendar" at bounding box center [122, 477] width 87 height 16
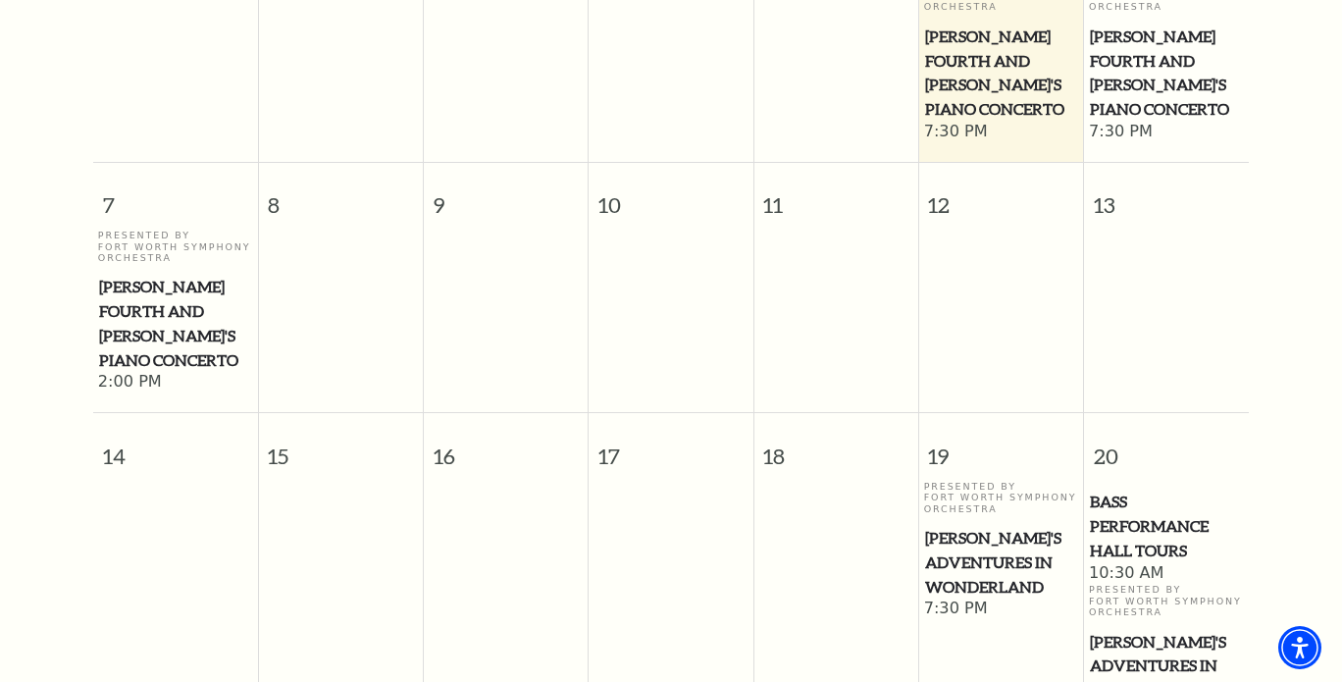
scroll to position [271, 0]
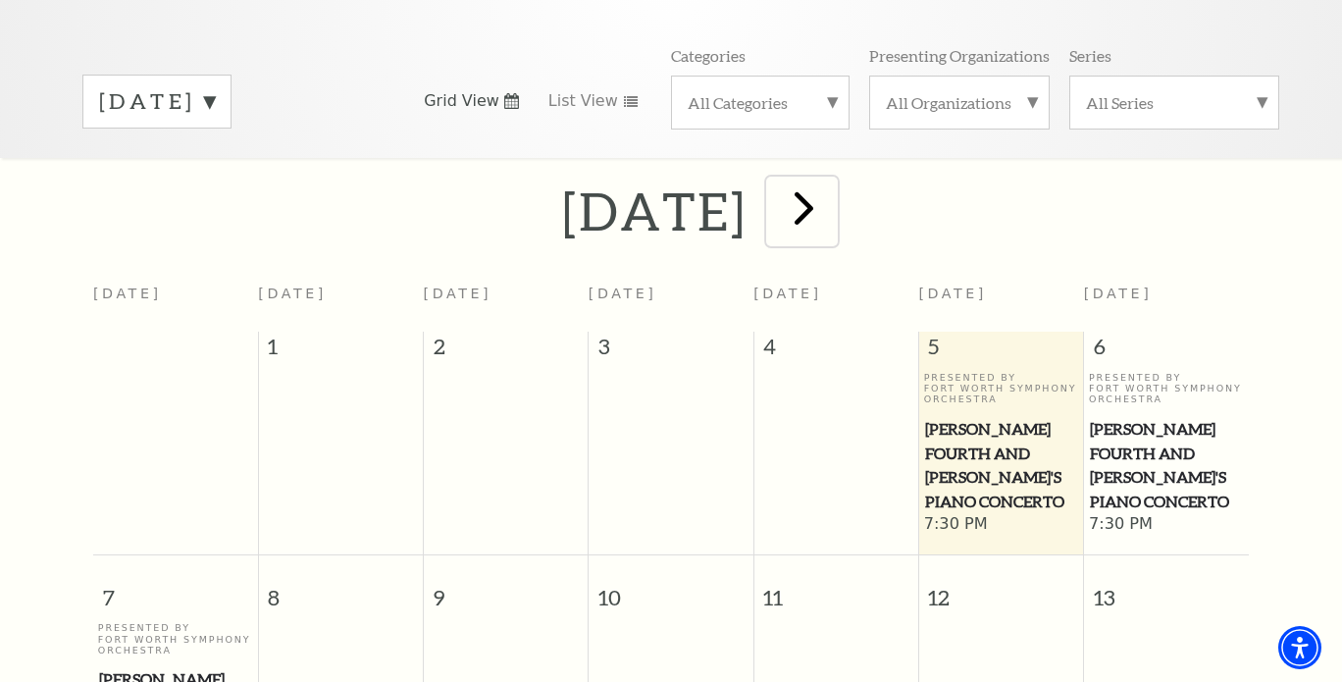
click at [832, 183] on span "next" at bounding box center [804, 208] width 56 height 56
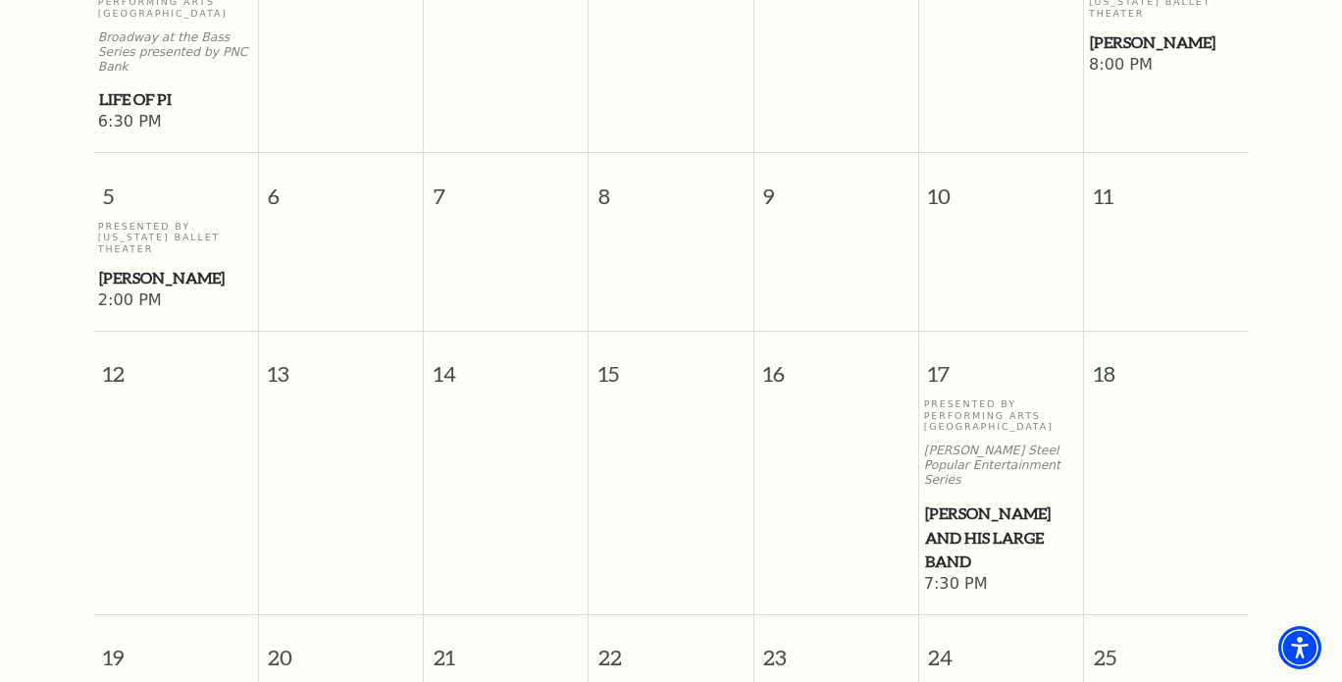
scroll to position [958, 0]
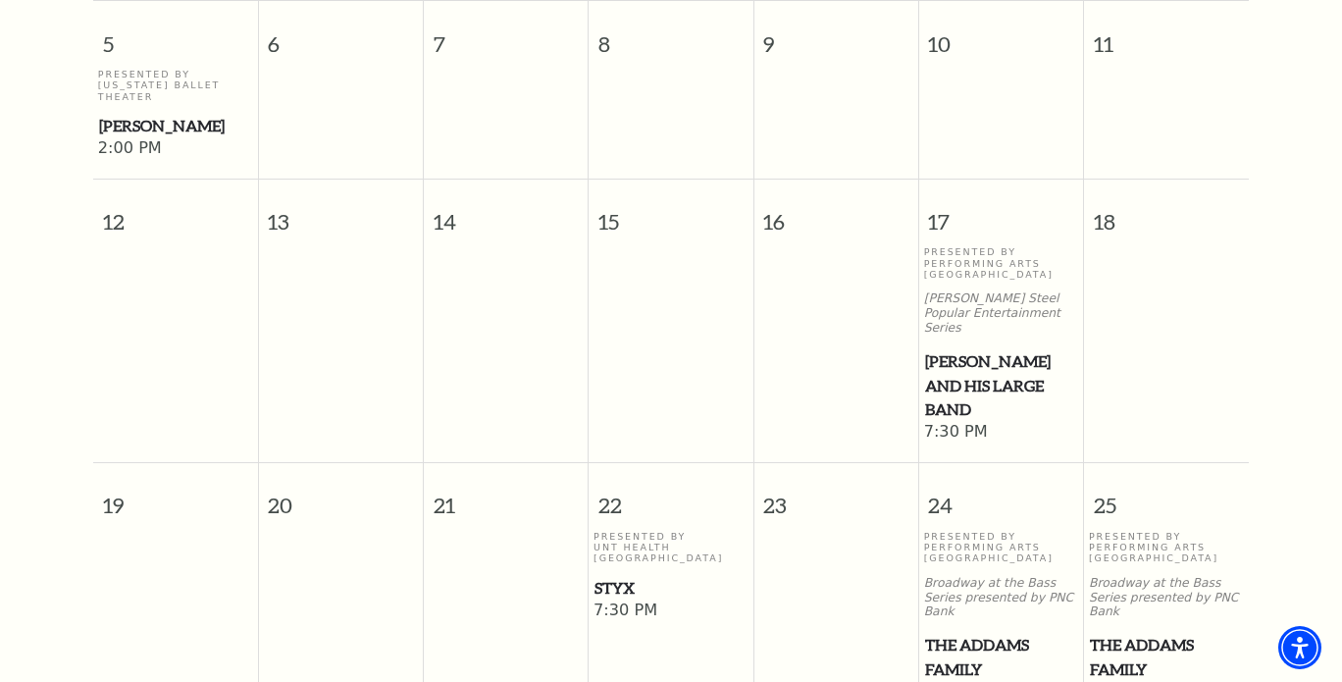
click at [620, 576] on span "Styx" at bounding box center [671, 588] width 153 height 25
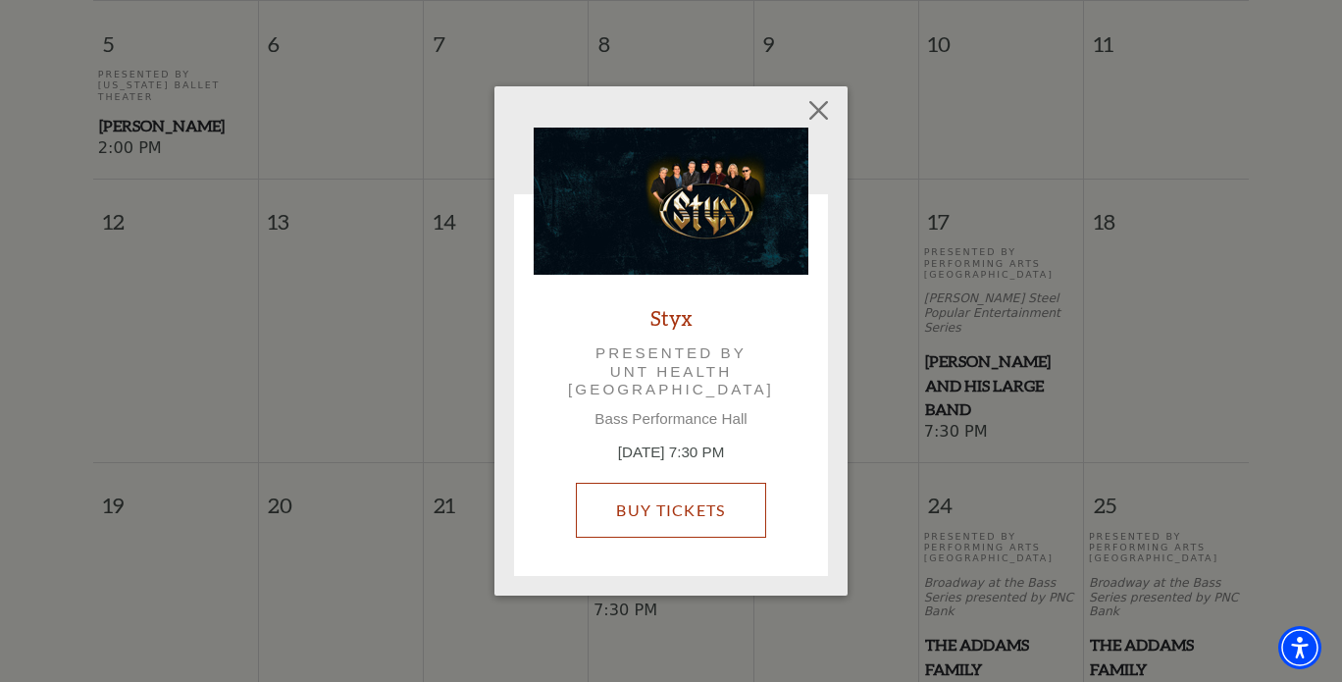
click at [673, 504] on link "Buy Tickets" at bounding box center [670, 510] width 189 height 55
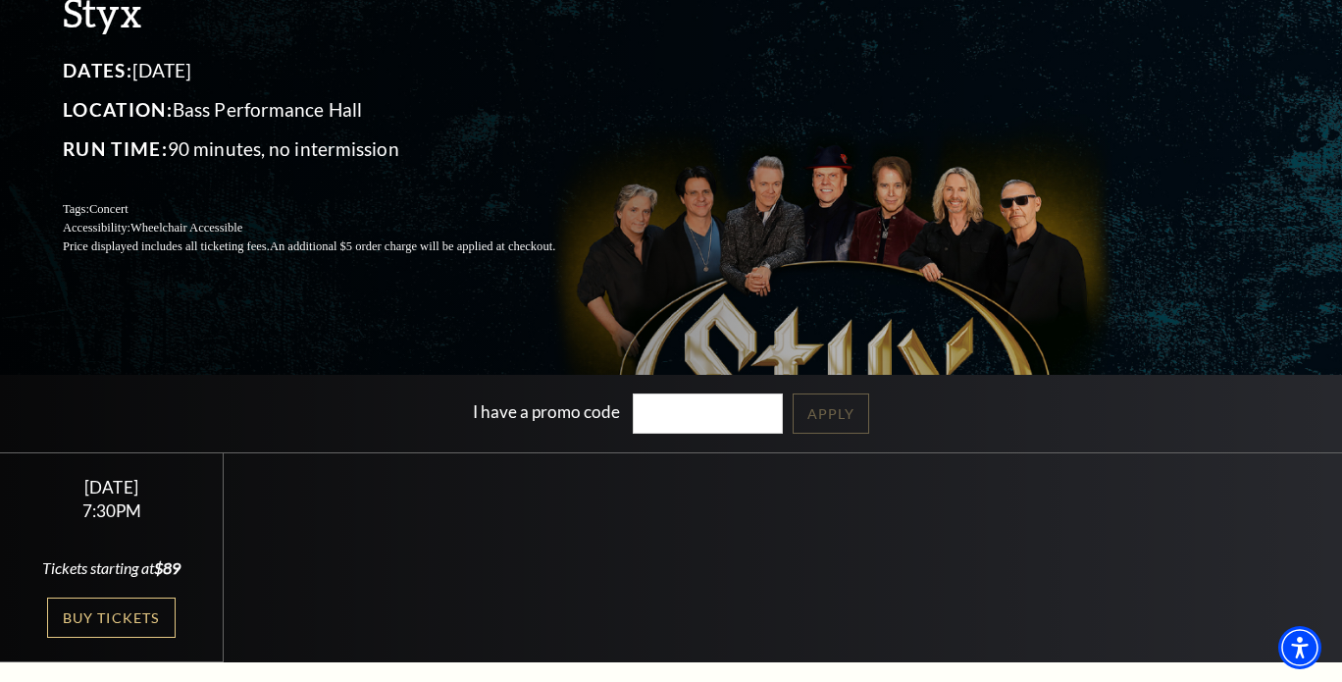
scroll to position [294, 0]
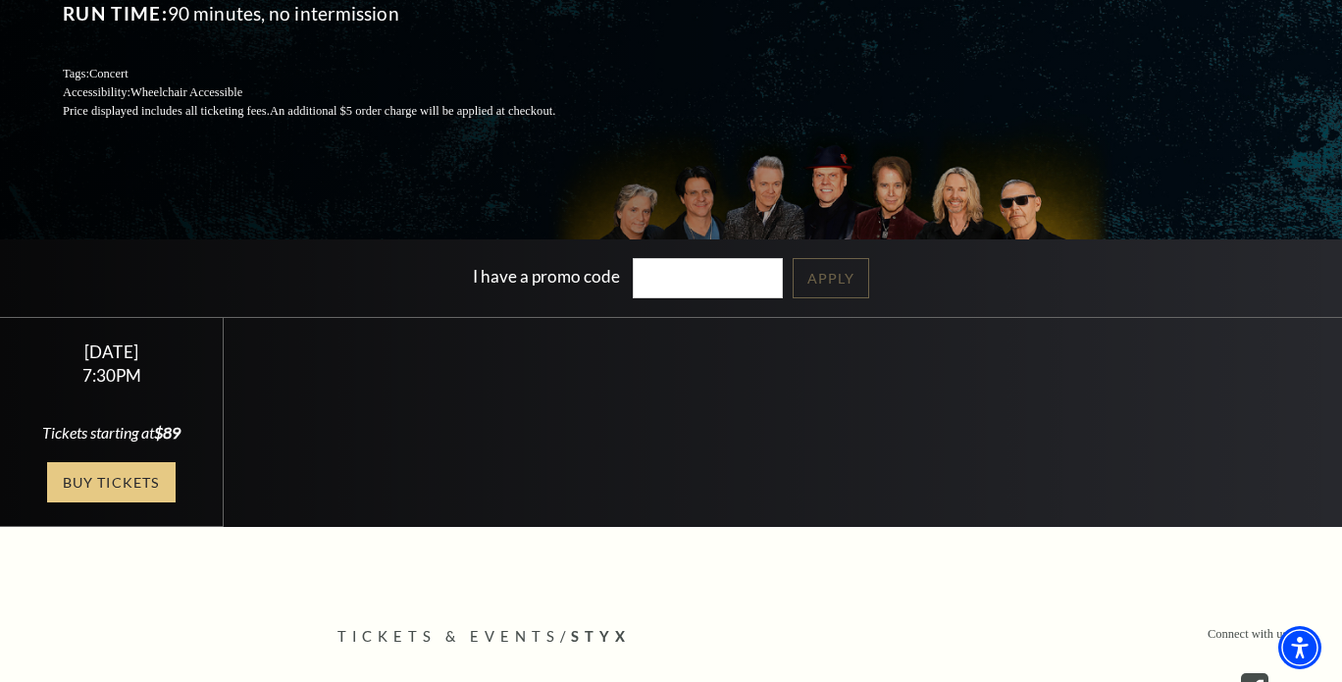
click at [114, 490] on link "Buy Tickets" at bounding box center [111, 482] width 128 height 40
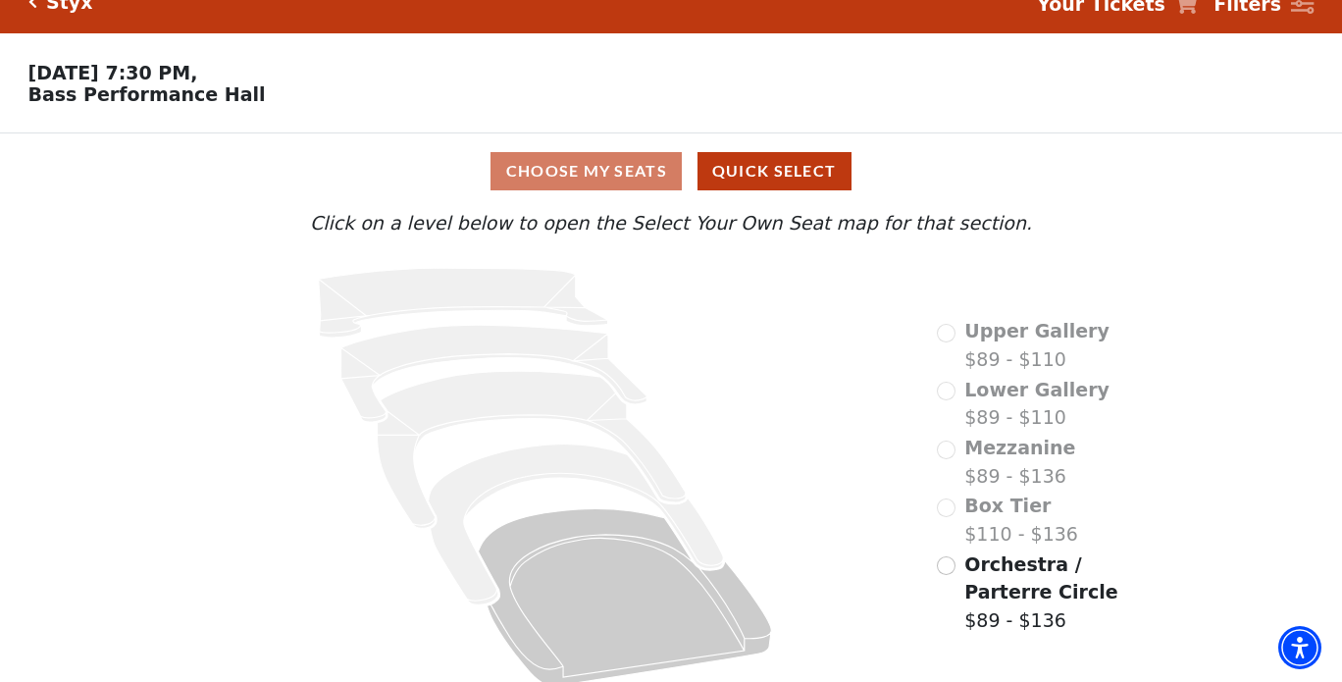
scroll to position [51, 0]
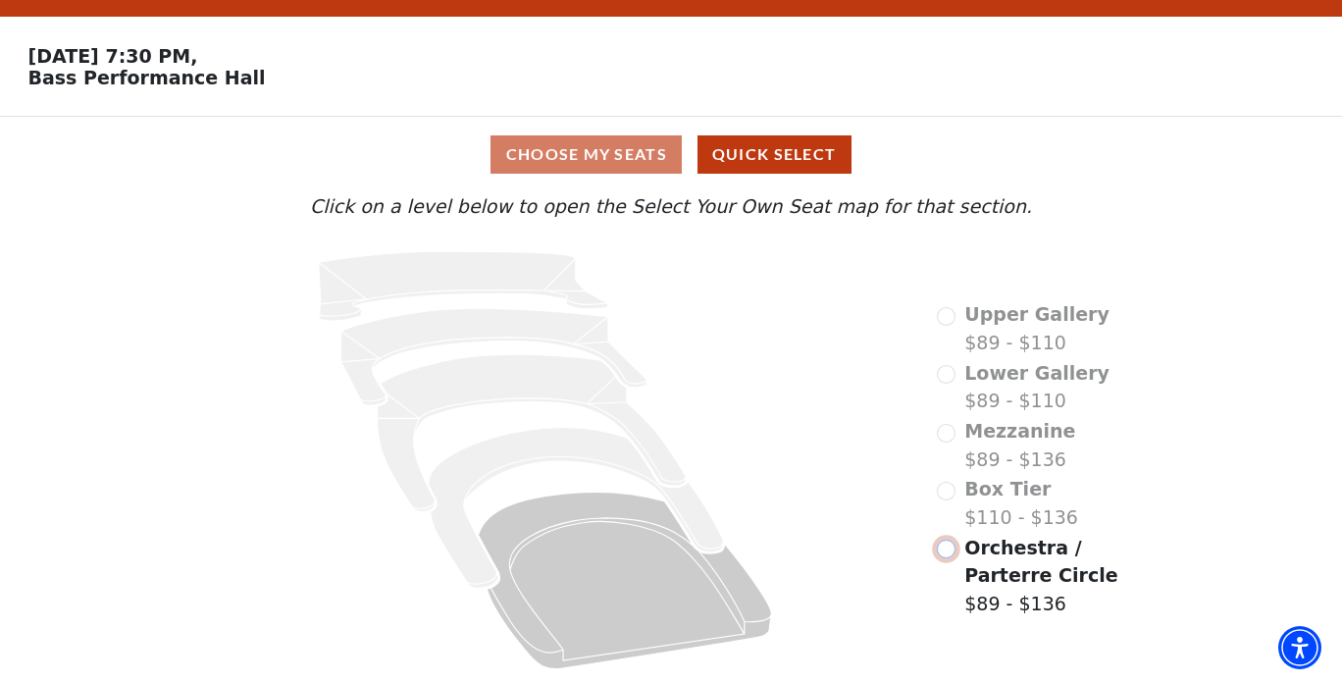
click at [941, 546] on input "Orchestra / Parterre Circle$89 - $136\a" at bounding box center [946, 549] width 19 height 19
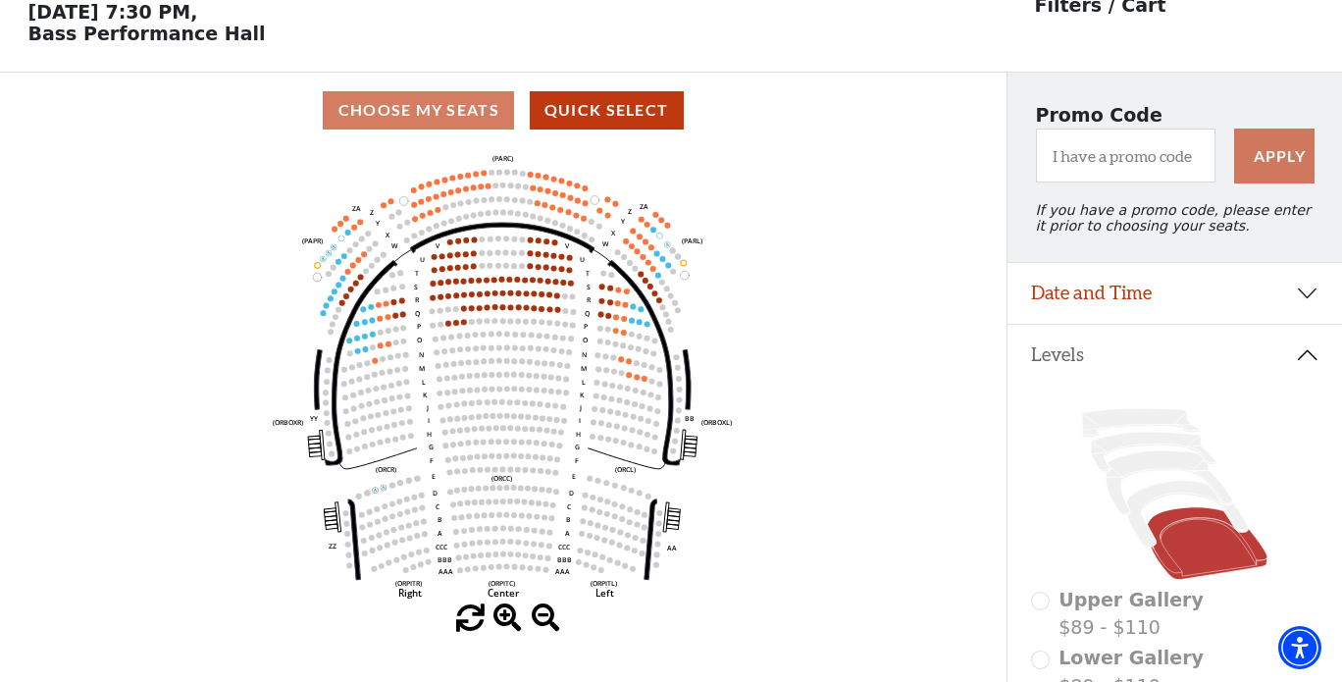
scroll to position [0, 0]
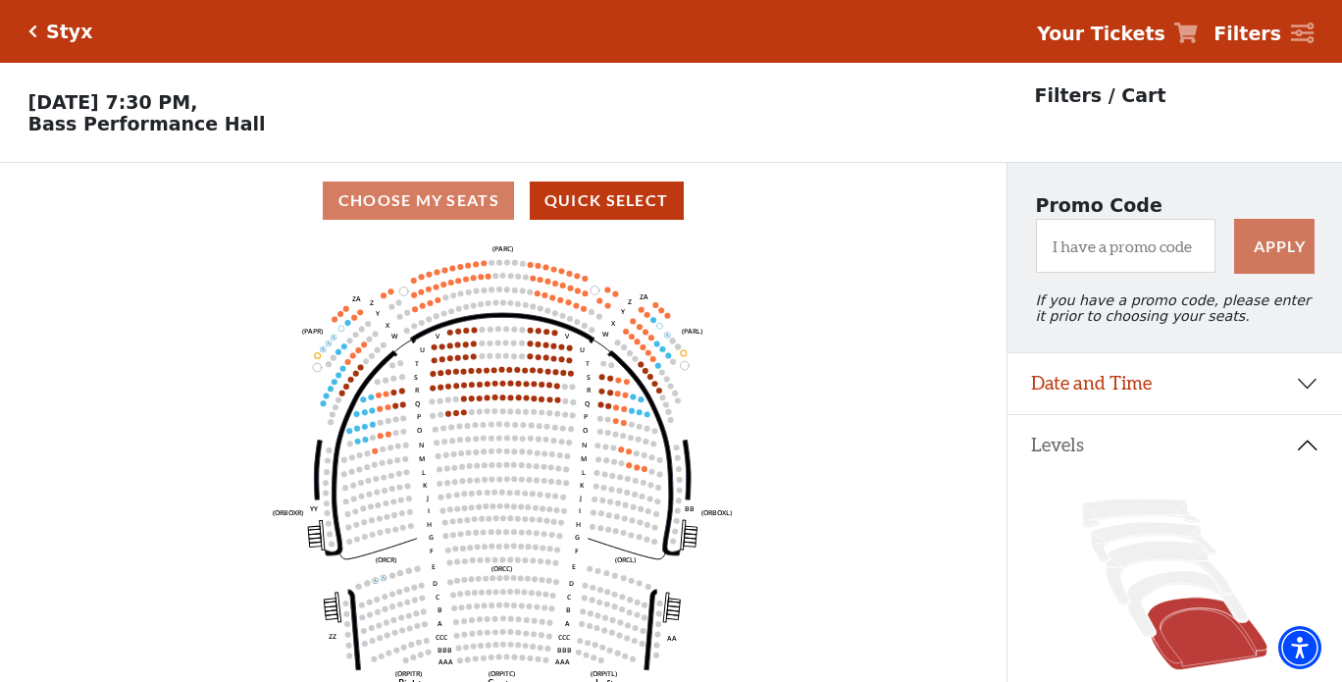
click at [1137, 34] on strong "Your Tickets" at bounding box center [1101, 34] width 129 height 22
click at [1198, 30] on icon at bounding box center [1187, 33] width 24 height 21
click at [1154, 31] on strong "Your Tickets" at bounding box center [1101, 34] width 129 height 22
click at [38, 30] on div "Styx" at bounding box center [65, 32] width 56 height 23
click at [65, 36] on h5 "Styx" at bounding box center [69, 32] width 46 height 23
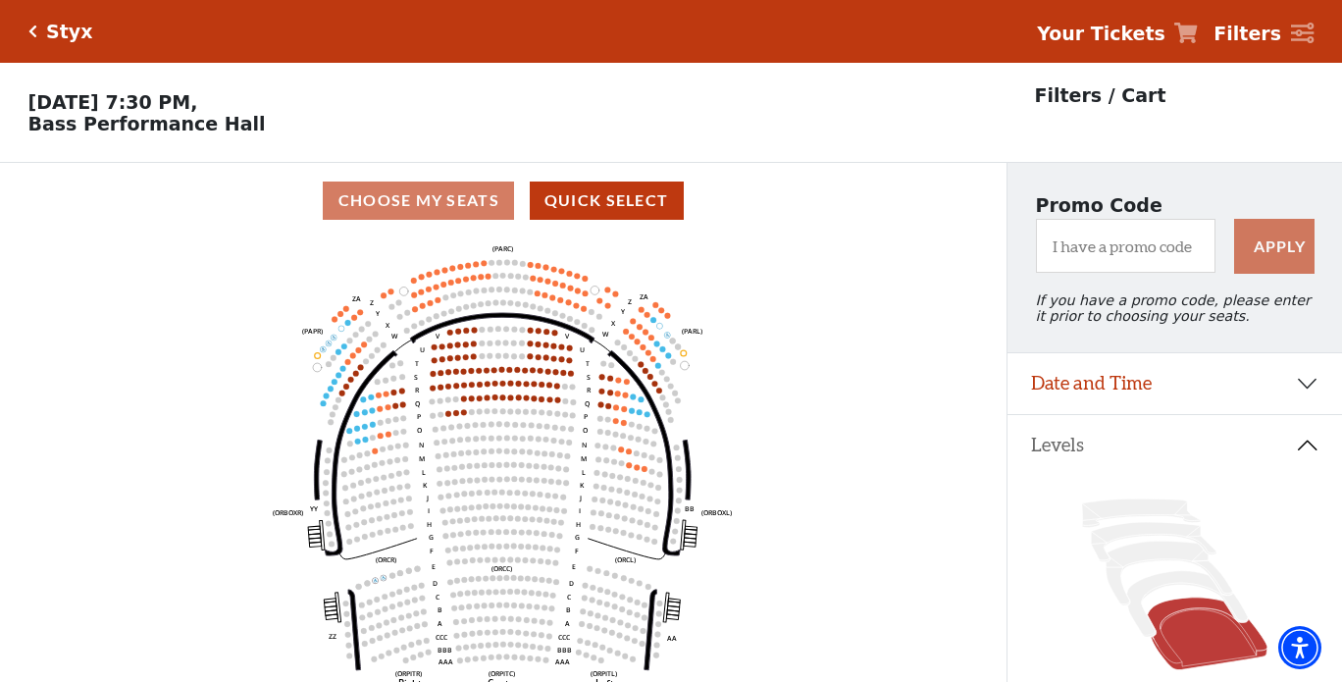
click at [29, 26] on icon "Click here to go back to filters" at bounding box center [32, 32] width 9 height 14
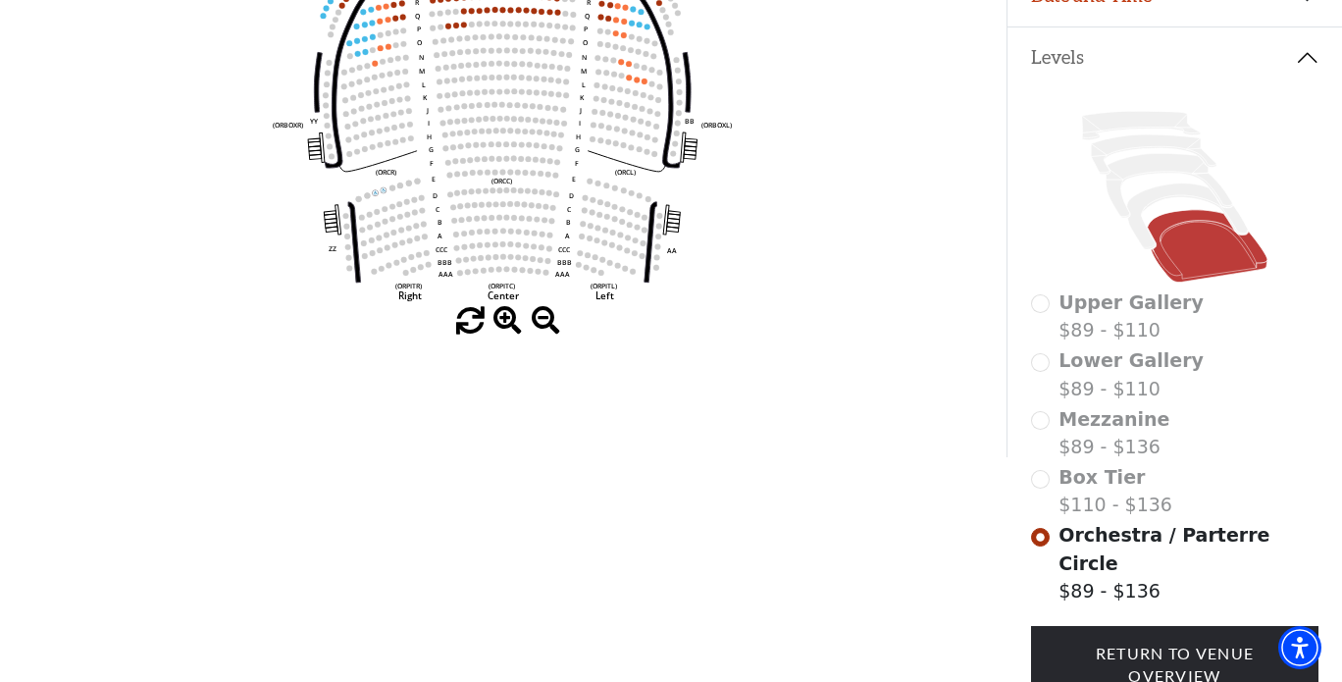
scroll to position [392, 0]
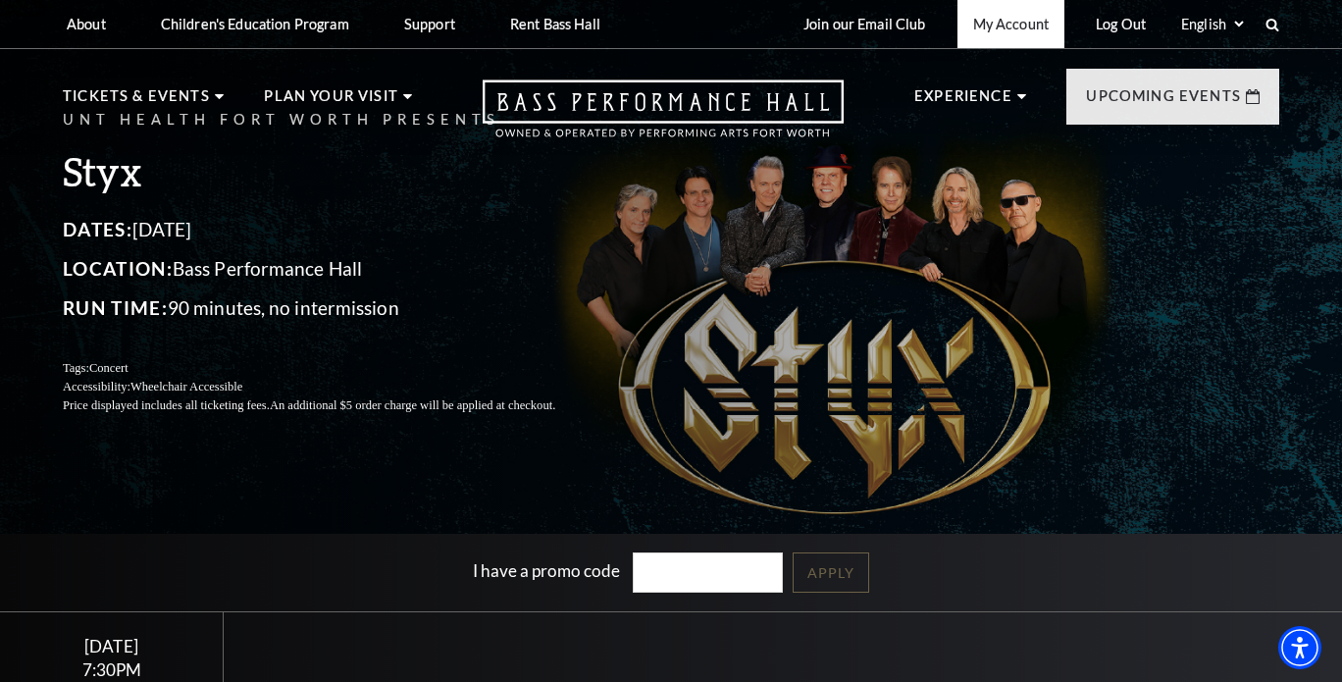
click at [1011, 21] on link "My Account" at bounding box center [1011, 24] width 107 height 48
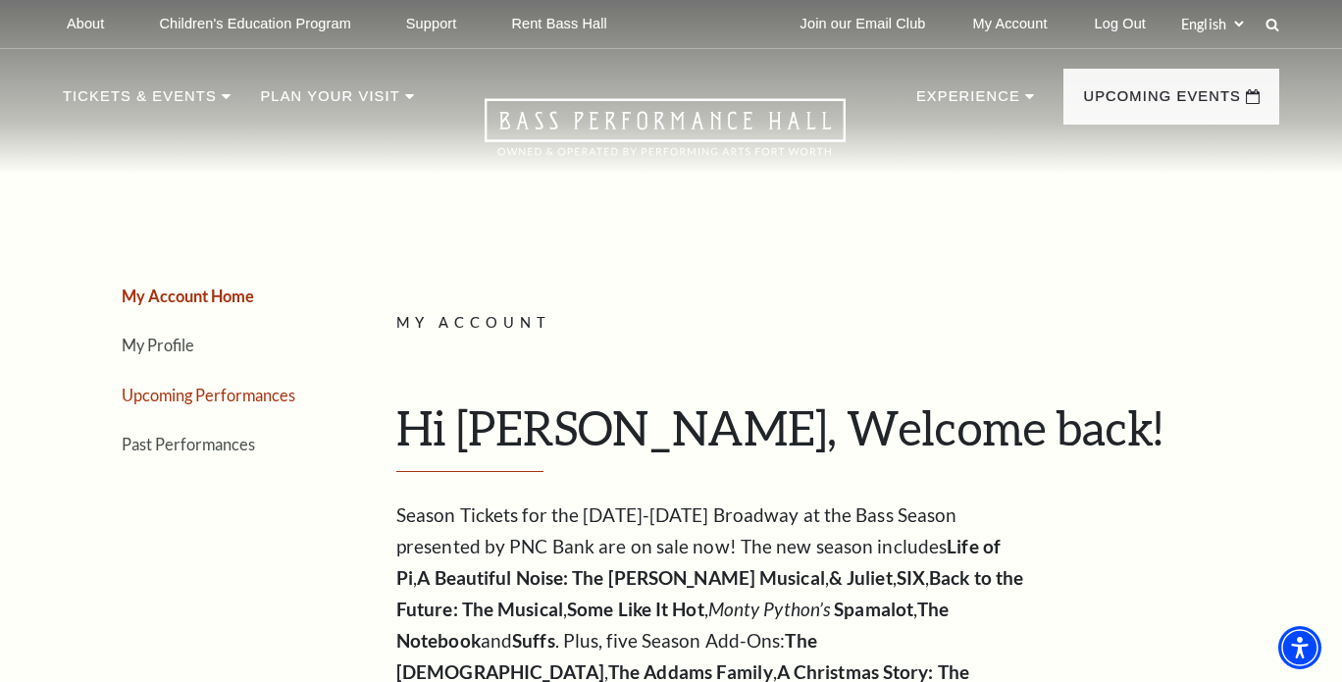
click at [222, 393] on link "Upcoming Performances" at bounding box center [209, 395] width 174 height 19
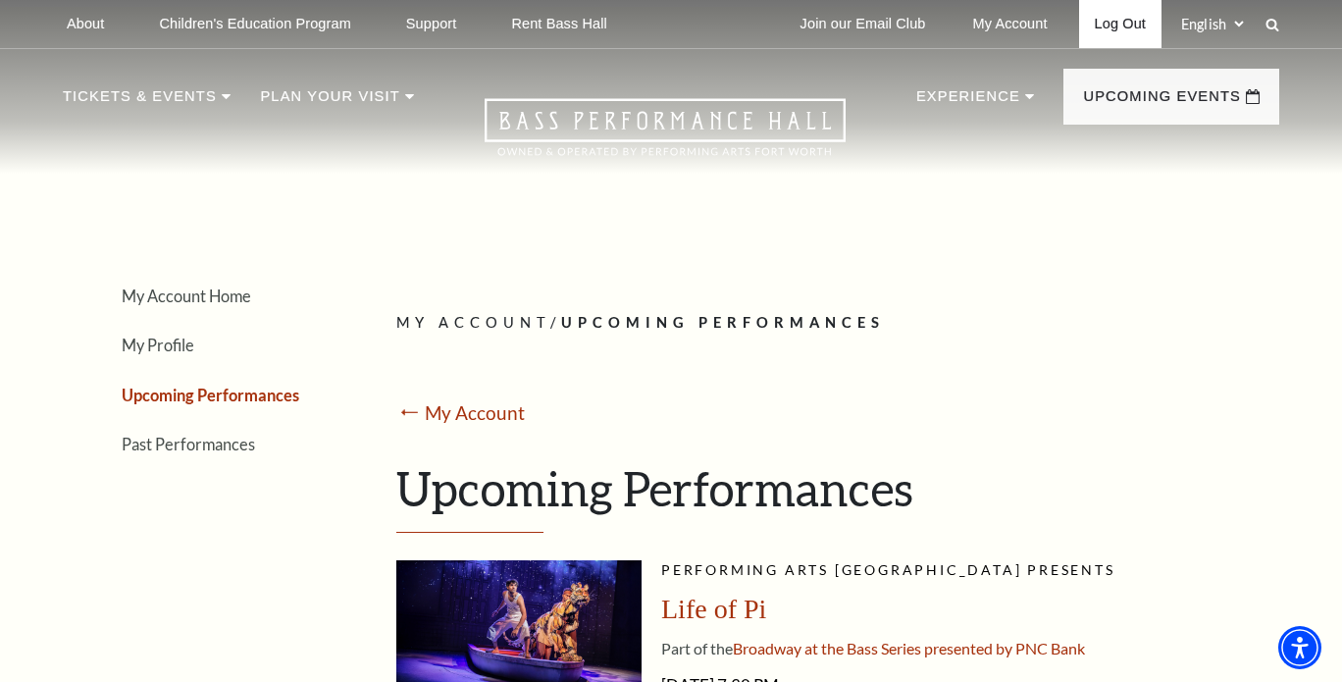
click at [1130, 30] on link "Log Out" at bounding box center [1120, 24] width 82 height 48
